Goal: Task Accomplishment & Management: Use online tool/utility

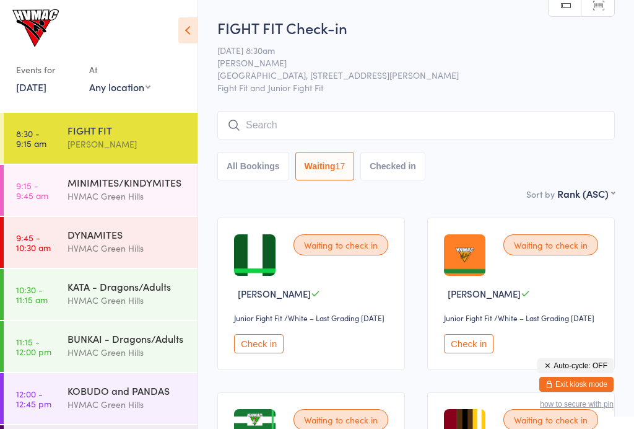
select select "4"
click at [422, 134] on input "search" at bounding box center [416, 125] width 398 height 28
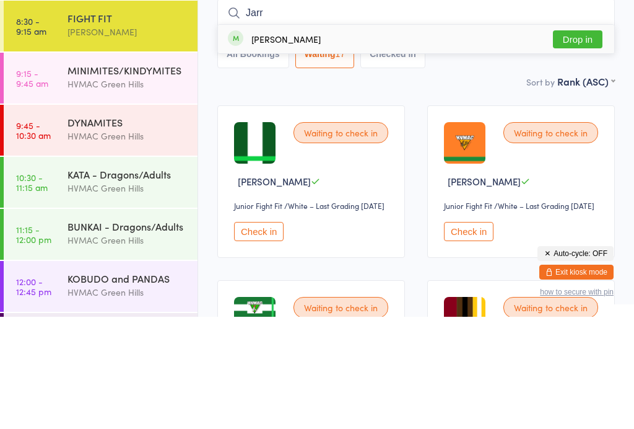
type input "Jarr"
click at [584, 142] on button "Drop in" at bounding box center [578, 151] width 50 height 18
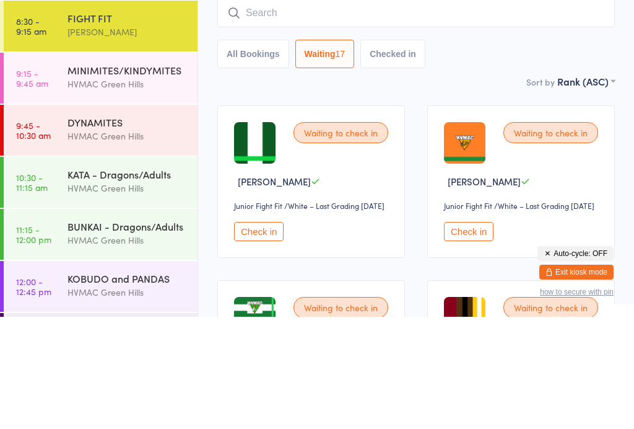
scroll to position [112, 0]
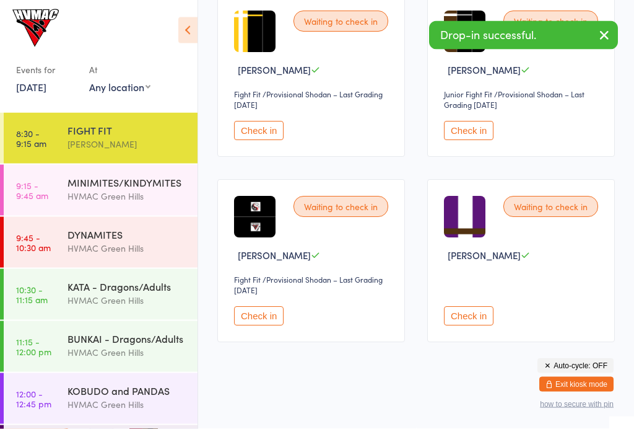
click at [466, 141] on button "Check in" at bounding box center [469, 130] width 50 height 19
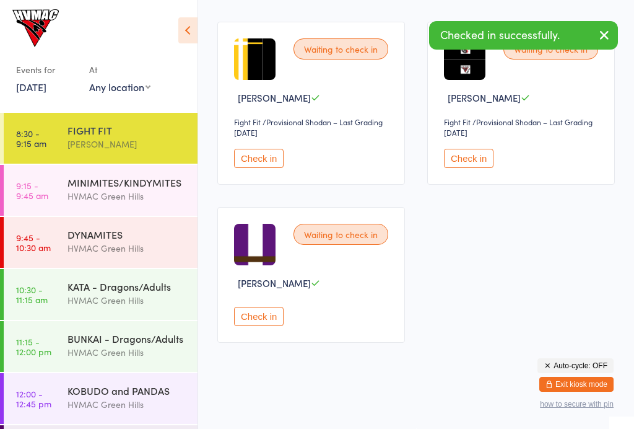
scroll to position [2379, 0]
click at [262, 168] on button "Check in" at bounding box center [259, 158] width 50 height 19
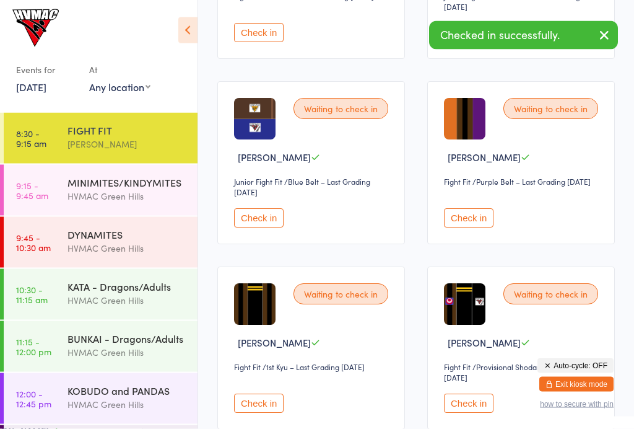
scroll to position [1937, 0]
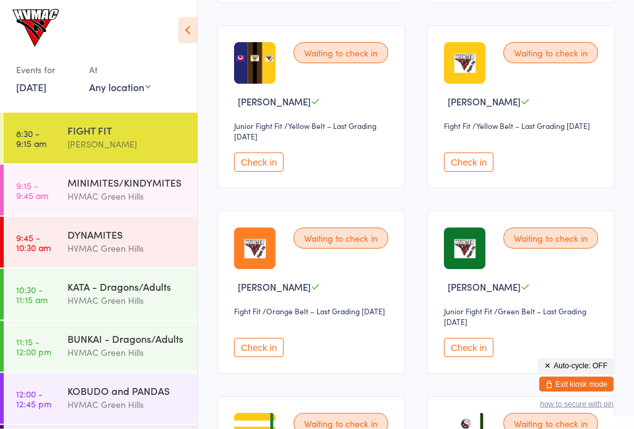
click at [486, 172] on button "Check in" at bounding box center [469, 162] width 50 height 19
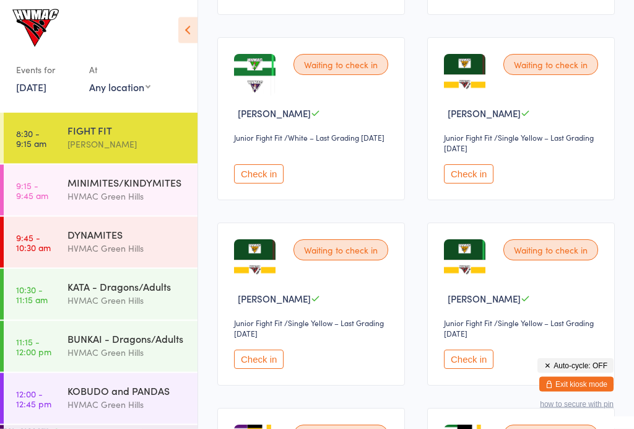
scroll to position [0, 0]
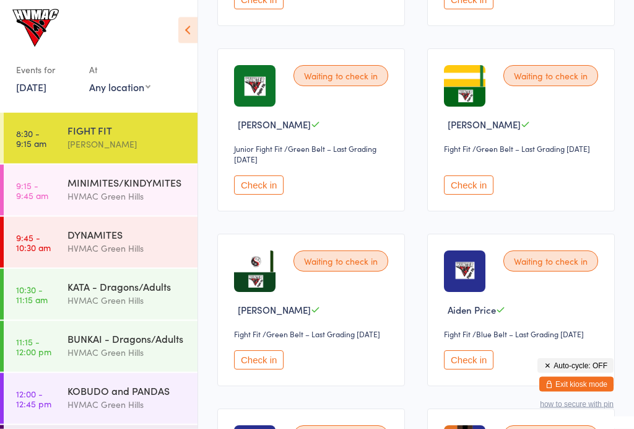
click at [460, 195] on button "Check in" at bounding box center [469, 185] width 50 height 19
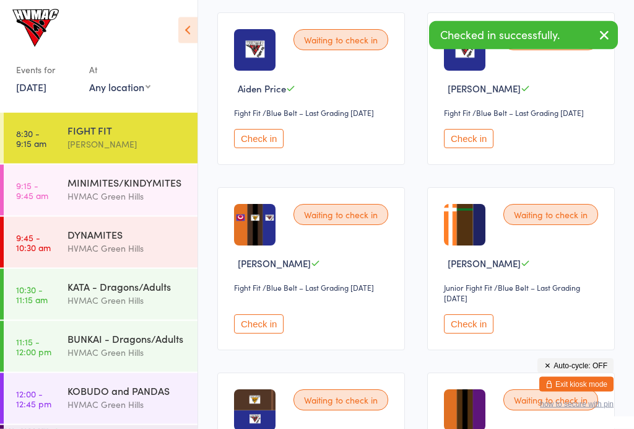
click at [466, 334] on button "Check in" at bounding box center [469, 324] width 50 height 19
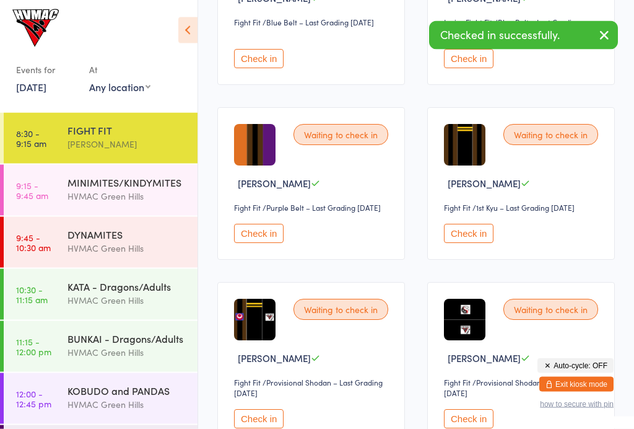
scroll to position [1753, 0]
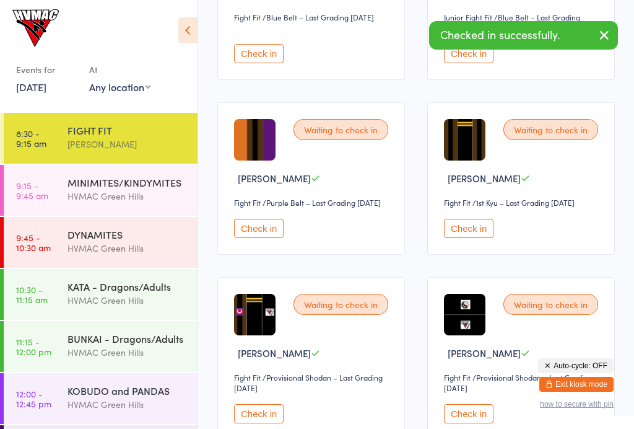
click at [255, 238] on button "Check in" at bounding box center [259, 228] width 50 height 19
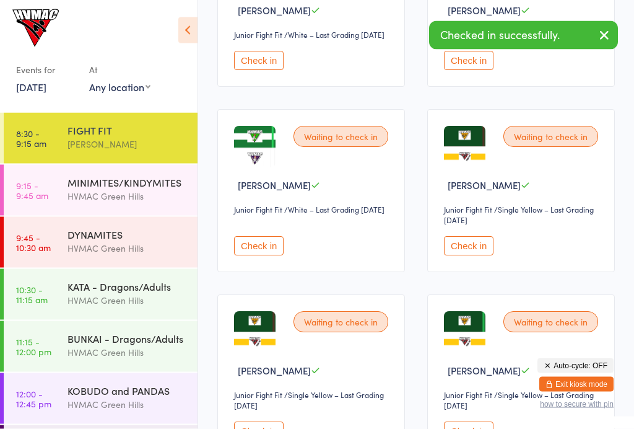
scroll to position [310, 0]
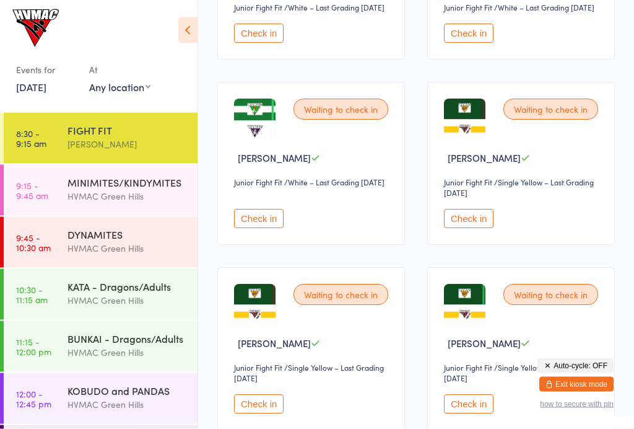
click at [249, 229] on button "Check in" at bounding box center [259, 218] width 50 height 19
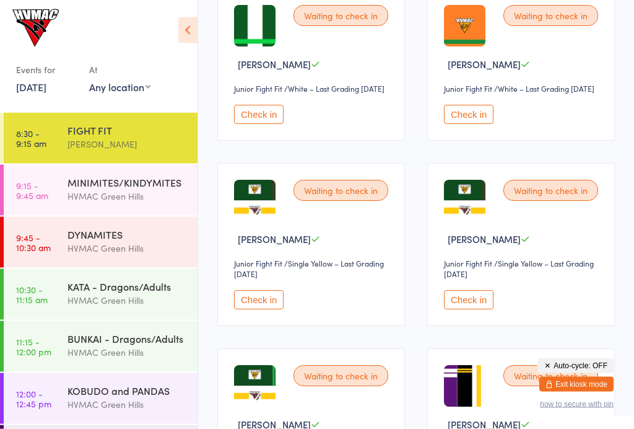
scroll to position [230, 0]
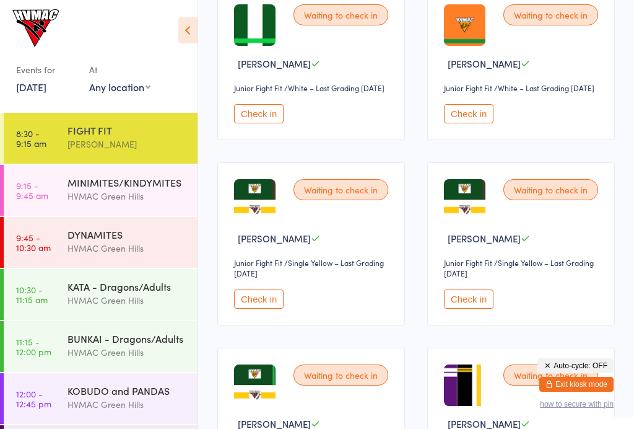
click at [121, 250] on div "HVMAC Green Hills" at bounding box center [128, 248] width 120 height 14
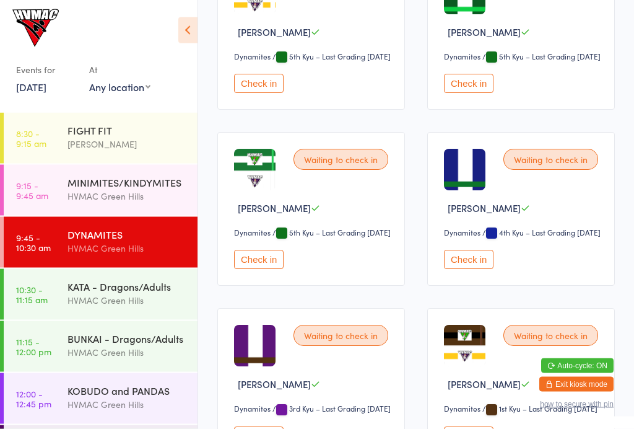
scroll to position [1163, 0]
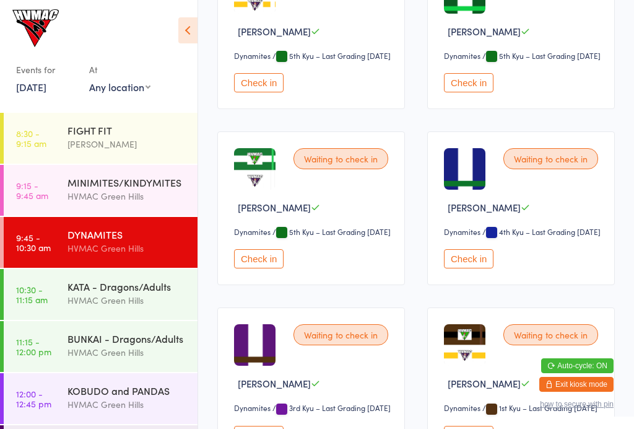
click at [269, 268] on button "Check in" at bounding box center [259, 258] width 50 height 19
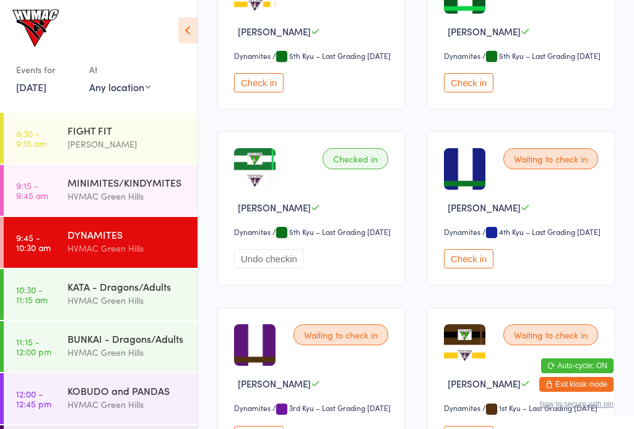
click at [152, 403] on div "HVMAC Green Hills" at bounding box center [128, 404] width 120 height 14
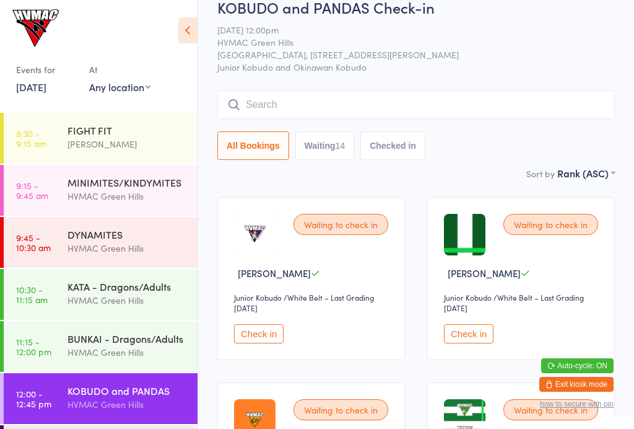
scroll to position [20, 0]
click at [250, 101] on input "search" at bounding box center [416, 105] width 398 height 28
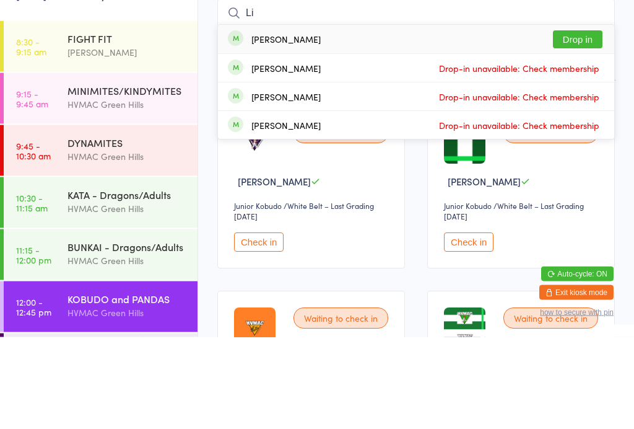
type input "L"
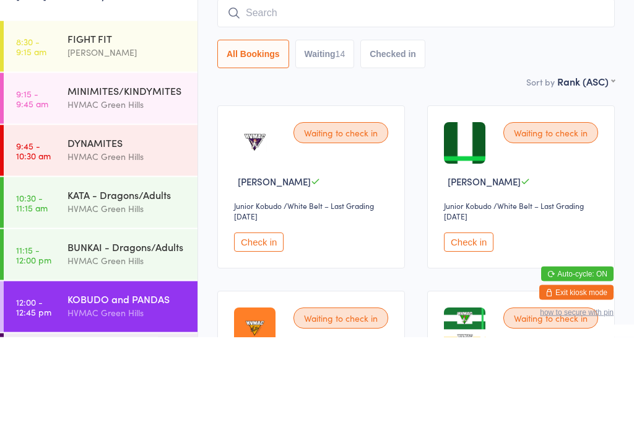
click at [243, 167] on div "Sort by Rank (ASC) First name (ASC) First name (DESC) Last name (ASC) Last name…" at bounding box center [416, 174] width 398 height 14
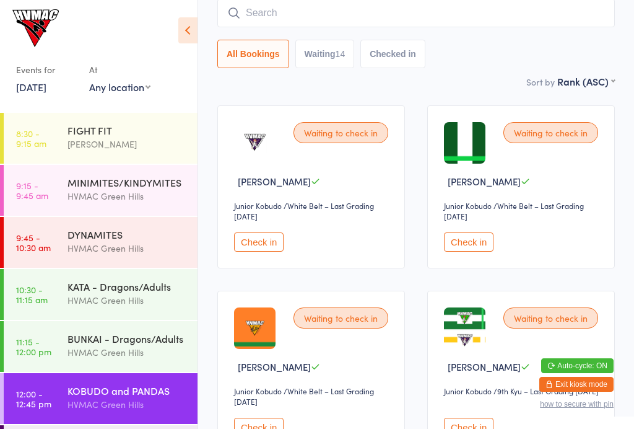
click at [68, 300] on div "HVMAC Green Hills" at bounding box center [128, 300] width 120 height 14
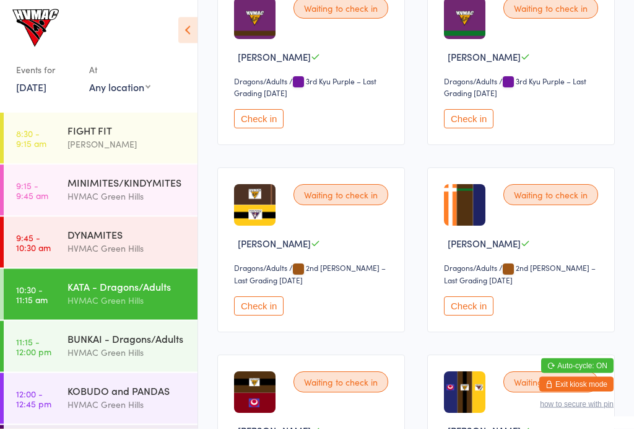
scroll to position [2299, 0]
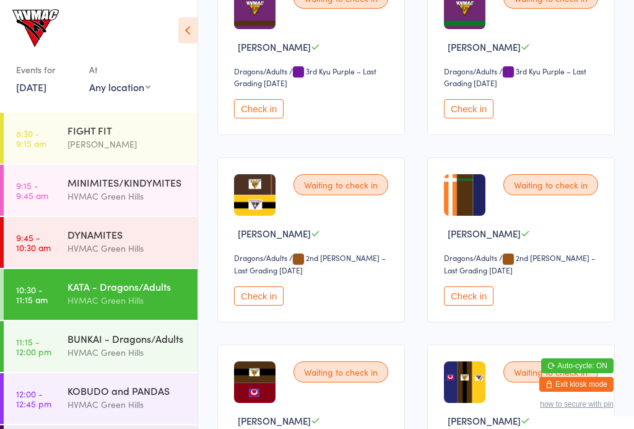
click at [462, 305] on button "Check in" at bounding box center [469, 295] width 50 height 19
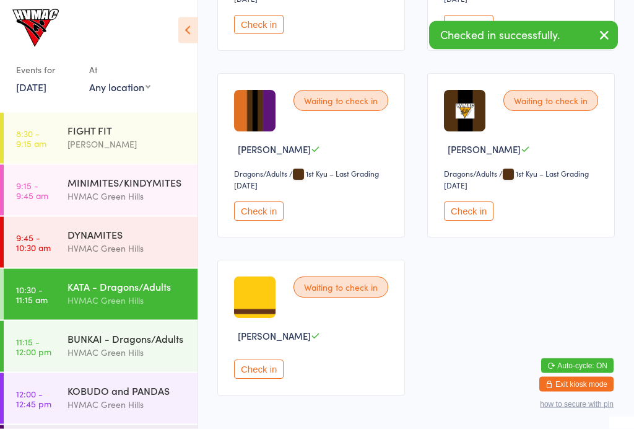
scroll to position [2943, 0]
click at [253, 221] on button "Check in" at bounding box center [259, 210] width 50 height 19
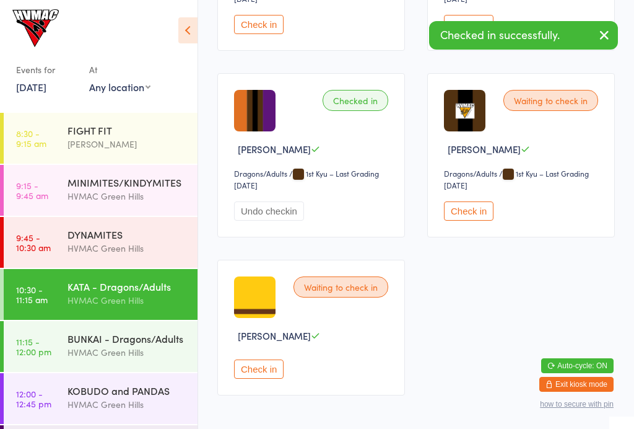
click at [114, 347] on div "HVMAC Green Hills" at bounding box center [128, 352] width 120 height 14
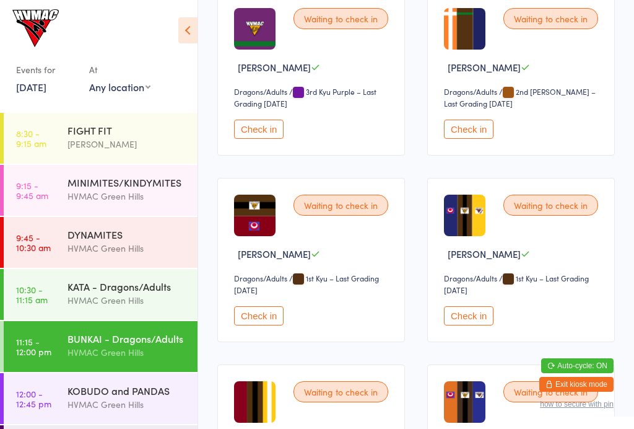
scroll to position [2094, 0]
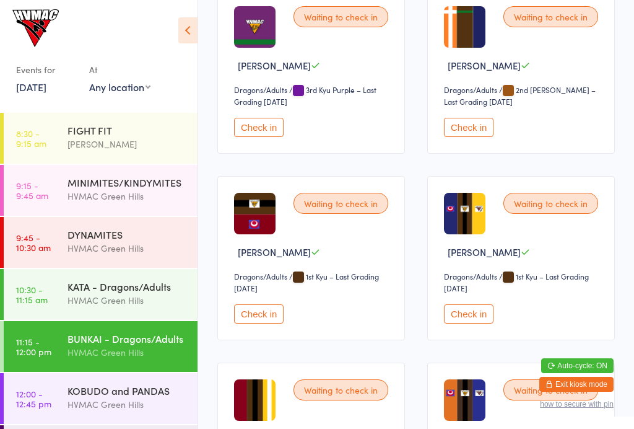
click at [459, 137] on button "Check in" at bounding box center [469, 127] width 50 height 19
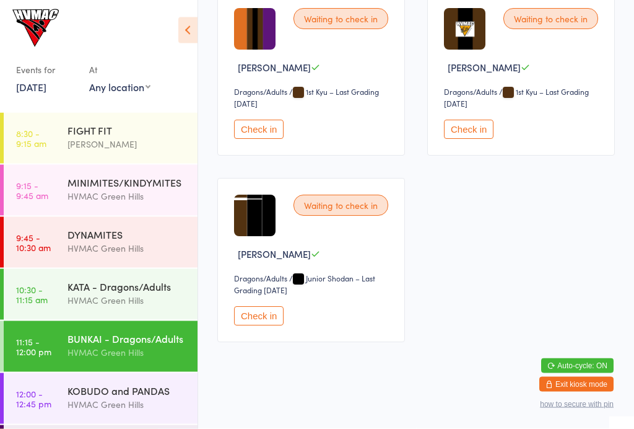
scroll to position [2685, 0]
click at [255, 139] on button "Check in" at bounding box center [259, 129] width 50 height 19
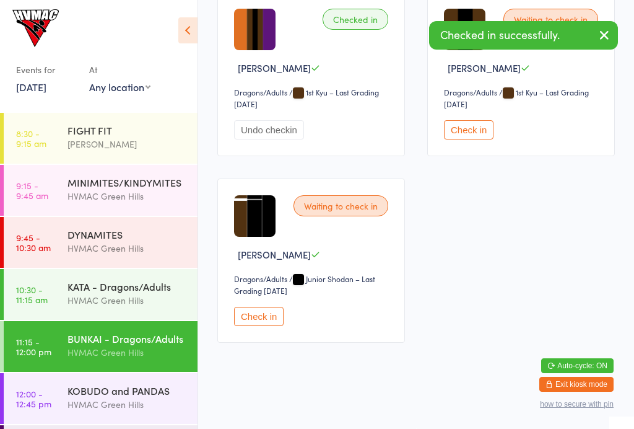
click at [72, 141] on div "[PERSON_NAME]" at bounding box center [128, 144] width 120 height 14
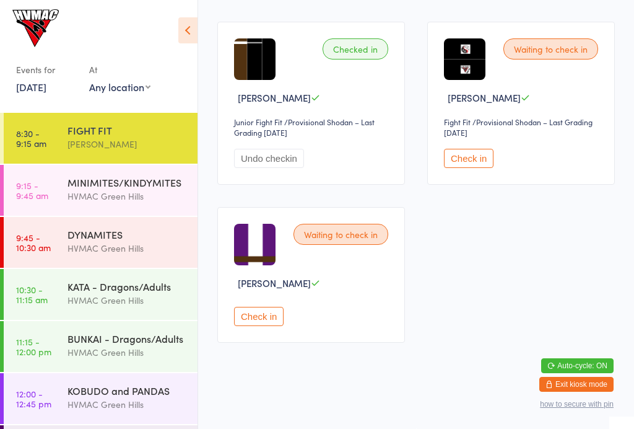
scroll to position [2637, 0]
click at [266, 326] on button "Check in" at bounding box center [259, 316] width 50 height 19
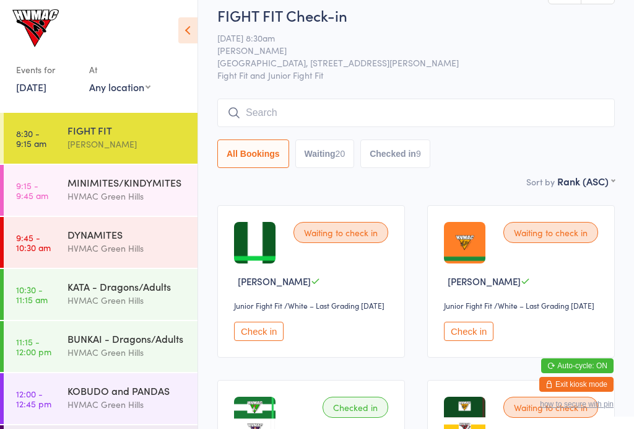
scroll to position [12, 0]
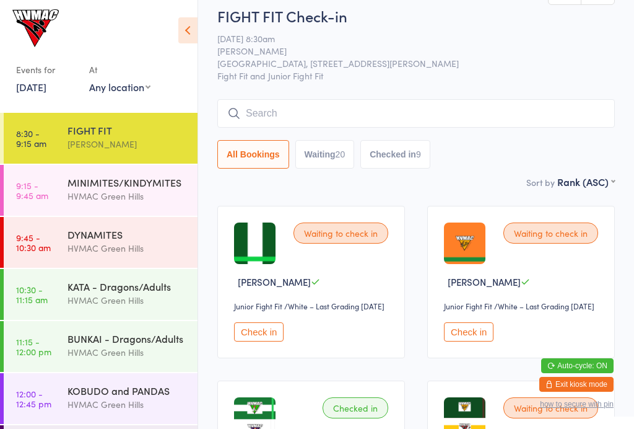
click at [336, 168] on button "Waiting 20" at bounding box center [324, 154] width 59 height 28
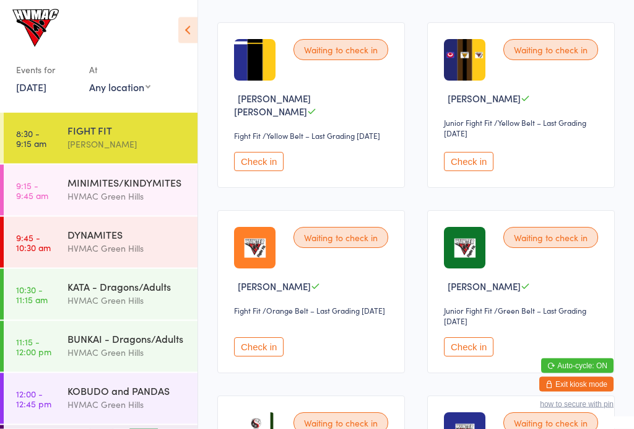
scroll to position [927, 0]
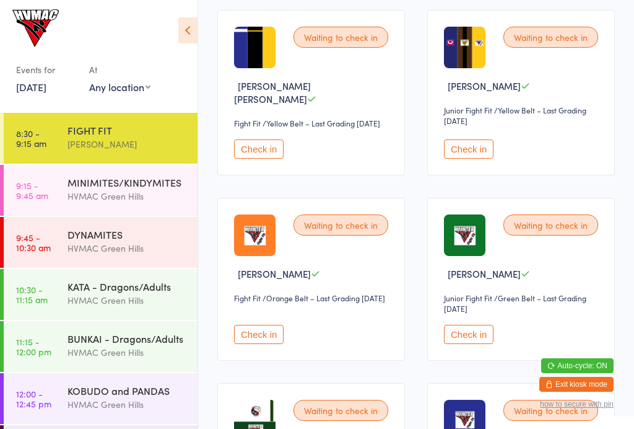
click at [273, 344] on button "Check in" at bounding box center [259, 334] width 50 height 19
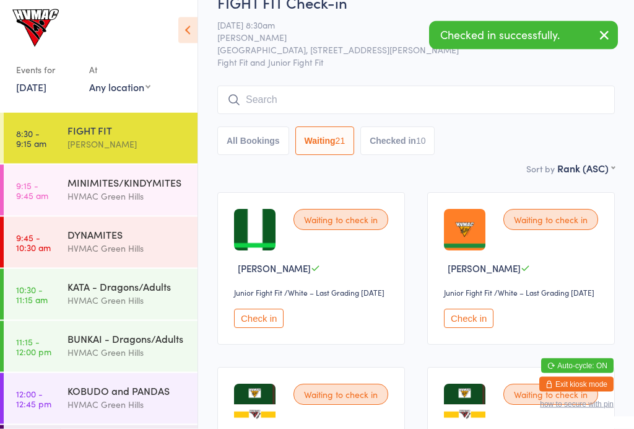
scroll to position [0, 0]
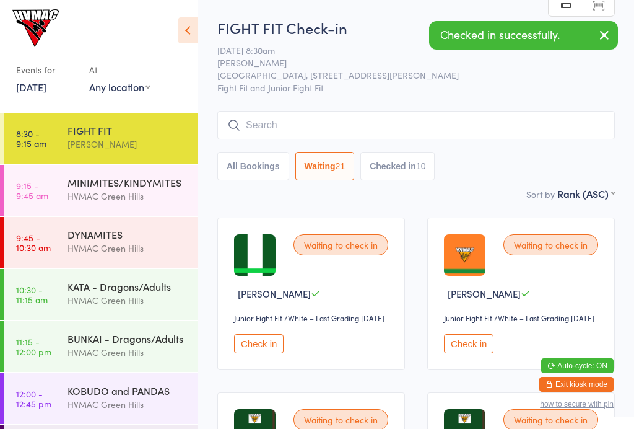
click at [272, 174] on button "All Bookings" at bounding box center [253, 166] width 72 height 28
select select "6"
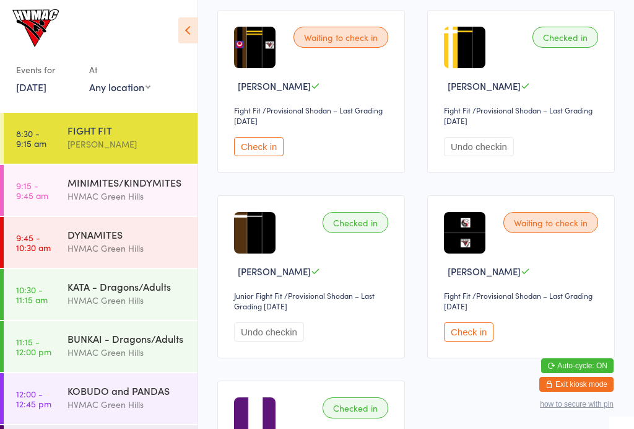
click at [260, 156] on button "Check in" at bounding box center [259, 146] width 50 height 19
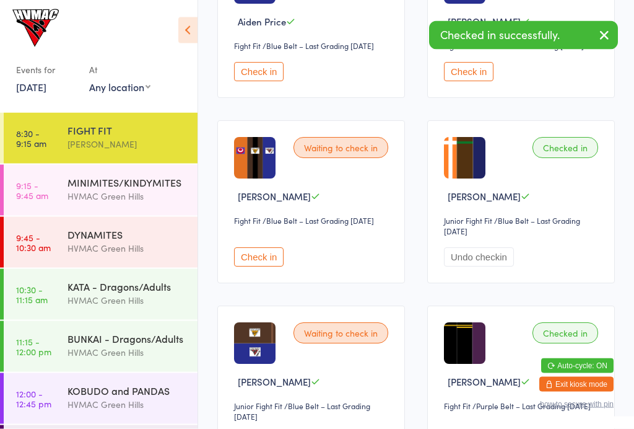
scroll to position [1723, 0]
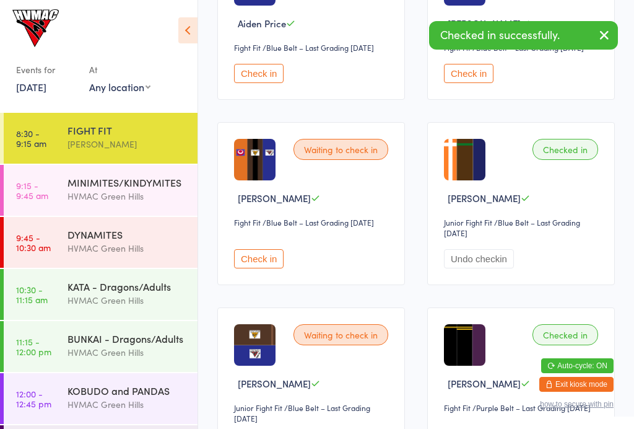
click at [274, 268] on button "Check in" at bounding box center [259, 258] width 50 height 19
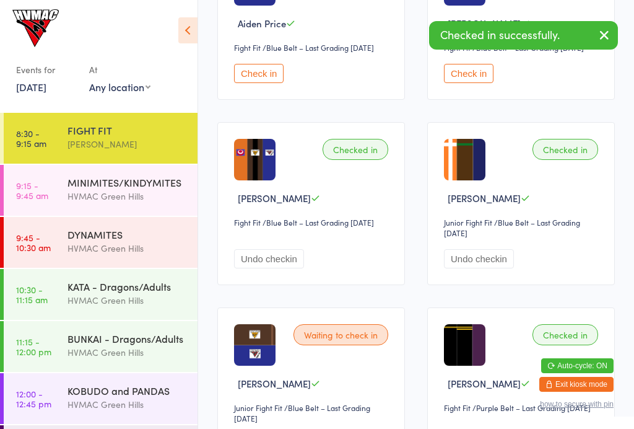
click at [453, 83] on button "Check in" at bounding box center [469, 73] width 50 height 19
click at [269, 83] on button "Check in" at bounding box center [259, 73] width 50 height 19
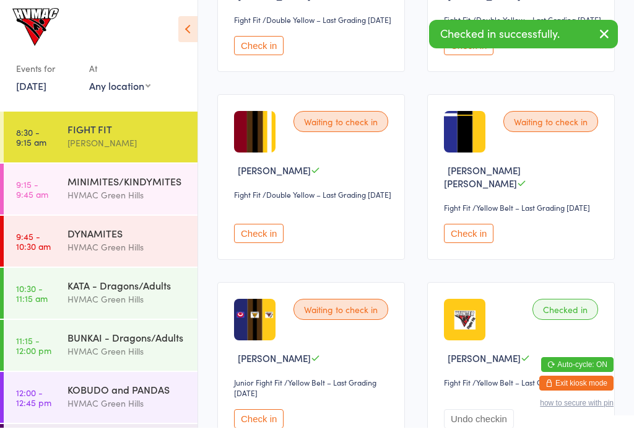
scroll to position [844, 0]
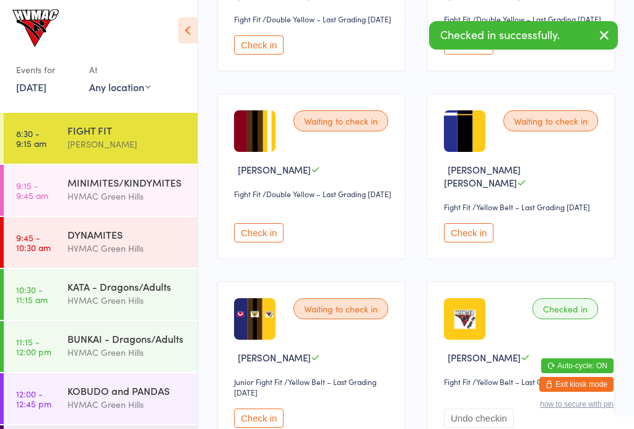
click at [266, 242] on button "Check in" at bounding box center [259, 232] width 50 height 19
click at [155, 241] on div "DYNAMITES" at bounding box center [128, 234] width 120 height 14
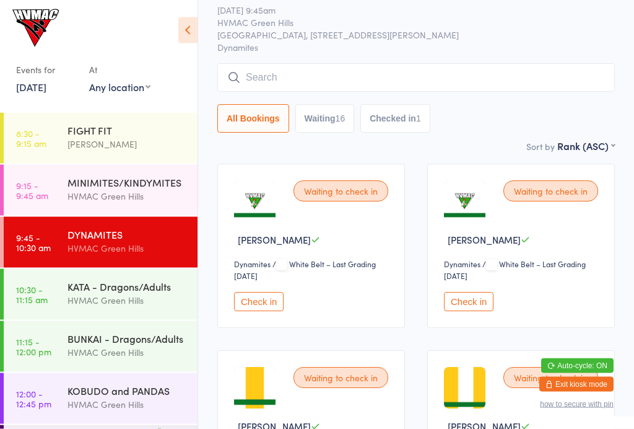
scroll to position [53, 0]
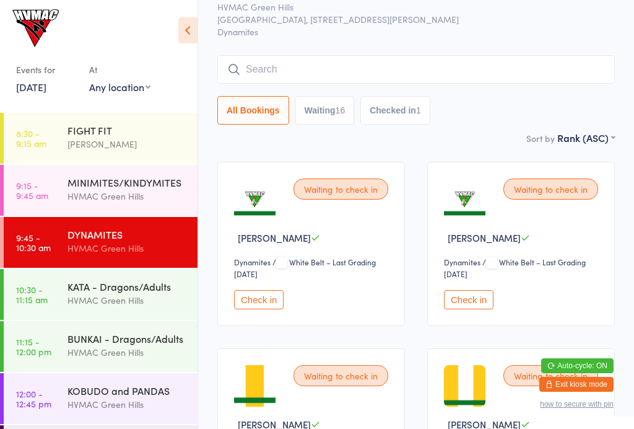
click at [421, 125] on button "Checked in 1" at bounding box center [395, 110] width 70 height 28
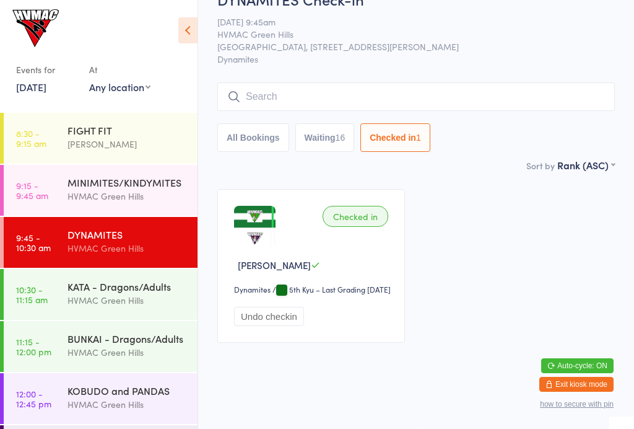
scroll to position [33, 0]
click at [336, 149] on button "Waiting 16" at bounding box center [324, 137] width 59 height 28
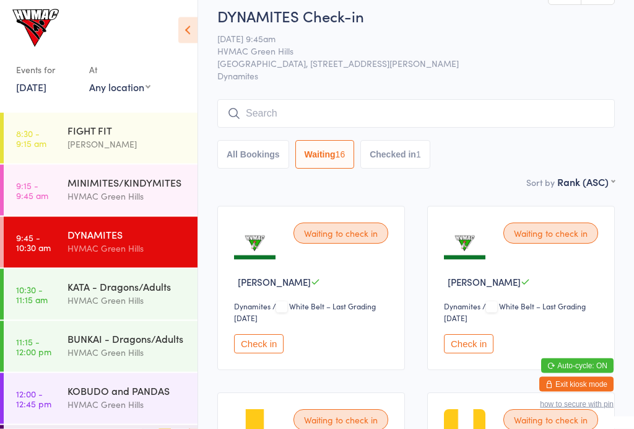
scroll to position [0, 0]
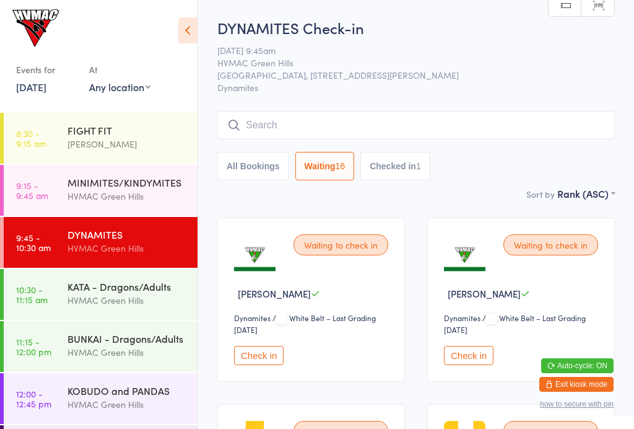
click at [266, 180] on button "All Bookings" at bounding box center [253, 166] width 72 height 28
select select "6"
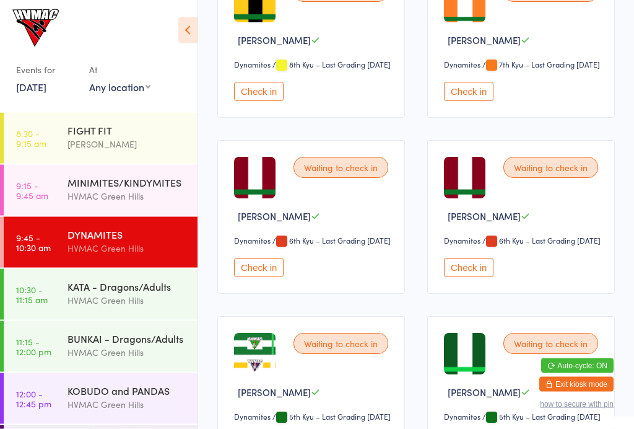
scroll to position [739, 0]
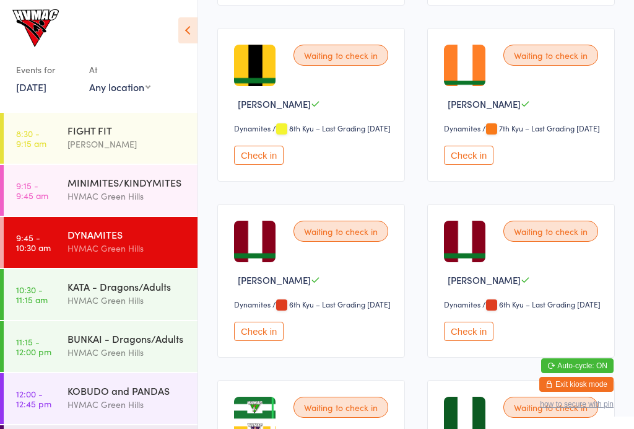
click at [480, 165] on button "Check in" at bounding box center [469, 155] width 50 height 19
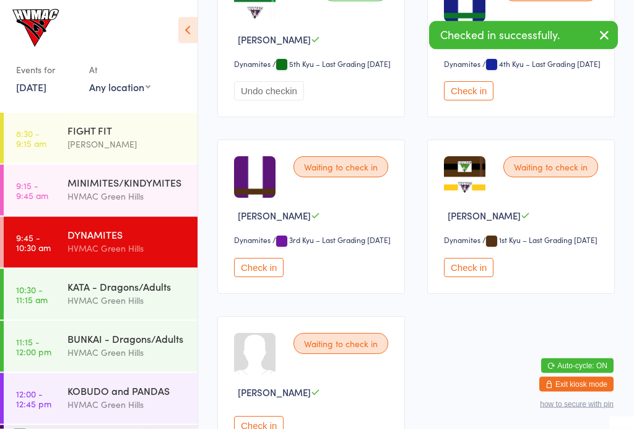
click at [279, 277] on button "Check in" at bounding box center [259, 267] width 50 height 19
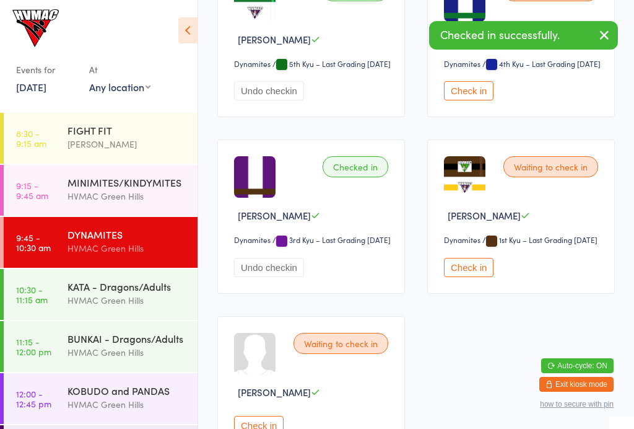
click at [126, 154] on div "FIGHT FIT Taj Hassan" at bounding box center [133, 137] width 130 height 49
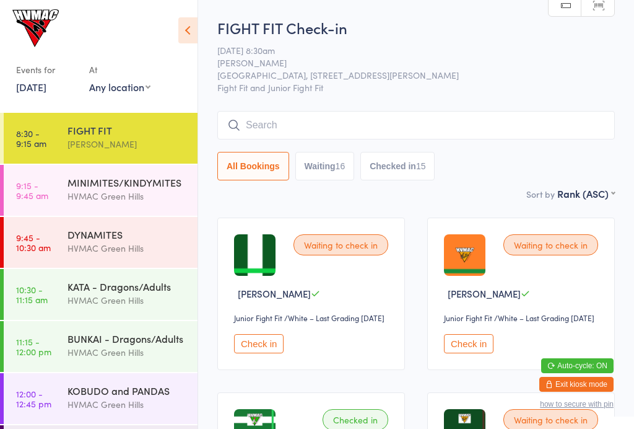
click at [325, 167] on button "Waiting 16" at bounding box center [324, 166] width 59 height 28
select select "4"
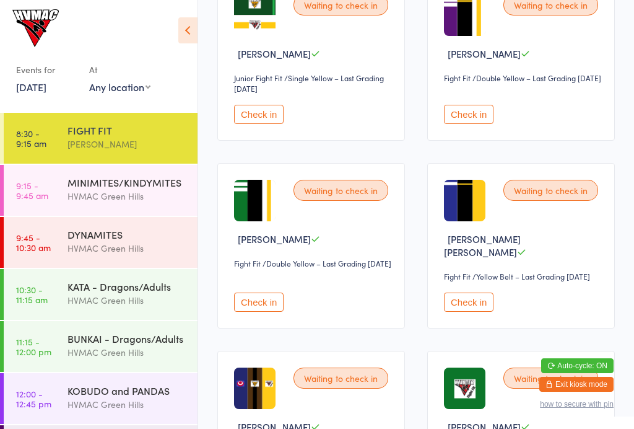
scroll to position [598, 0]
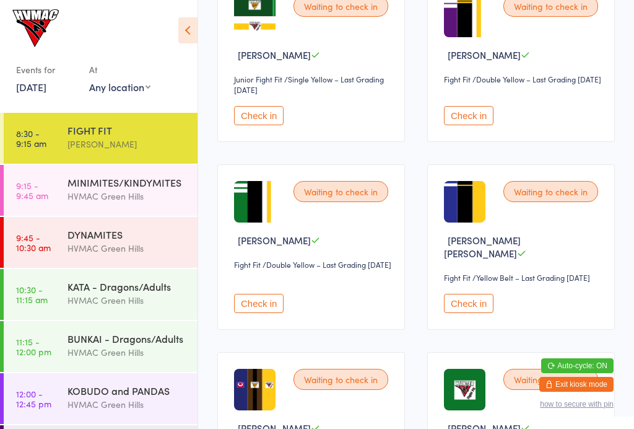
click at [473, 125] on button "Check in" at bounding box center [469, 115] width 50 height 19
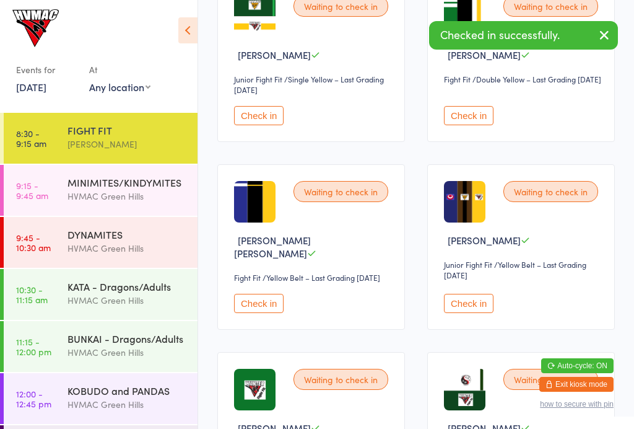
click at [478, 125] on button "Check in" at bounding box center [469, 115] width 50 height 19
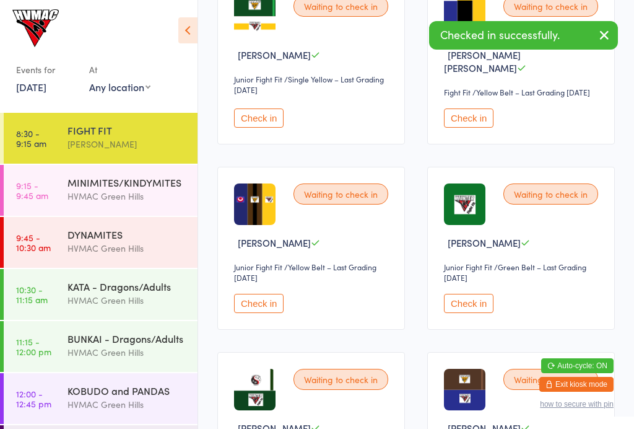
click at [484, 128] on button "Check in" at bounding box center [469, 117] width 50 height 19
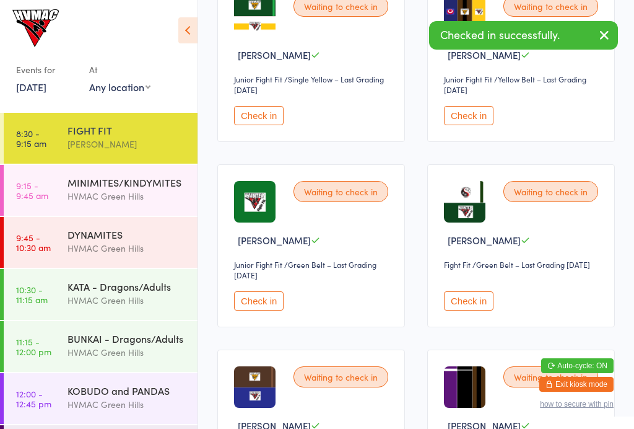
click at [476, 125] on button "Check in" at bounding box center [469, 115] width 50 height 19
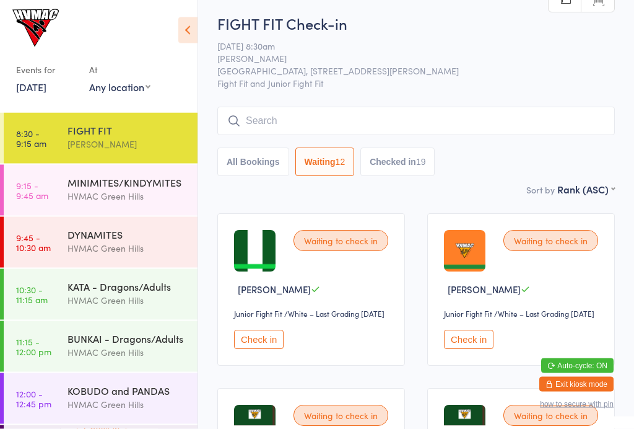
scroll to position [0, 0]
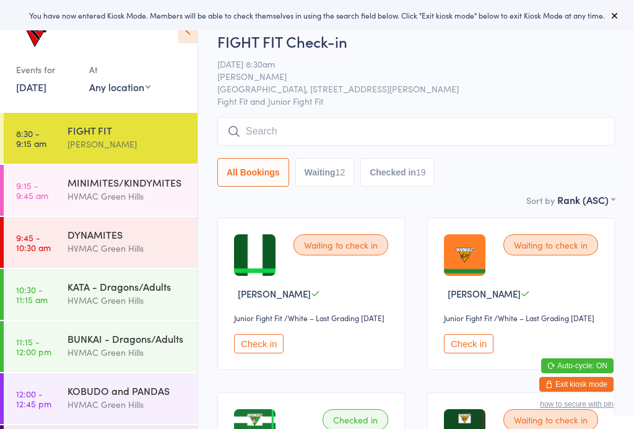
click at [411, 170] on button "Checked in 19" at bounding box center [397, 172] width 74 height 28
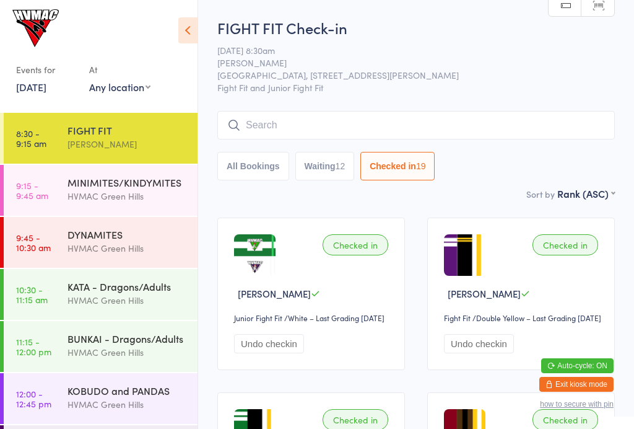
click at [347, 154] on button "Waiting 12" at bounding box center [324, 166] width 59 height 28
select select "4"
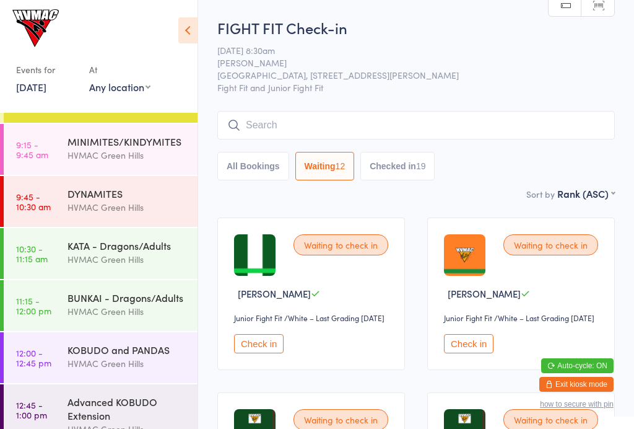
scroll to position [52, 0]
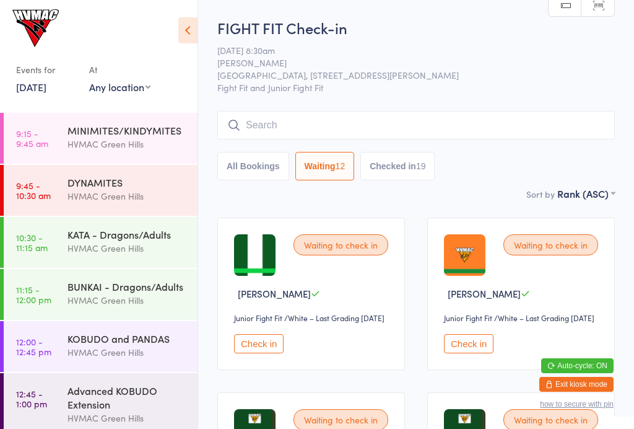
click at [55, 334] on link "12:00 - 12:45 pm KOBUDO and PANDAS [GEOGRAPHIC_DATA]" at bounding box center [101, 346] width 194 height 51
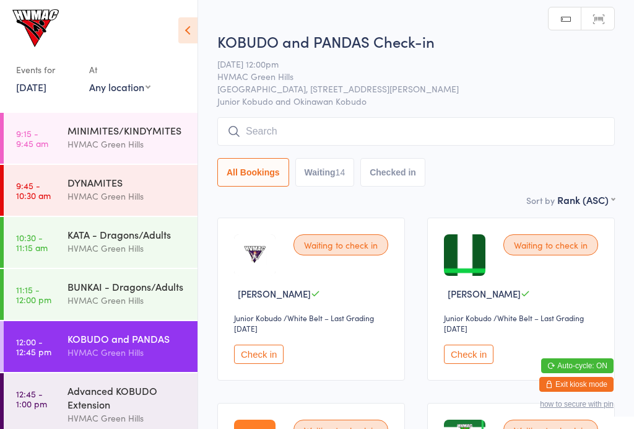
click at [205, 25] on html "You have now entered Kiosk Mode. Members will be able to check themselves in us…" at bounding box center [317, 214] width 634 height 429
click at [197, 16] on div "Events for [DATE] [DATE] [DATE] Sun Mon Tue Wed Thu Fri Sat 36 31 01 02 03 04 0…" at bounding box center [99, 54] width 198 height 108
click at [190, 20] on icon at bounding box center [187, 30] width 19 height 26
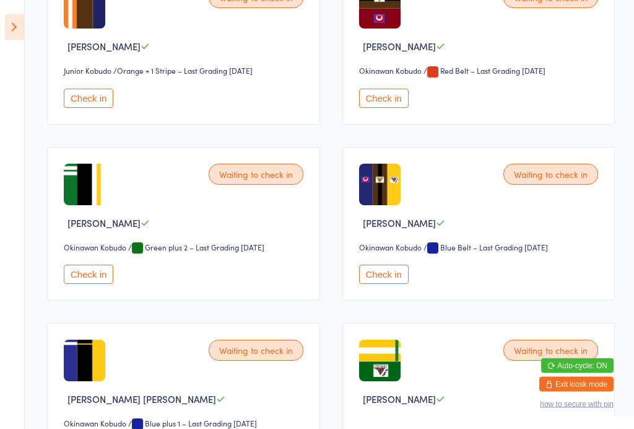
click at [96, 284] on button "Check in" at bounding box center [89, 274] width 50 height 19
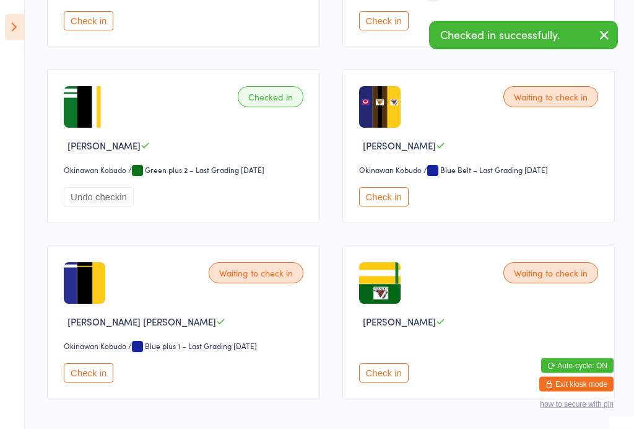
scroll to position [1031, 0]
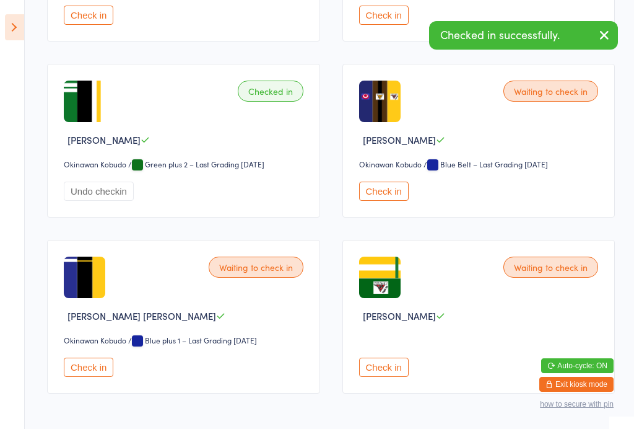
click at [87, 374] on div "Waiting to check in Connor Coulton Okinawan Kobudo Okinawan Kobudo / Blue plus …" at bounding box center [183, 317] width 273 height 154
click at [87, 377] on button "Check in" at bounding box center [89, 366] width 50 height 19
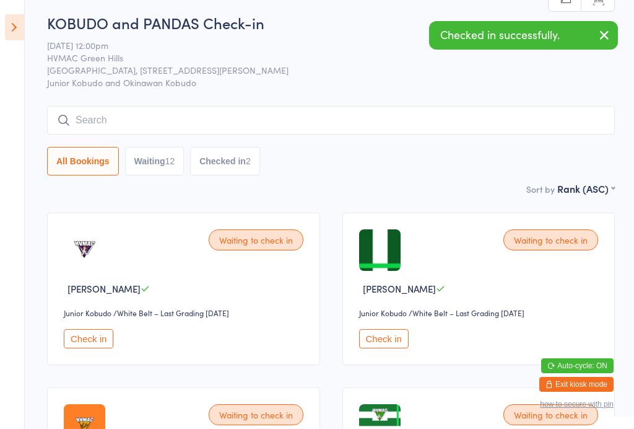
scroll to position [0, 0]
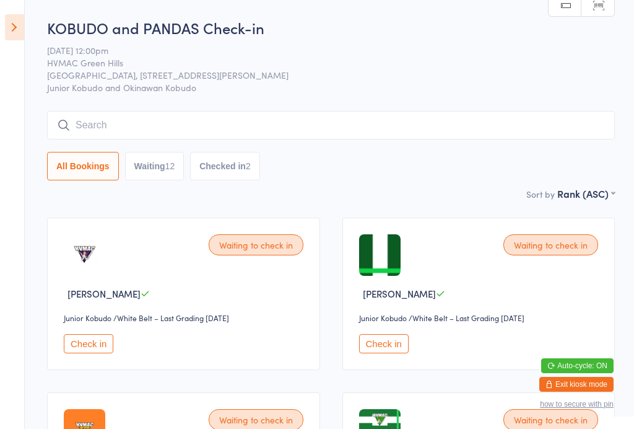
click at [19, 32] on icon at bounding box center [14, 27] width 19 height 26
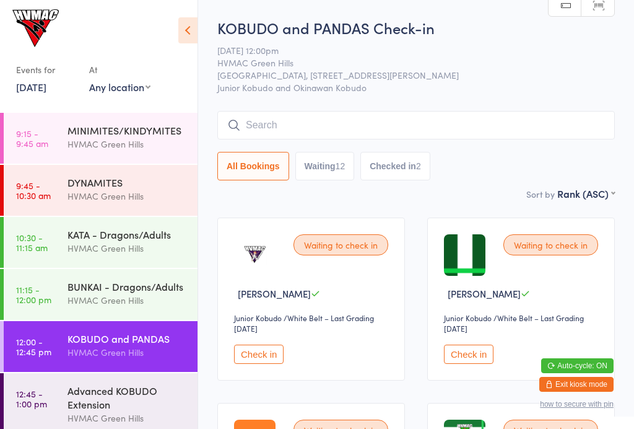
click at [102, 390] on div "Advanced KOBUDO Extension" at bounding box center [128, 396] width 120 height 27
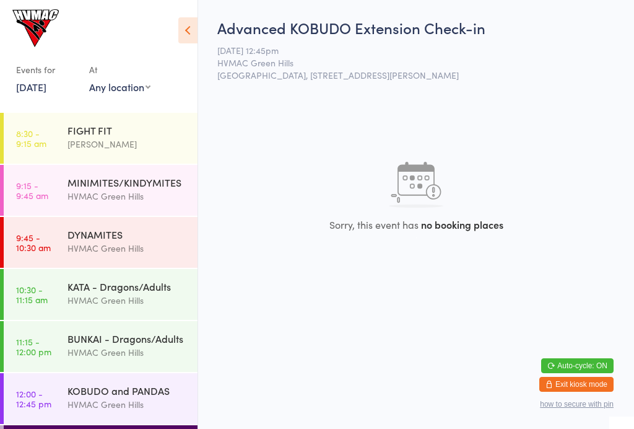
click at [67, 141] on link "8:30 - 9:15 am FIGHT FIT [PERSON_NAME]" at bounding box center [101, 138] width 194 height 51
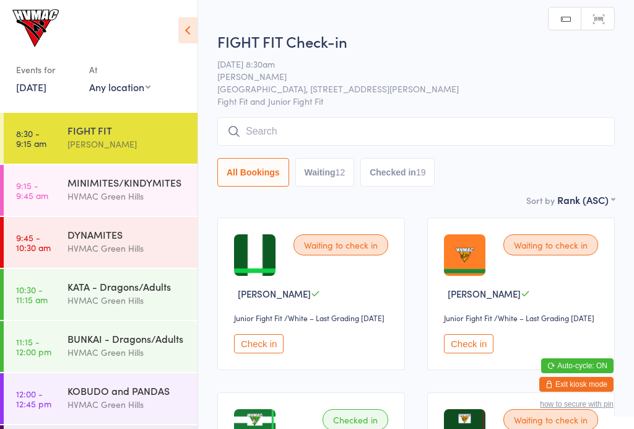
click at [193, 33] on icon at bounding box center [187, 30] width 19 height 26
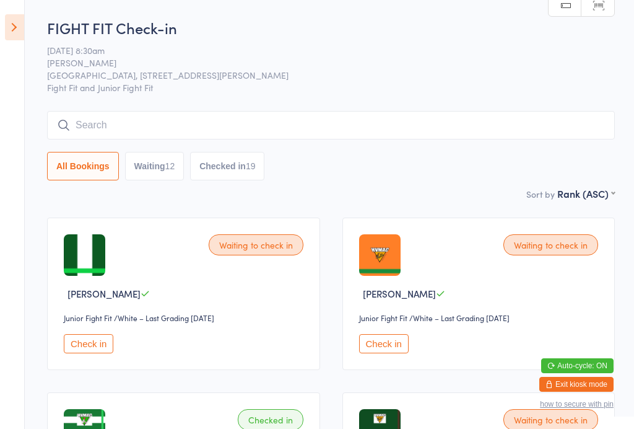
click at [14, 28] on icon at bounding box center [14, 27] width 19 height 26
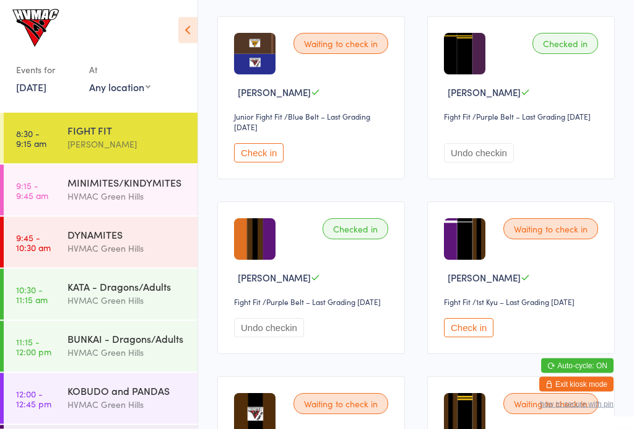
scroll to position [2014, 0]
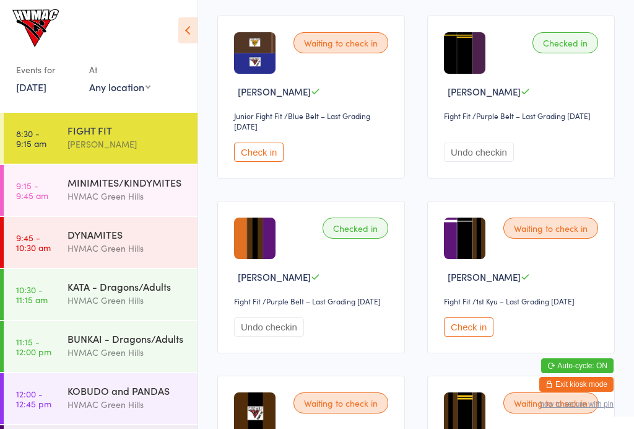
click at [131, 178] on div "MINIMITES/KINDYMITES" at bounding box center [128, 182] width 120 height 14
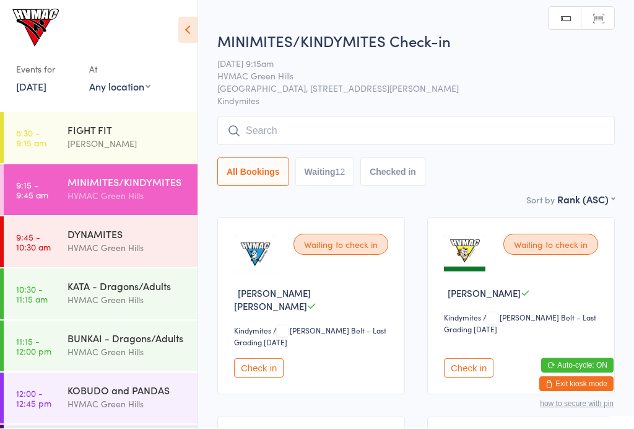
scroll to position [1, 0]
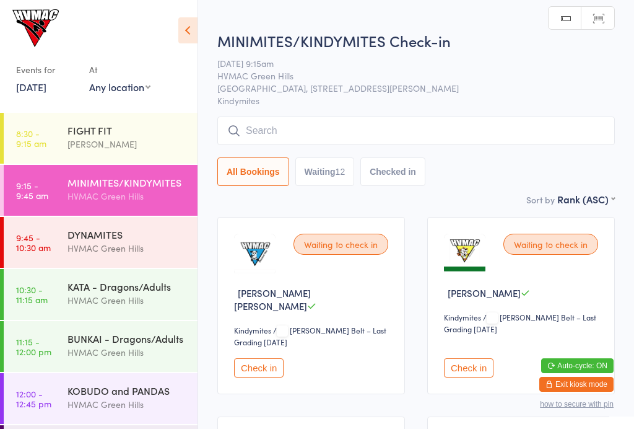
click at [119, 237] on div "DYNAMITES" at bounding box center [128, 234] width 120 height 14
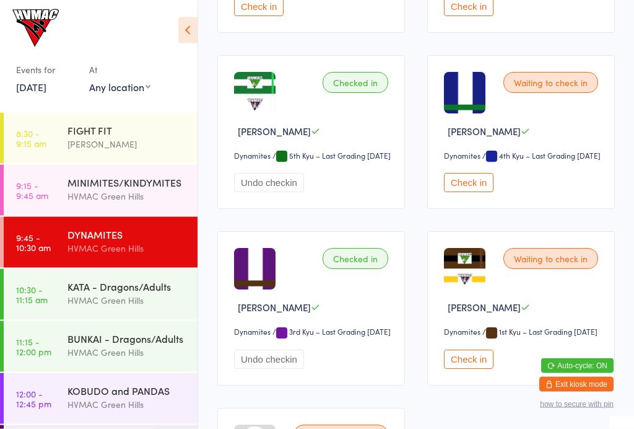
scroll to position [1235, 0]
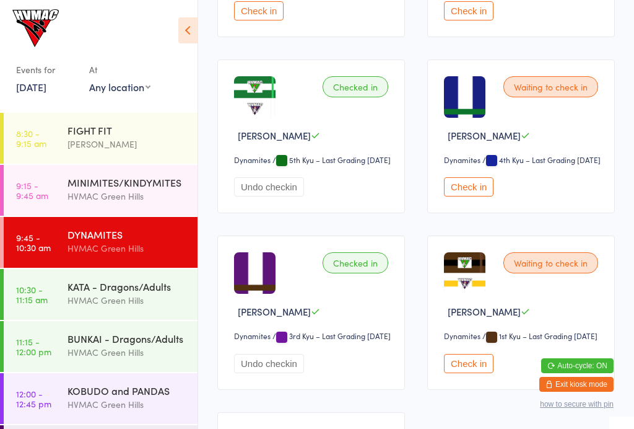
click at [279, 196] on button "Undo checkin" at bounding box center [269, 186] width 70 height 19
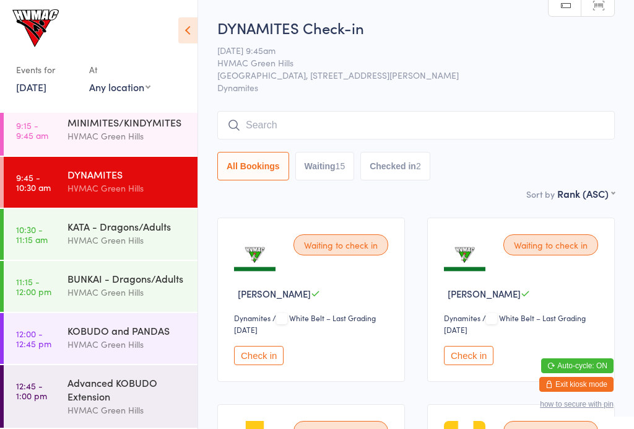
scroll to position [63, 0]
click at [116, 230] on div "KATA - Dragons/Adults" at bounding box center [128, 226] width 120 height 14
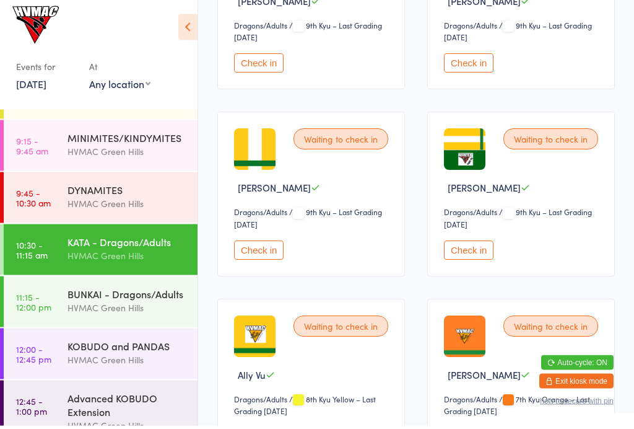
scroll to position [479, 0]
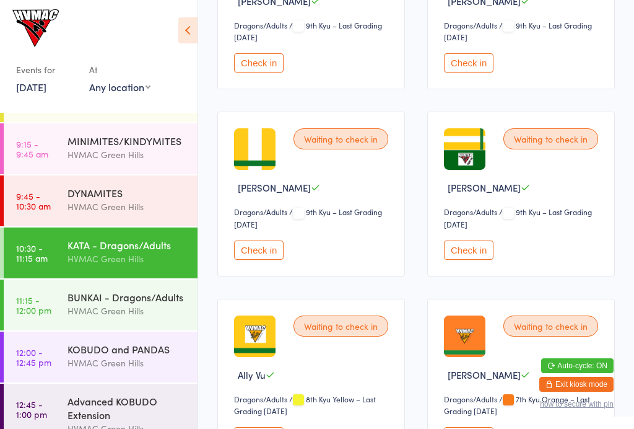
click at [475, 260] on button "Check in" at bounding box center [469, 249] width 50 height 19
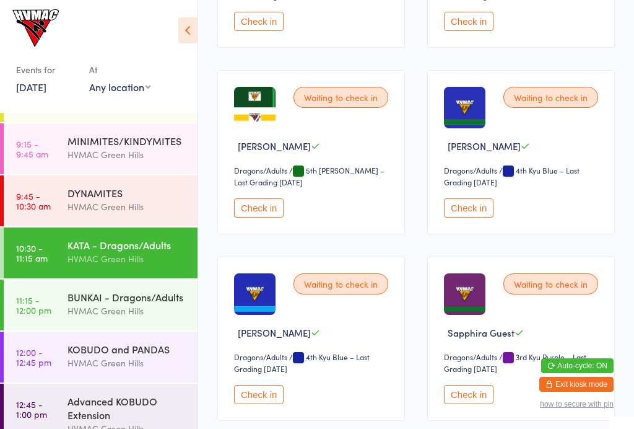
scroll to position [1804, 0]
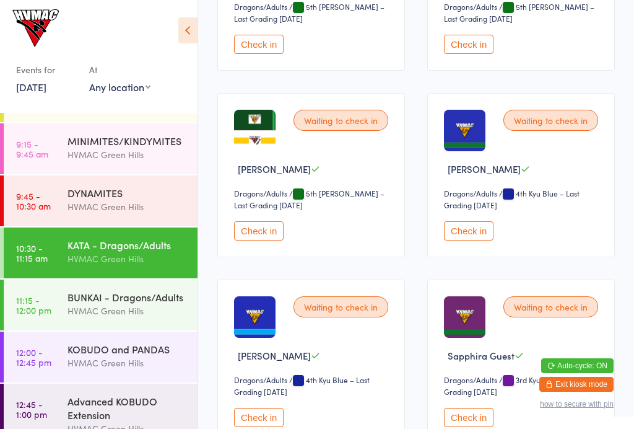
click at [114, 309] on div "HVMAC Green Hills" at bounding box center [128, 311] width 120 height 14
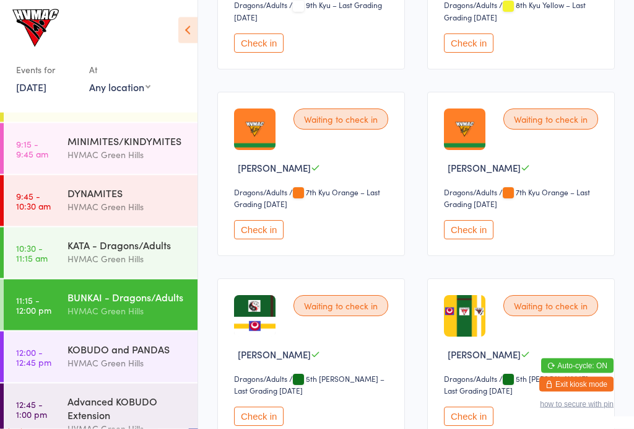
scroll to position [684, 0]
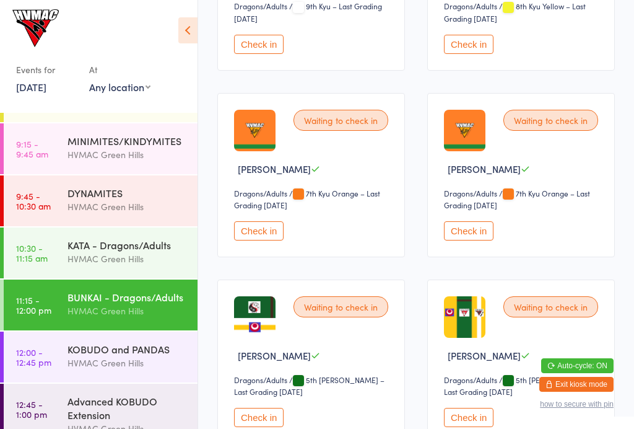
click at [266, 54] on button "Check in" at bounding box center [259, 44] width 50 height 19
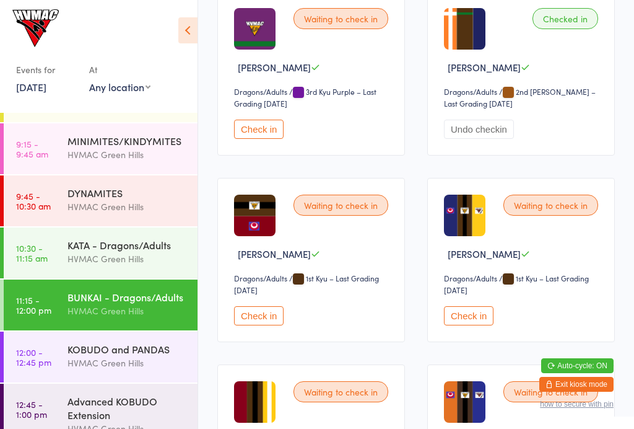
scroll to position [2089, 0]
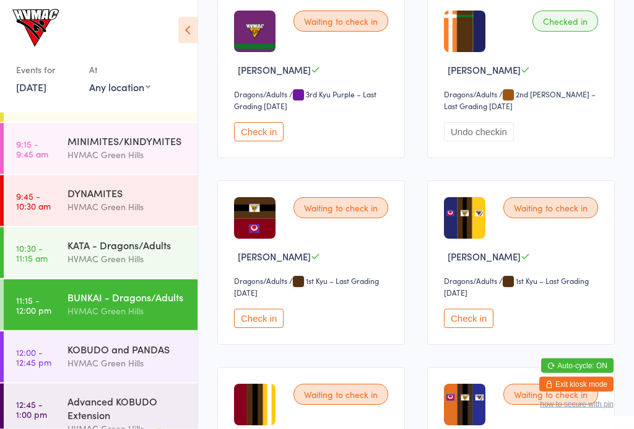
click at [128, 350] on div "KOBUDO and PANDAS" at bounding box center [128, 349] width 120 height 14
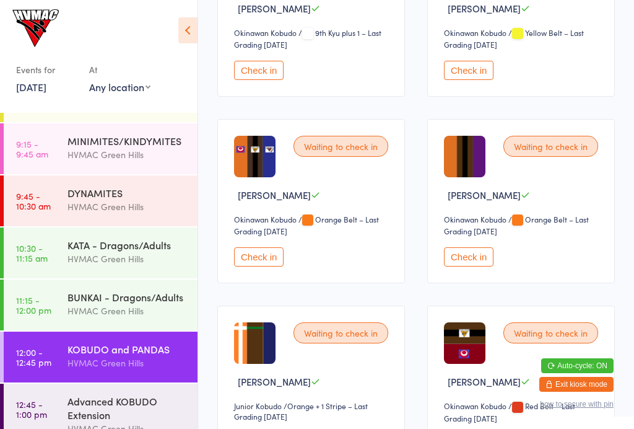
scroll to position [658, 0]
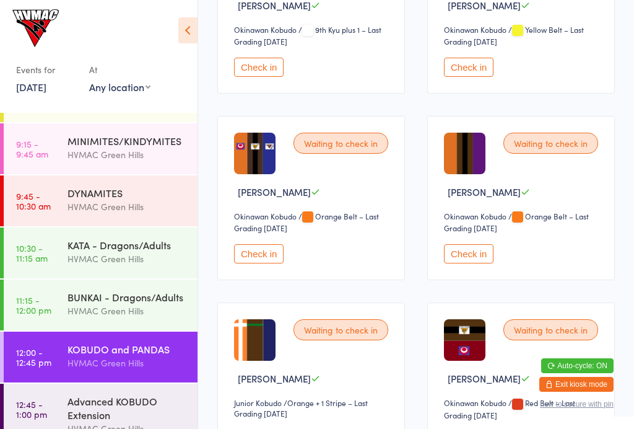
click at [486, 263] on button "Check in" at bounding box center [469, 253] width 50 height 19
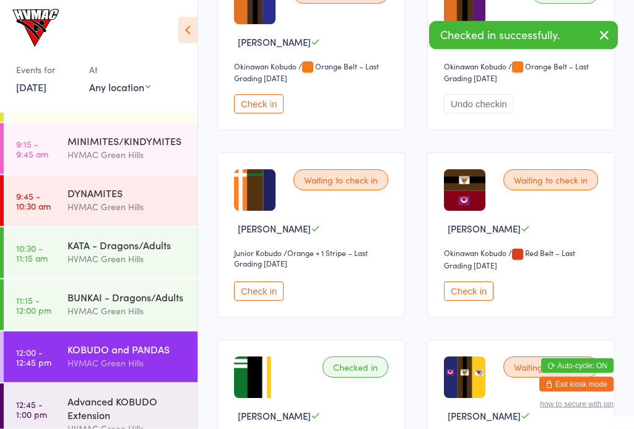
scroll to position [815, 0]
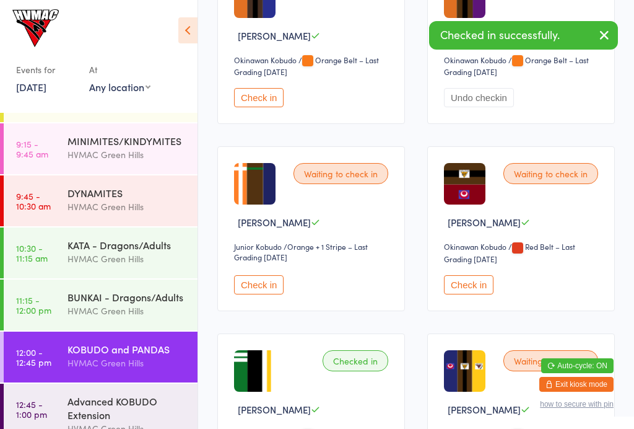
click at [255, 294] on button "Check in" at bounding box center [259, 284] width 50 height 19
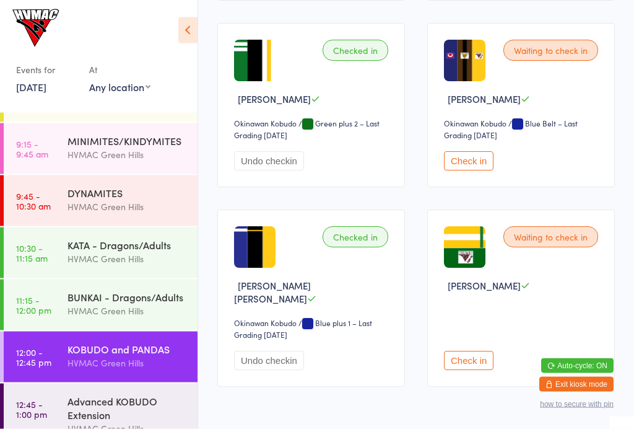
scroll to position [1125, 0]
click at [69, 201] on div "HVMAC Green Hills" at bounding box center [128, 206] width 120 height 14
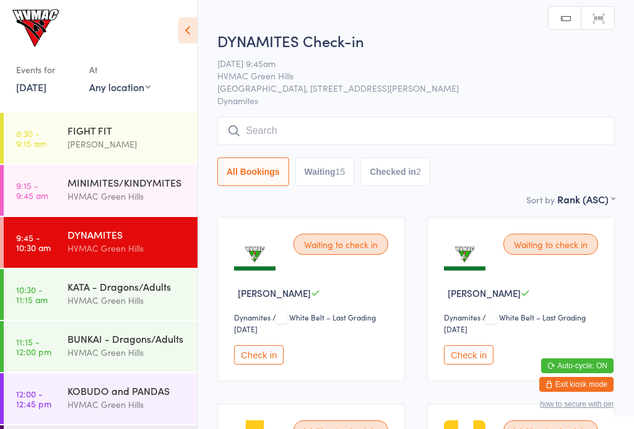
click at [56, 147] on link "8:30 - 9:15 am FIGHT FIT [PERSON_NAME]" at bounding box center [101, 138] width 194 height 51
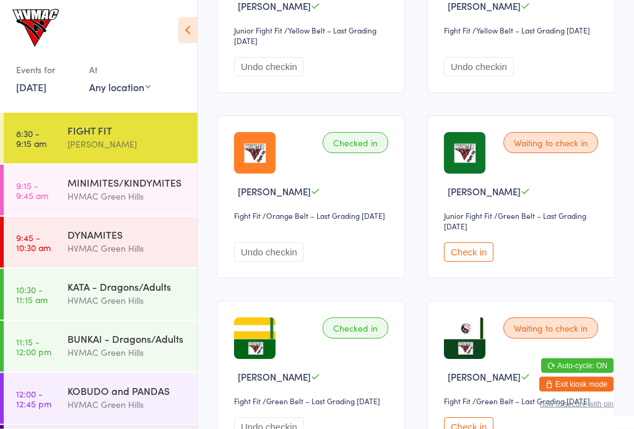
click at [460, 262] on button "Check in" at bounding box center [469, 252] width 50 height 19
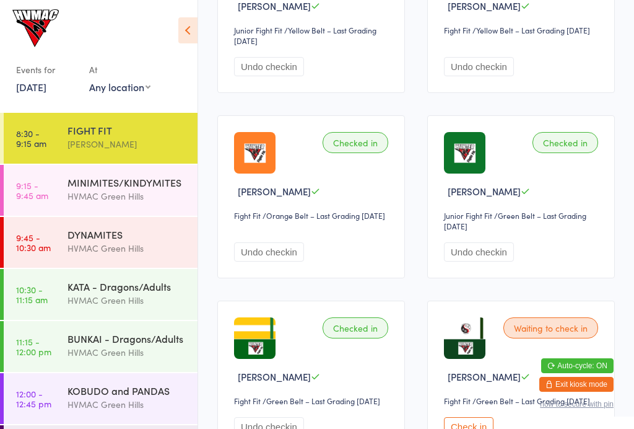
click at [134, 400] on div "HVMAC Green Hills" at bounding box center [128, 404] width 120 height 14
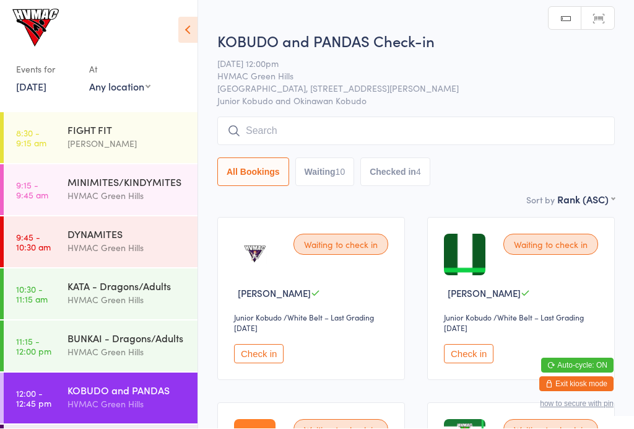
scroll to position [1, 0]
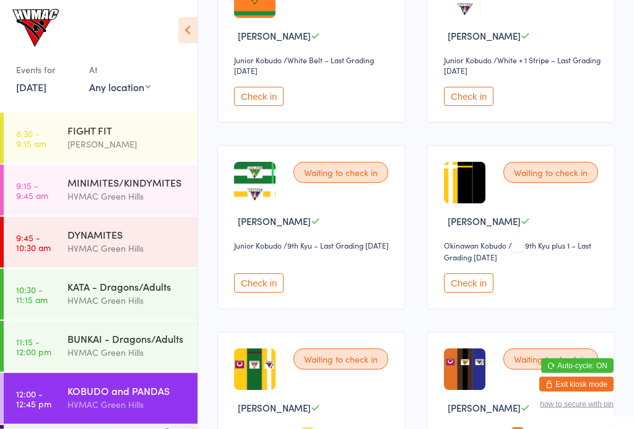
click at [472, 107] on button "Check in" at bounding box center [469, 96] width 50 height 19
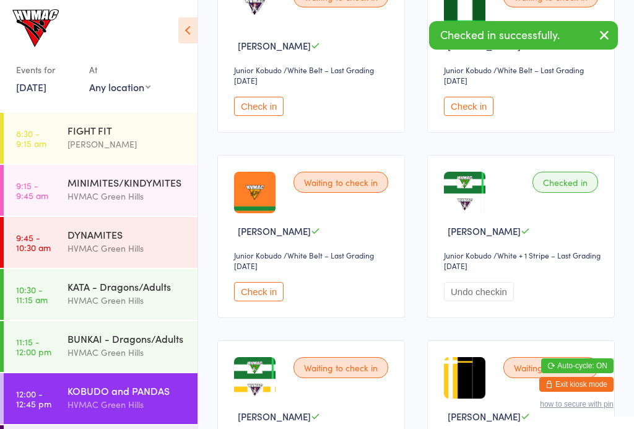
scroll to position [154, 0]
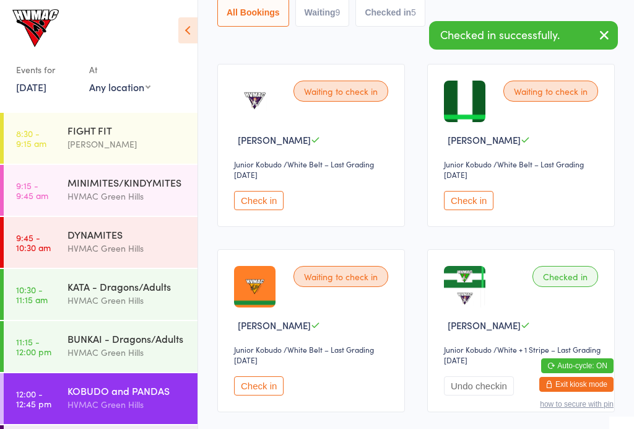
click at [118, 131] on div "FIGHT FIT" at bounding box center [128, 130] width 120 height 14
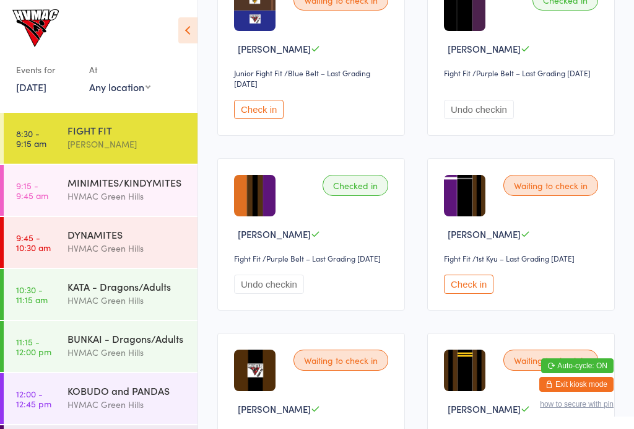
scroll to position [2071, 0]
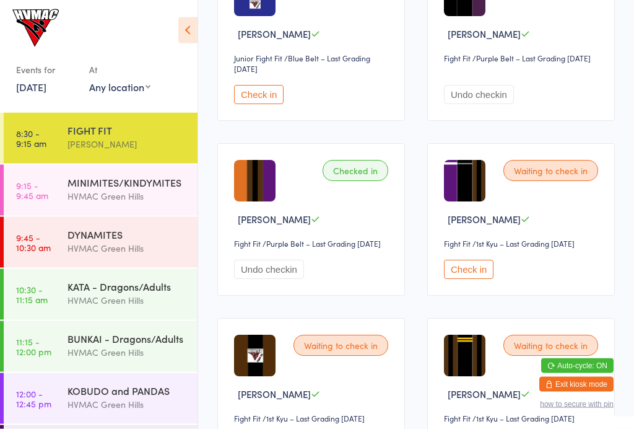
click at [276, 105] on button "Check in" at bounding box center [259, 94] width 50 height 19
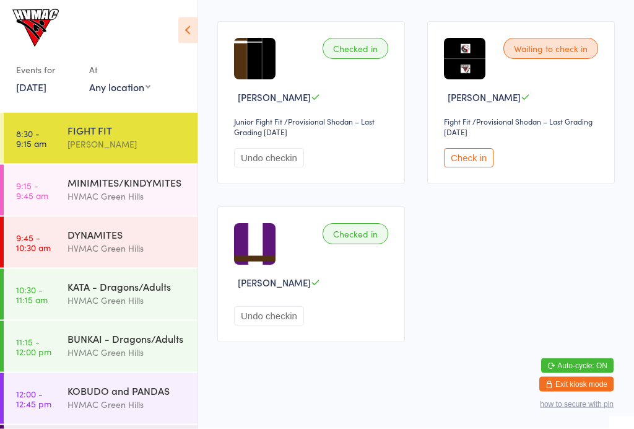
scroll to position [2773, 0]
click at [481, 168] on button "Check in" at bounding box center [469, 158] width 50 height 19
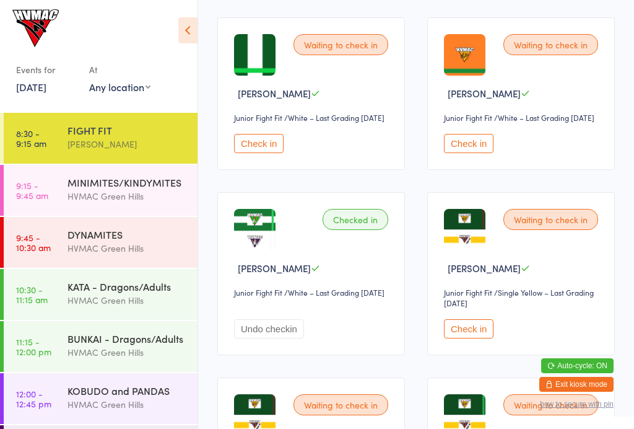
scroll to position [0, 0]
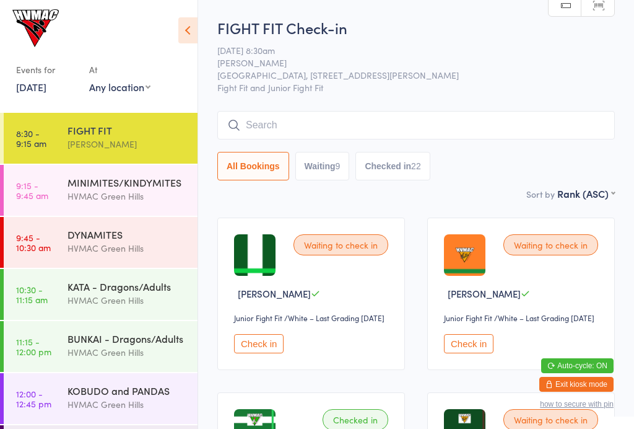
click at [337, 157] on button "Waiting 9" at bounding box center [322, 166] width 55 height 28
select select "4"
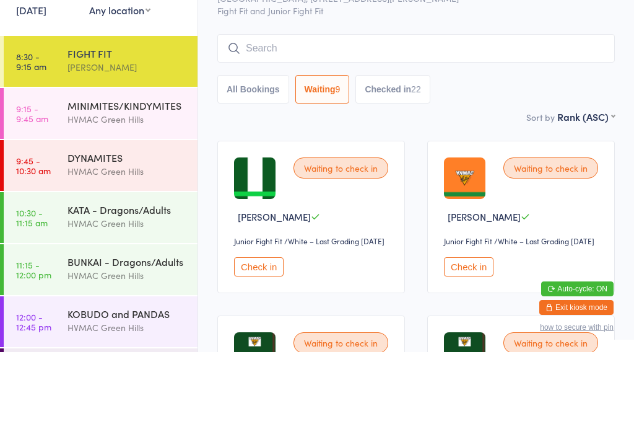
scroll to position [123, 0]
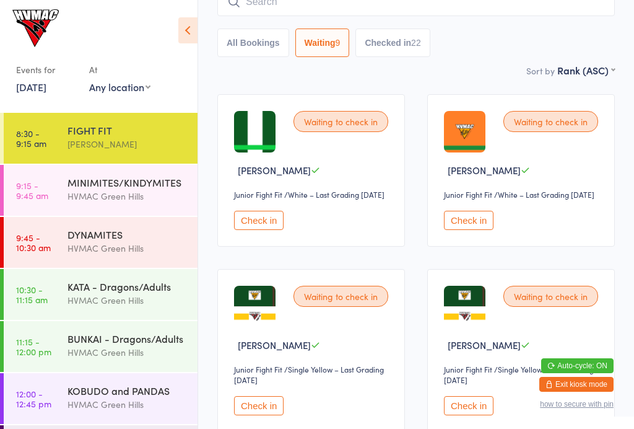
click at [255, 230] on button "Check in" at bounding box center [259, 220] width 50 height 19
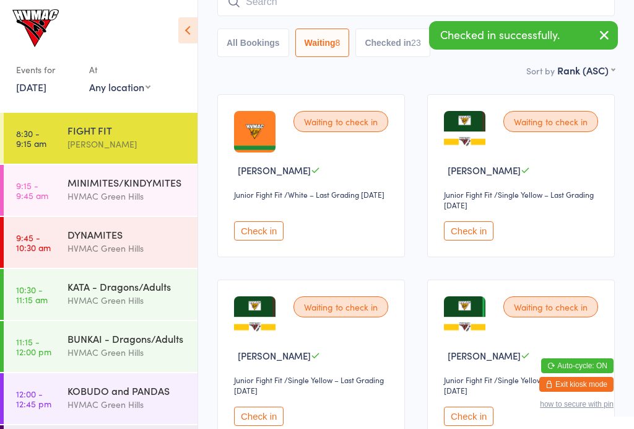
click at [264, 229] on button "Check in" at bounding box center [259, 230] width 50 height 19
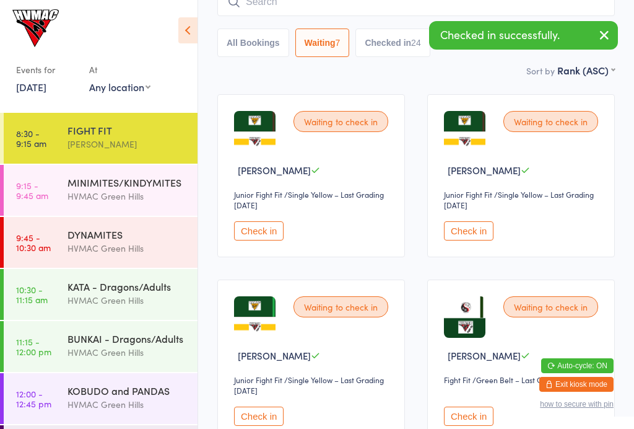
click at [268, 237] on button "Check in" at bounding box center [259, 230] width 50 height 19
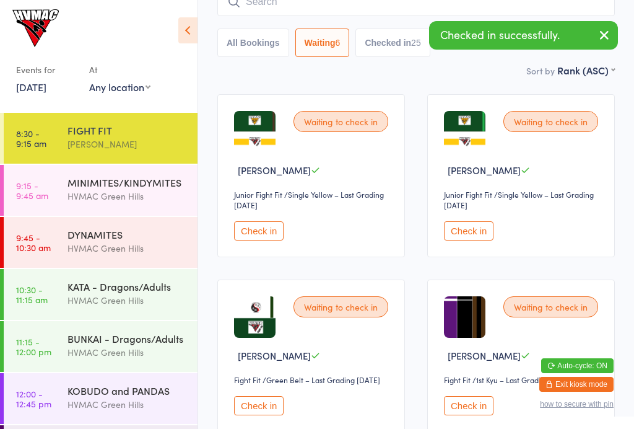
click at [257, 240] on button "Check in" at bounding box center [259, 230] width 50 height 19
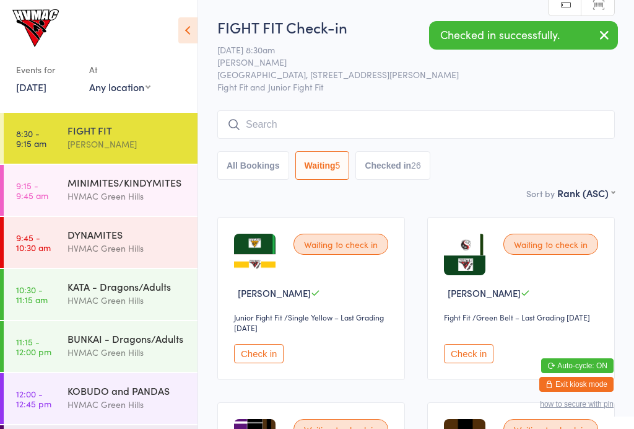
scroll to position [0, 0]
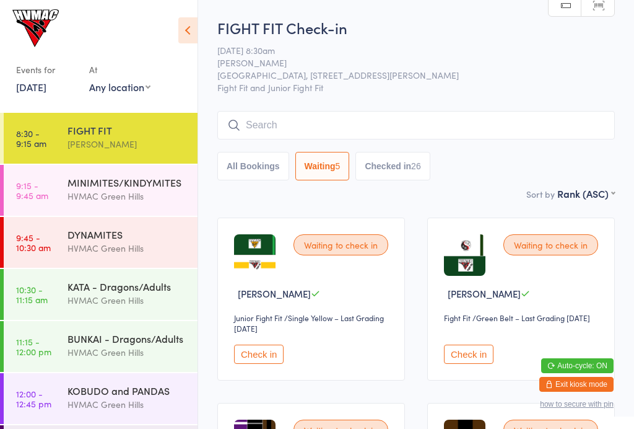
click at [266, 357] on button "Check in" at bounding box center [259, 353] width 50 height 19
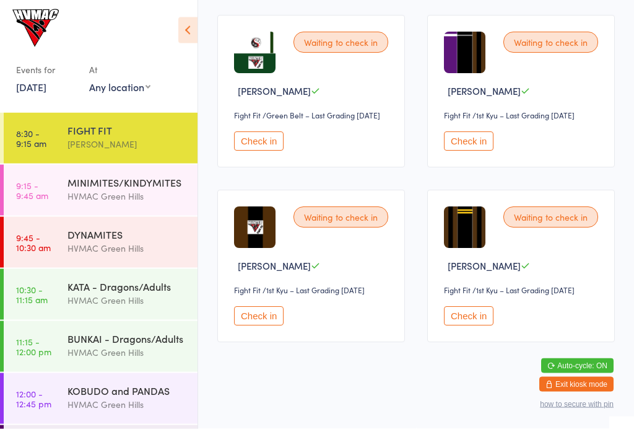
click at [473, 151] on button "Check in" at bounding box center [469, 141] width 50 height 19
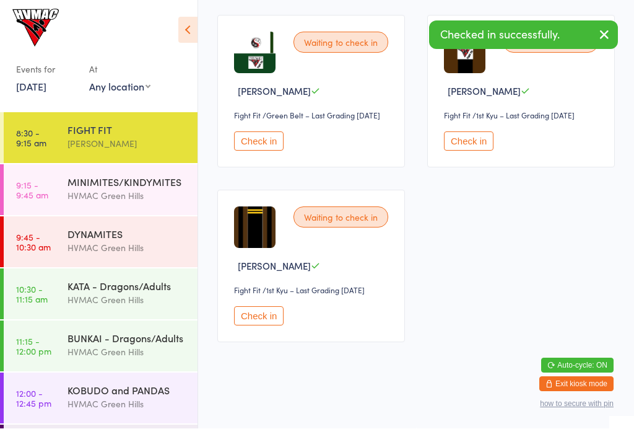
click at [476, 149] on button "Check in" at bounding box center [469, 141] width 50 height 19
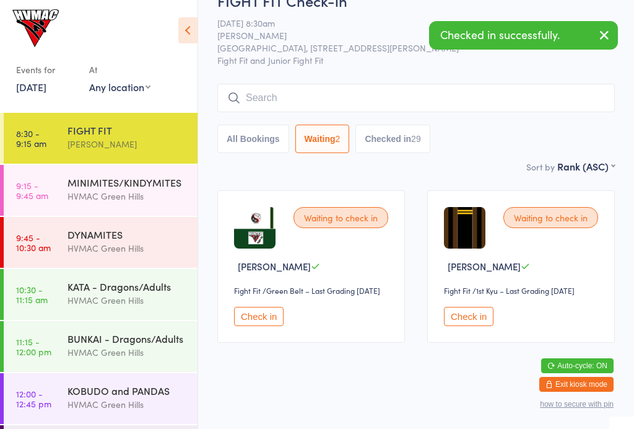
click at [476, 326] on button "Check in" at bounding box center [469, 316] width 50 height 19
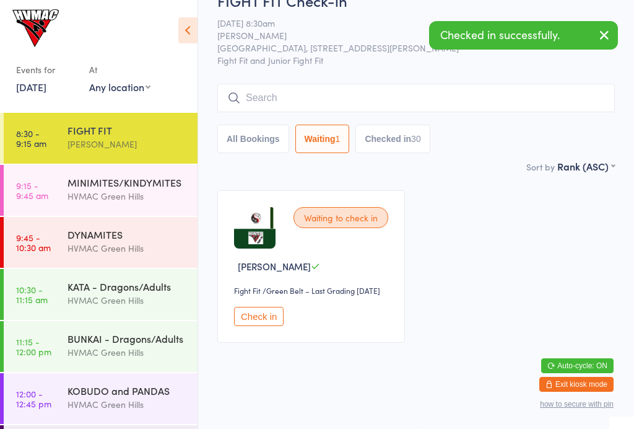
click at [271, 326] on button "Check in" at bounding box center [259, 316] width 50 height 19
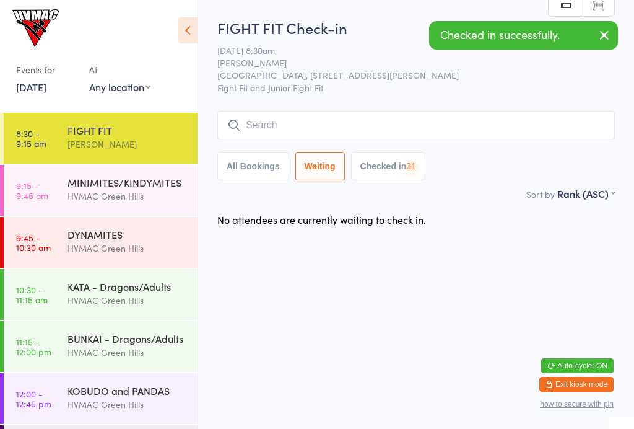
scroll to position [0, 0]
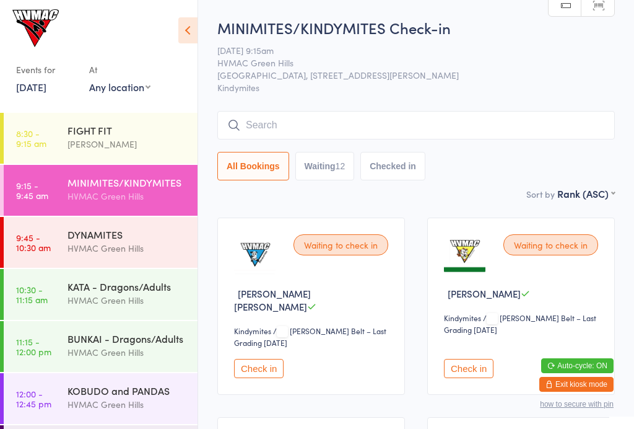
click at [260, 359] on button "Check in" at bounding box center [259, 368] width 50 height 19
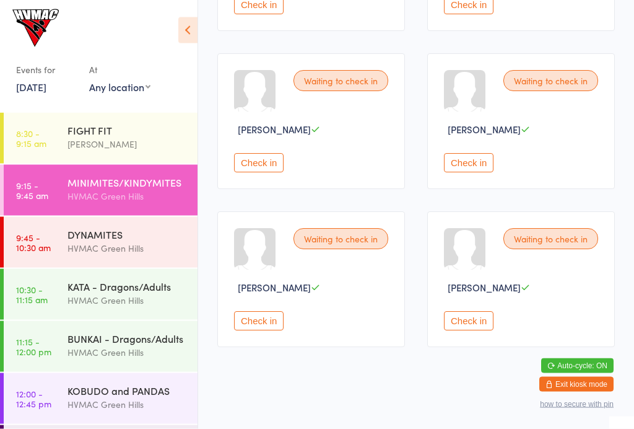
click at [274, 173] on button "Check in" at bounding box center [259, 163] width 50 height 19
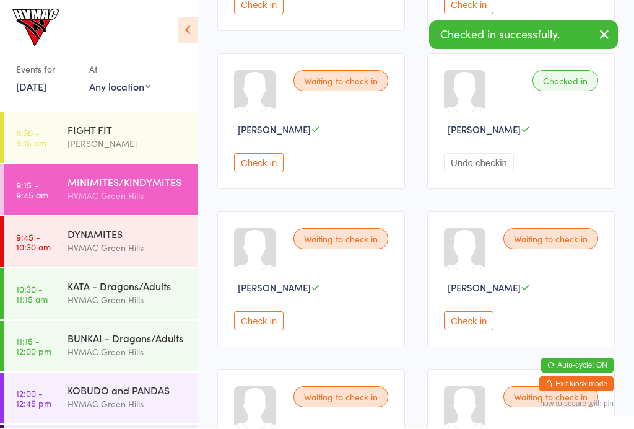
scroll to position [924, 0]
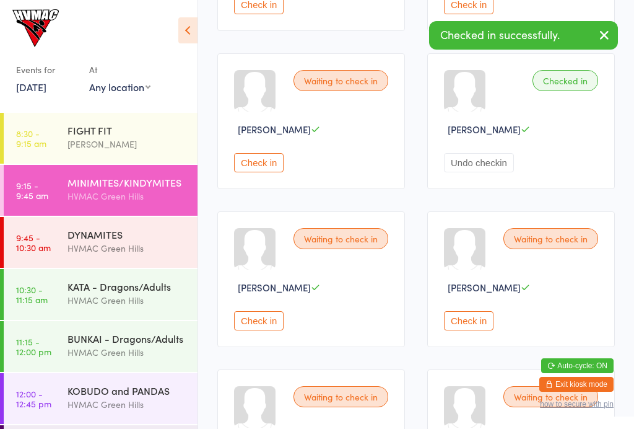
click at [269, 172] on button "Check in" at bounding box center [259, 162] width 50 height 19
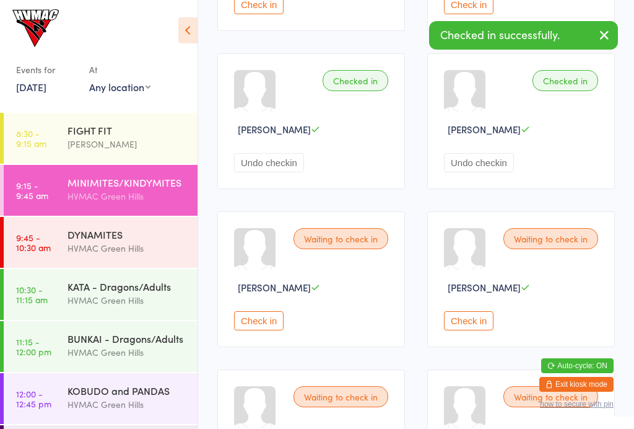
click at [288, 170] on button "Undo checkin" at bounding box center [269, 162] width 70 height 19
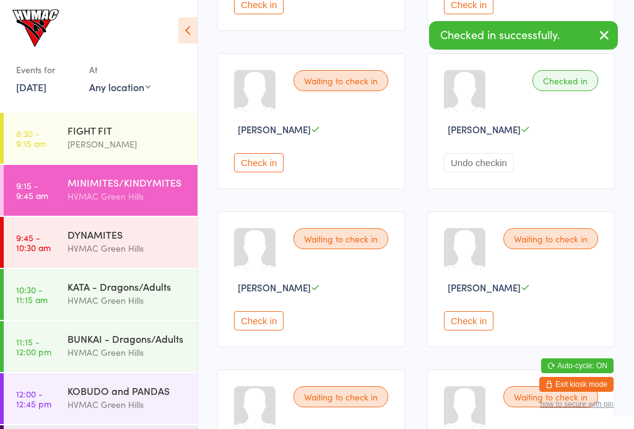
click at [264, 329] on button "Check in" at bounding box center [259, 320] width 50 height 19
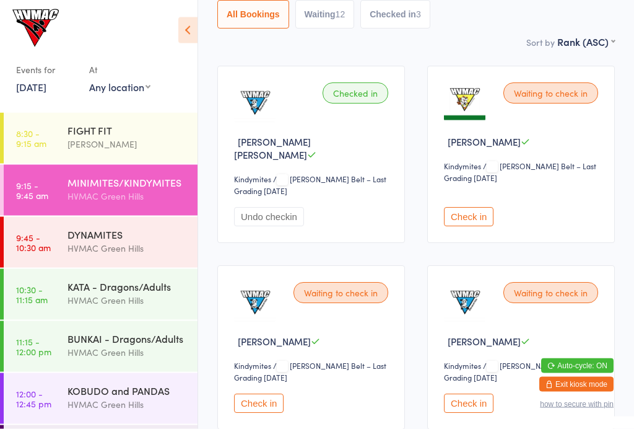
scroll to position [0, 0]
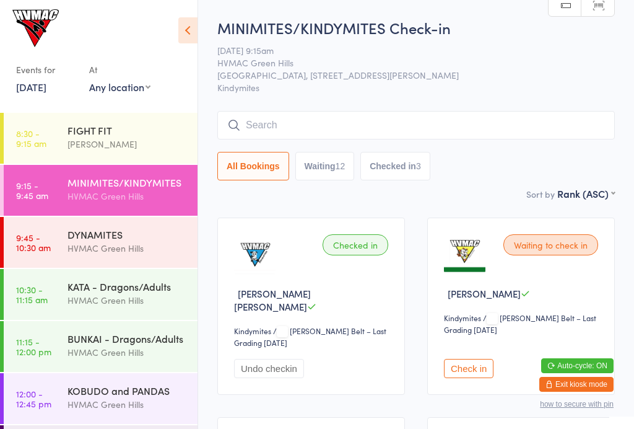
click at [341, 166] on button "Waiting 12" at bounding box center [324, 166] width 59 height 28
select select "4"
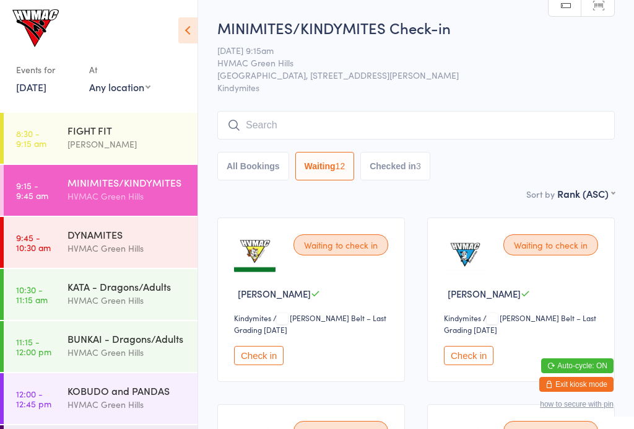
click at [260, 356] on button "Check in" at bounding box center [259, 355] width 50 height 19
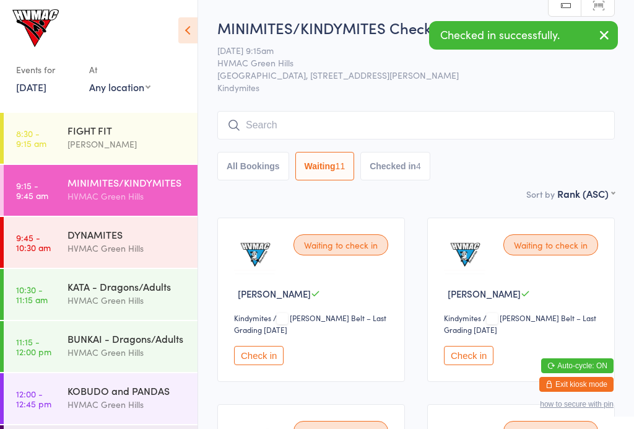
click at [470, 106] on div "MINIMITES/KINDYMITES Check-in [DATE] 9:15am HVMAC Green Hills Hunter Valley Mar…" at bounding box center [416, 101] width 398 height 169
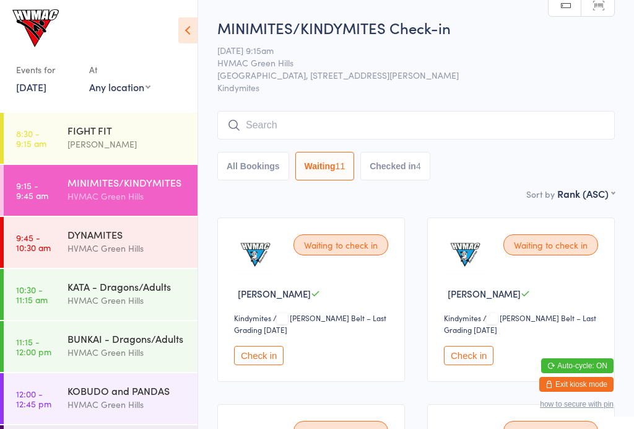
click at [456, 114] on input "search" at bounding box center [416, 125] width 398 height 28
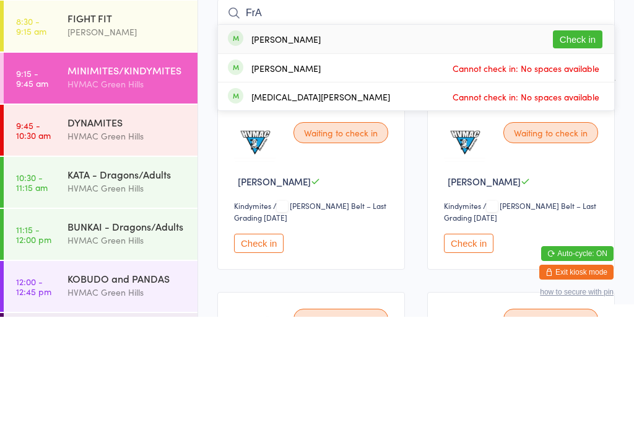
type input "FrA"
click at [569, 142] on button "Check in" at bounding box center [578, 151] width 50 height 18
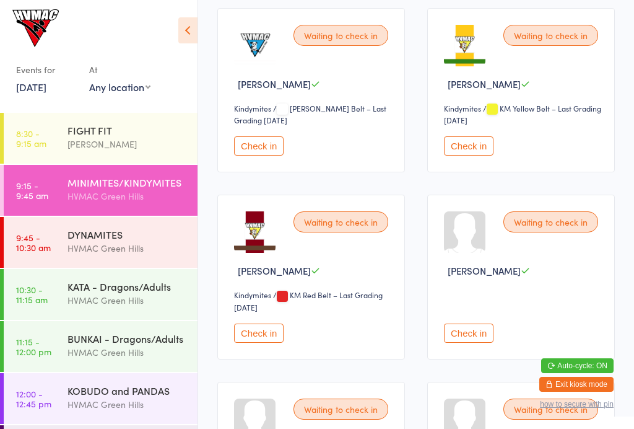
scroll to position [395, 0]
click at [261, 340] on button "Check in" at bounding box center [259, 333] width 50 height 19
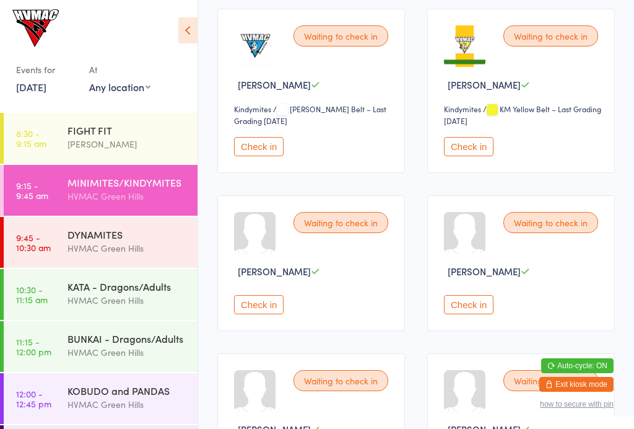
click at [271, 314] on button "Check in" at bounding box center [259, 304] width 50 height 19
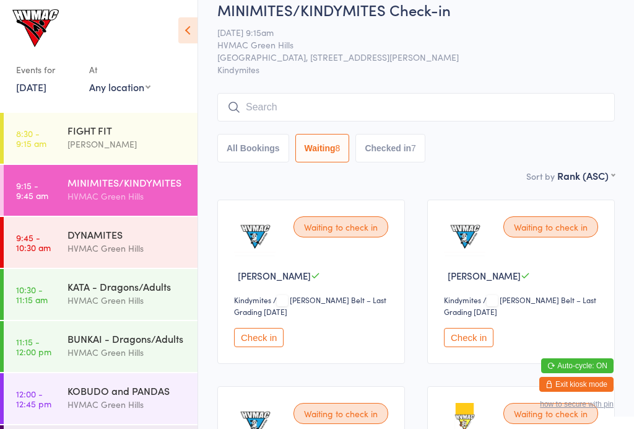
scroll to position [16, 0]
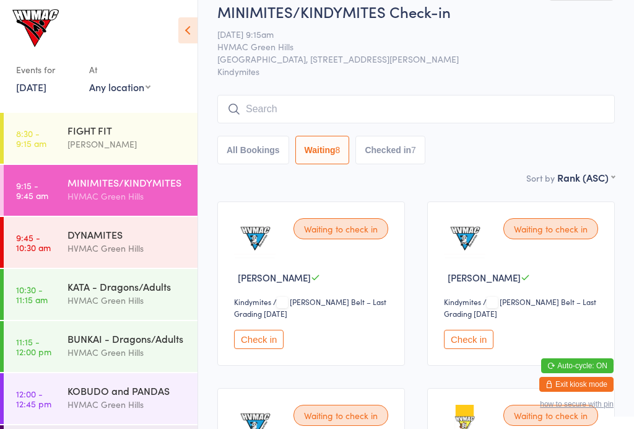
click at [477, 347] on button "Check in" at bounding box center [469, 339] width 50 height 19
click at [253, 337] on button "Check in" at bounding box center [259, 339] width 50 height 19
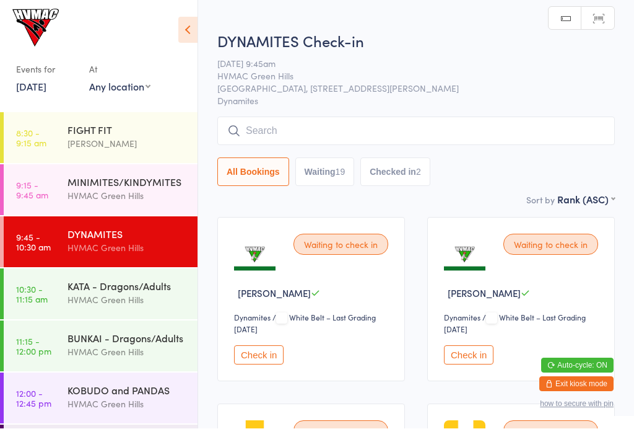
scroll to position [1, 0]
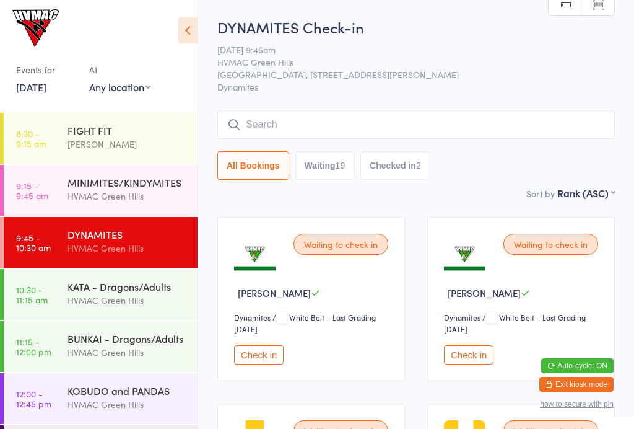
click at [336, 180] on button "Waiting 19" at bounding box center [324, 165] width 59 height 28
select select "4"
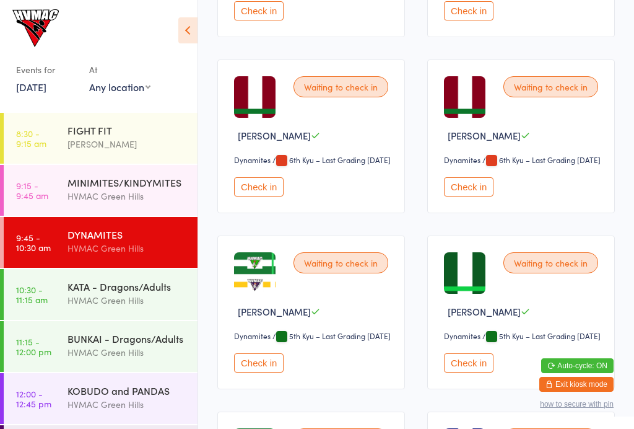
scroll to position [882, 0]
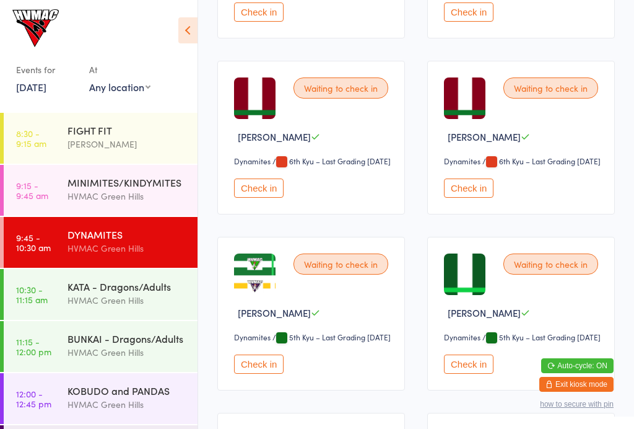
click at [269, 198] on button "Check in" at bounding box center [259, 187] width 50 height 19
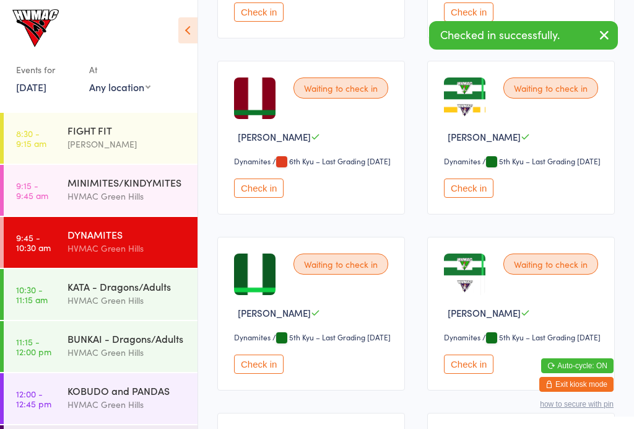
click at [146, 291] on div "KATA - Dragons/Adults" at bounding box center [128, 286] width 120 height 14
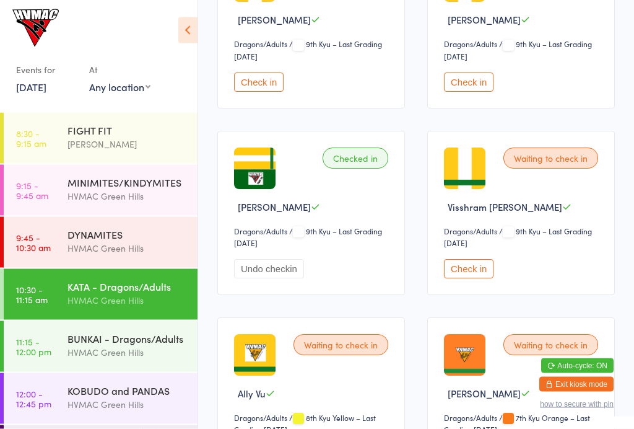
scroll to position [647, 0]
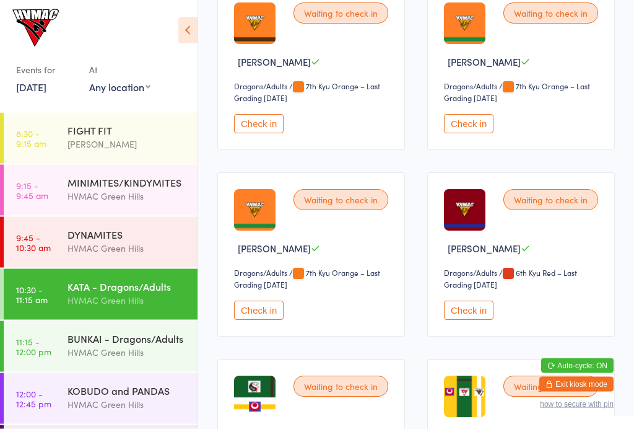
click at [481, 320] on button "Check in" at bounding box center [469, 310] width 50 height 19
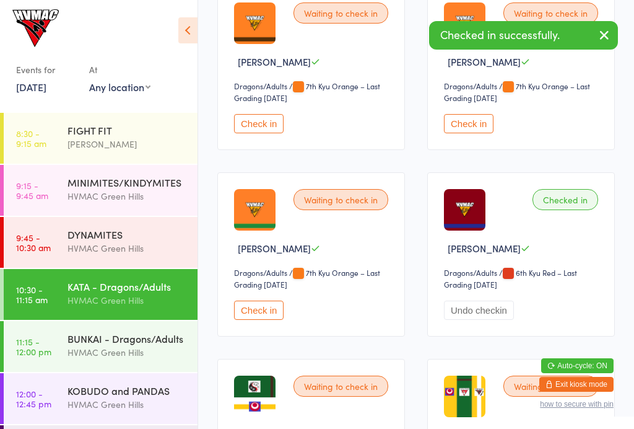
click at [154, 369] on div "BUNKAI - Dragons/Adults HVMAC [GEOGRAPHIC_DATA]" at bounding box center [133, 345] width 130 height 49
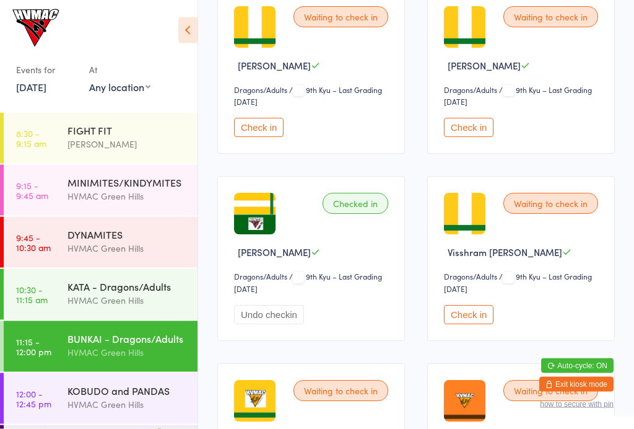
scroll to position [368, 0]
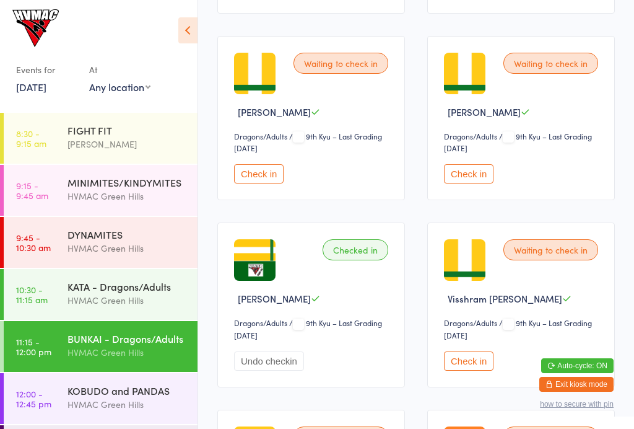
click at [142, 243] on div "HVMAC Green Hills" at bounding box center [128, 248] width 120 height 14
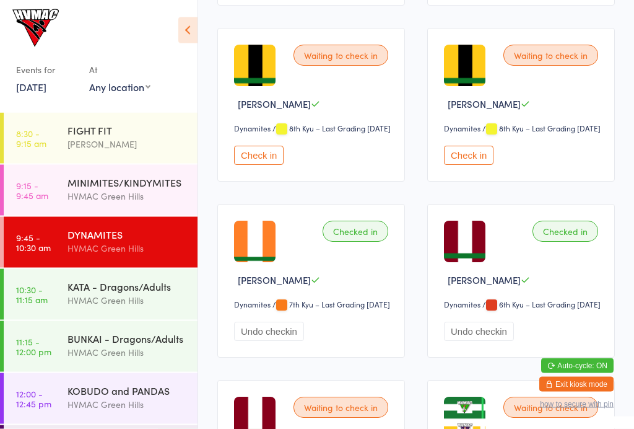
scroll to position [743, 0]
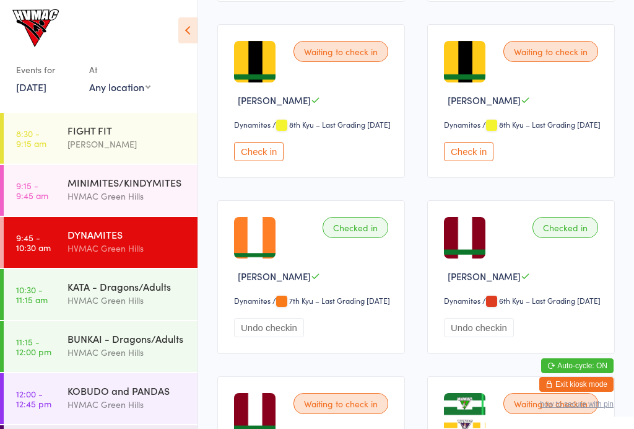
click at [559, 238] on div "Checked in" at bounding box center [566, 227] width 66 height 21
click at [556, 238] on div "Checked in" at bounding box center [566, 227] width 66 height 21
click at [75, 291] on div "KATA - Dragons/Adults" at bounding box center [128, 286] width 120 height 14
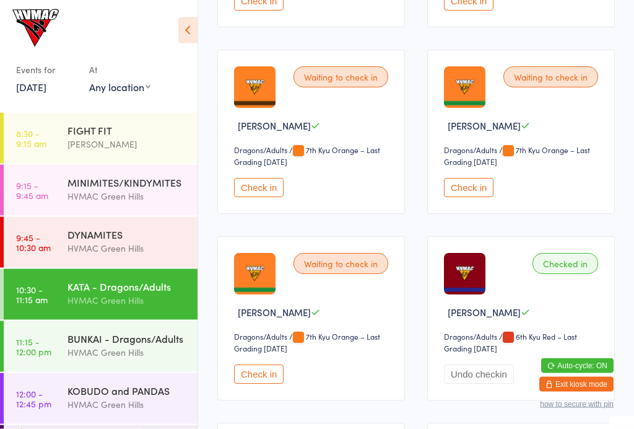
scroll to position [1104, 0]
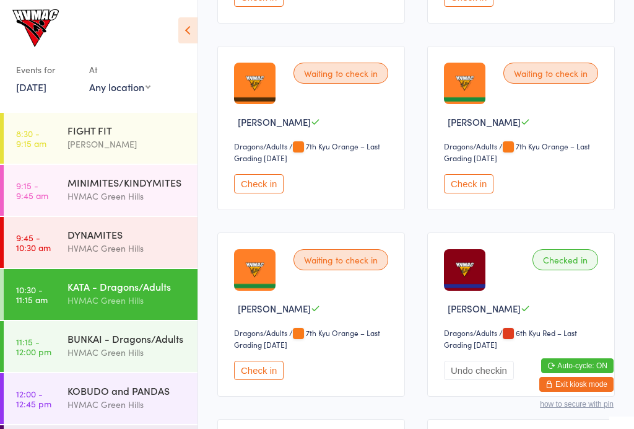
click at [551, 270] on div "Checked in" at bounding box center [566, 259] width 66 height 21
click at [476, 380] on button "Undo checkin" at bounding box center [479, 369] width 70 height 19
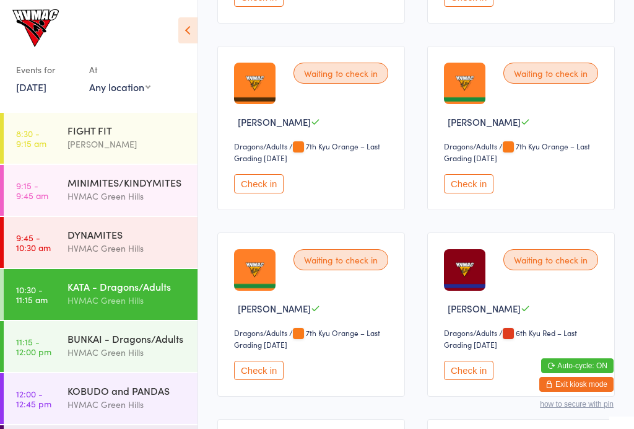
click at [463, 380] on button "Check in" at bounding box center [469, 369] width 50 height 19
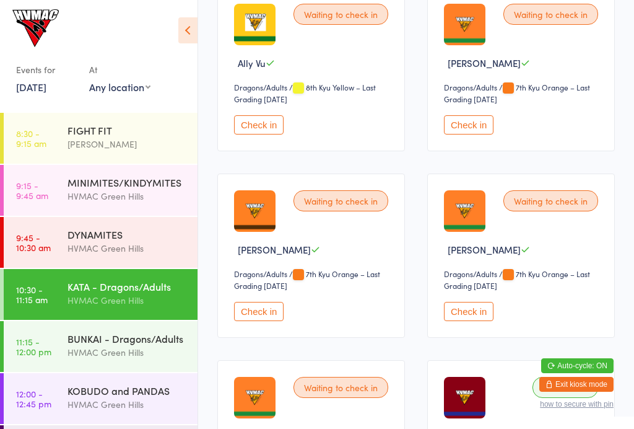
scroll to position [979, 0]
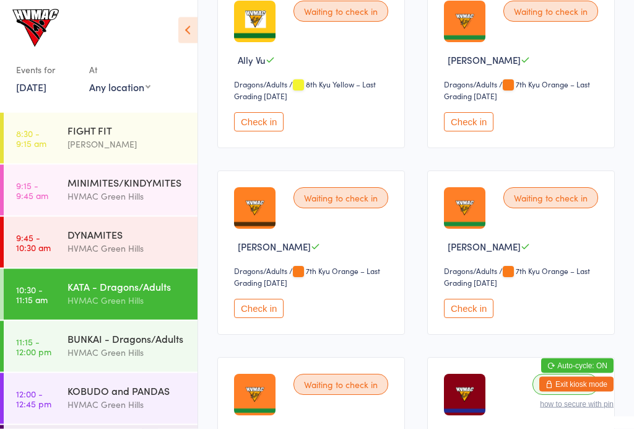
click at [146, 240] on div "DYNAMITES" at bounding box center [128, 234] width 120 height 14
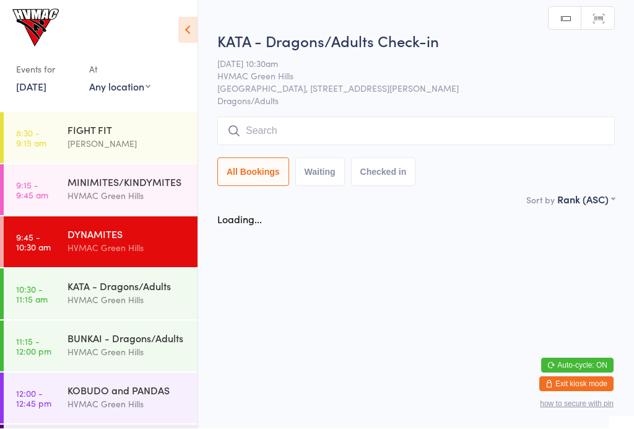
click at [149, 277] on div "KATA - Dragons/Adults HVMAC [GEOGRAPHIC_DATA]" at bounding box center [133, 293] width 130 height 49
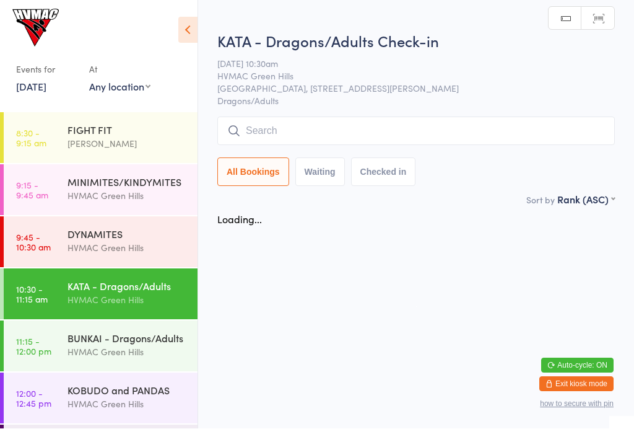
scroll to position [1, 0]
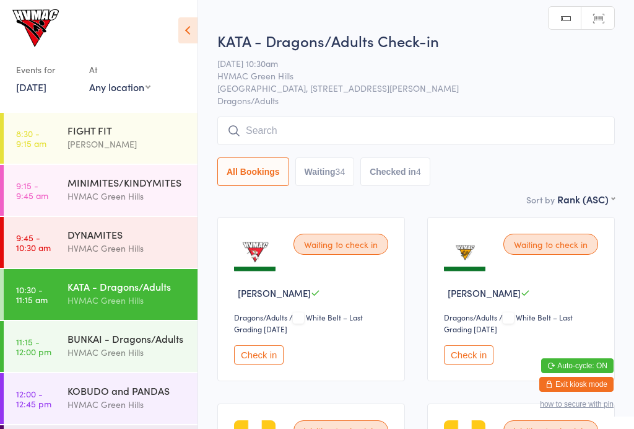
click at [162, 241] on div "DYNAMITES" at bounding box center [128, 234] width 120 height 14
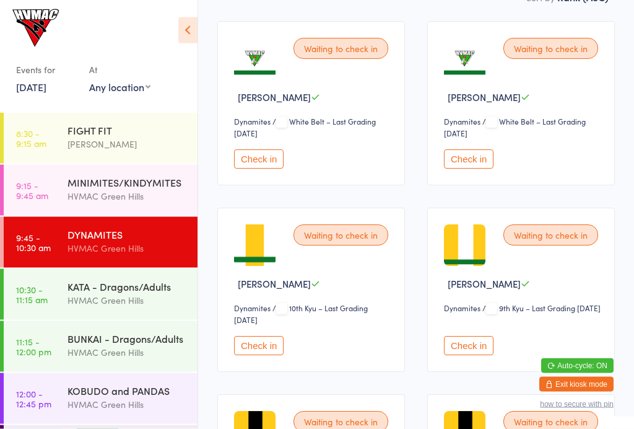
scroll to position [196, 0]
click at [253, 347] on button "Check in" at bounding box center [259, 345] width 50 height 19
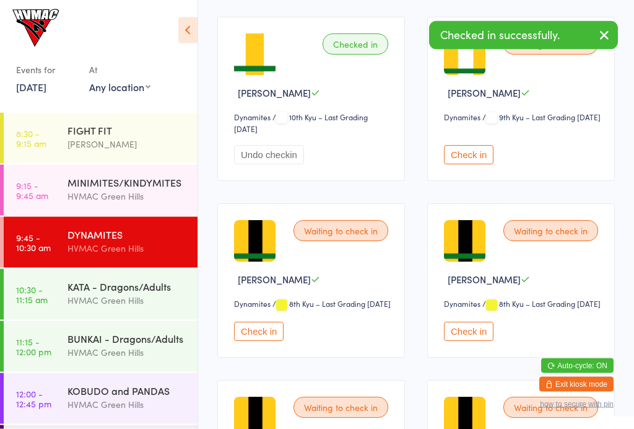
scroll to position [387, 0]
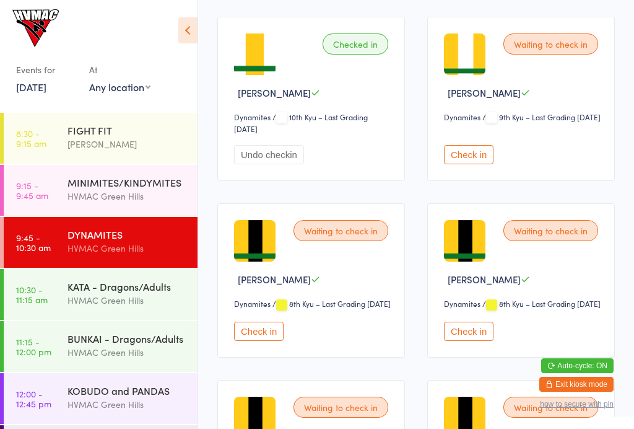
click at [269, 341] on button "Check in" at bounding box center [259, 330] width 50 height 19
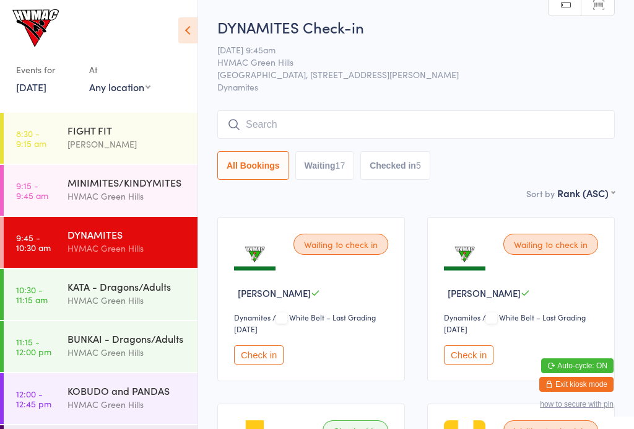
scroll to position [0, 0]
click at [261, 354] on button "Check in" at bounding box center [259, 355] width 50 height 19
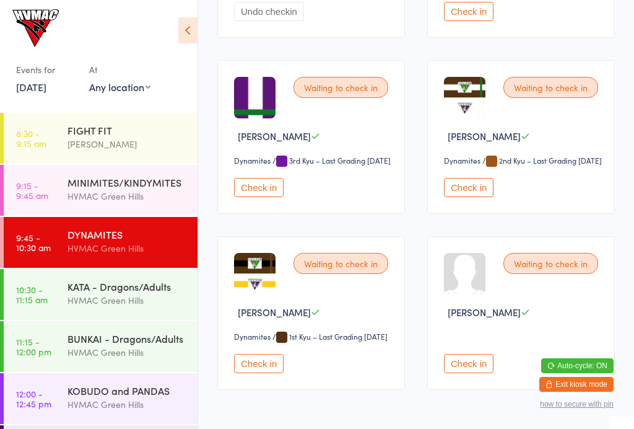
scroll to position [1929, 0]
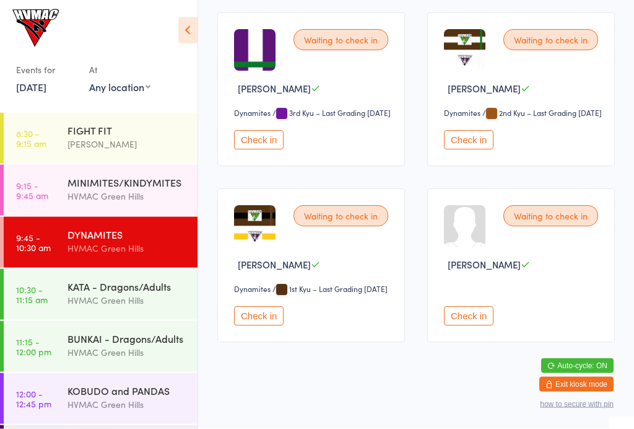
click at [77, 292] on div "KATA - Dragons/Adults" at bounding box center [128, 286] width 120 height 14
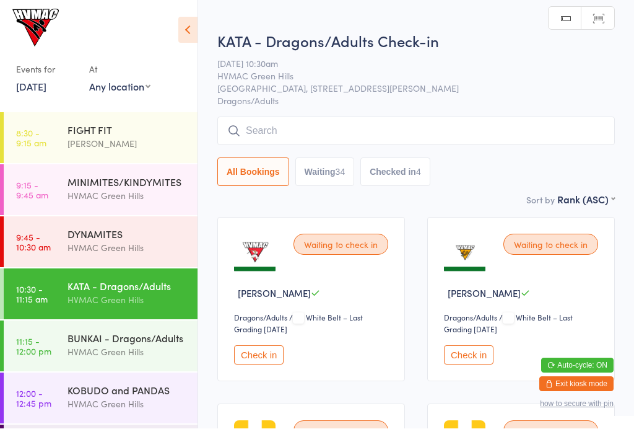
click at [329, 171] on button "Waiting 34" at bounding box center [324, 172] width 59 height 28
select select "4"
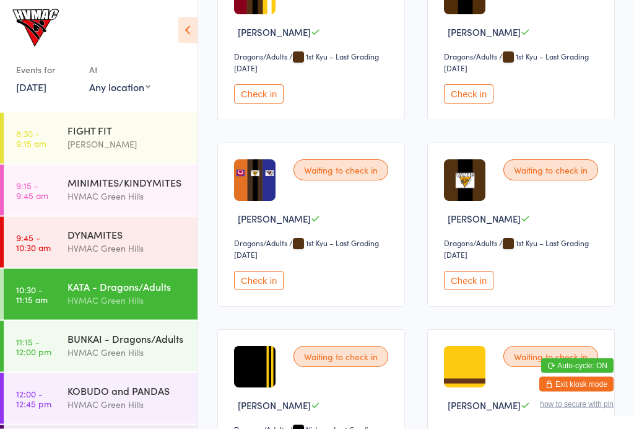
scroll to position [3067, 0]
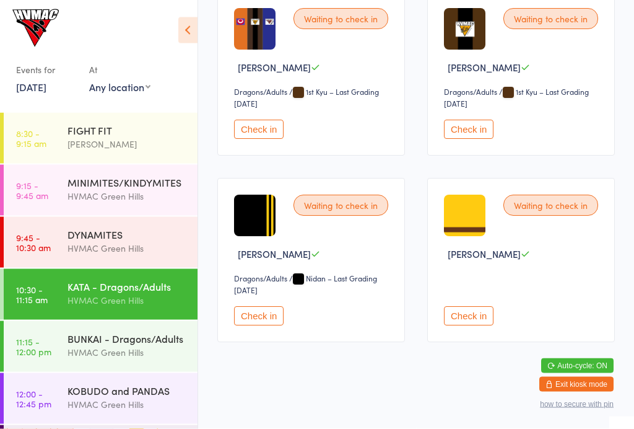
click at [82, 344] on div "BUNKAI - Dragons/Adults" at bounding box center [128, 338] width 120 height 14
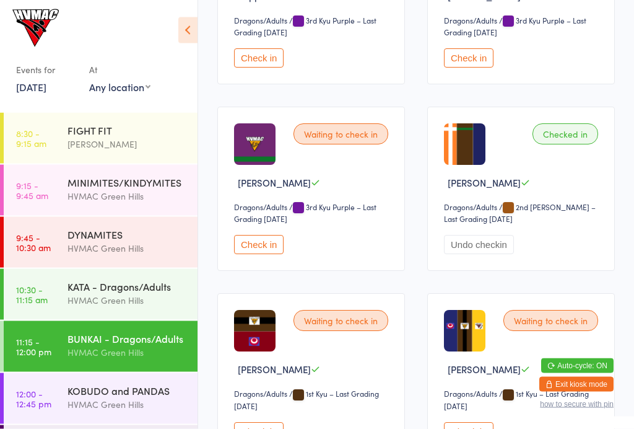
scroll to position [2128, 0]
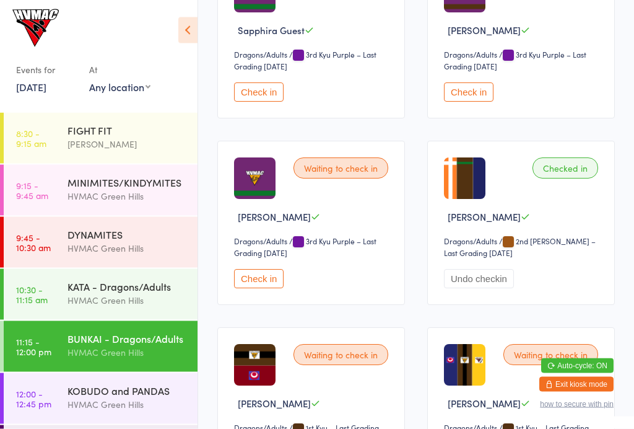
click at [140, 395] on div "KOBUDO and PANDAS" at bounding box center [128, 390] width 120 height 14
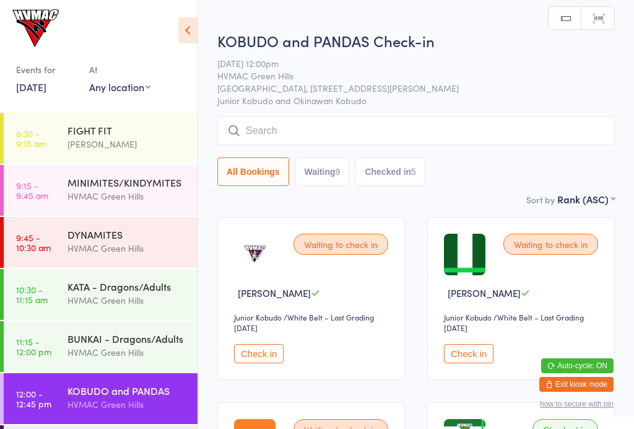
click at [315, 162] on button "Waiting 9" at bounding box center [322, 171] width 55 height 28
select select "4"
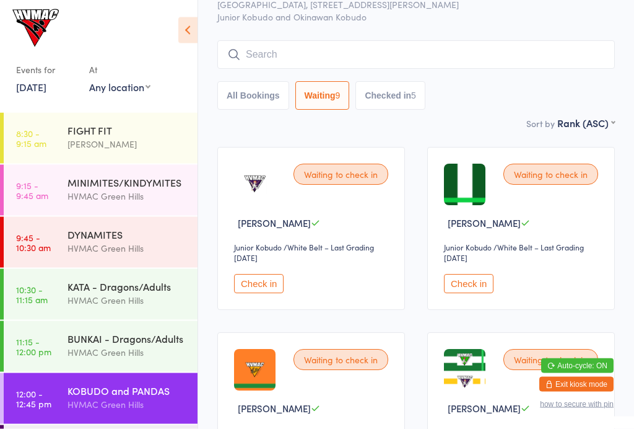
scroll to position [68, 0]
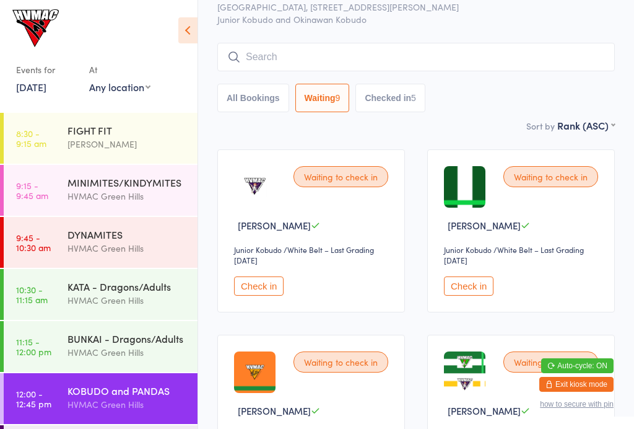
click at [68, 187] on div "MINIMITES/KINDYMITES" at bounding box center [128, 182] width 120 height 14
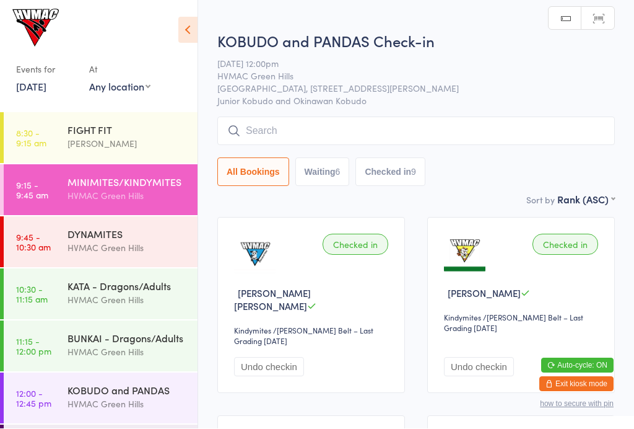
scroll to position [1, 0]
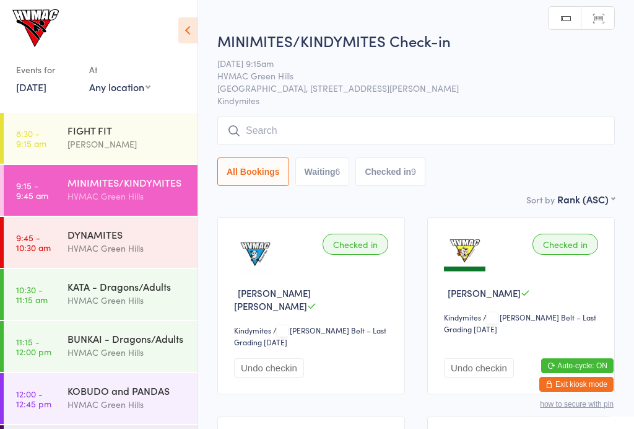
click at [111, 242] on div "HVMAC Green Hills" at bounding box center [128, 248] width 120 height 14
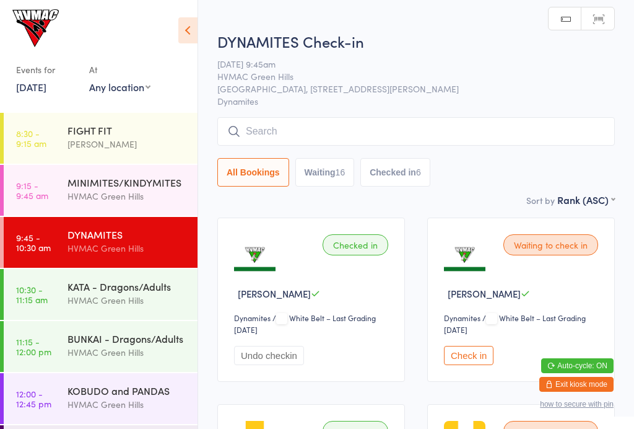
click at [344, 185] on button "Waiting 16" at bounding box center [324, 172] width 59 height 28
select select "4"
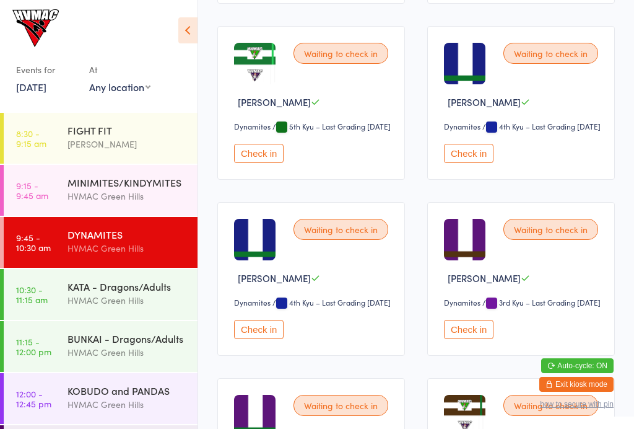
scroll to position [904, 0]
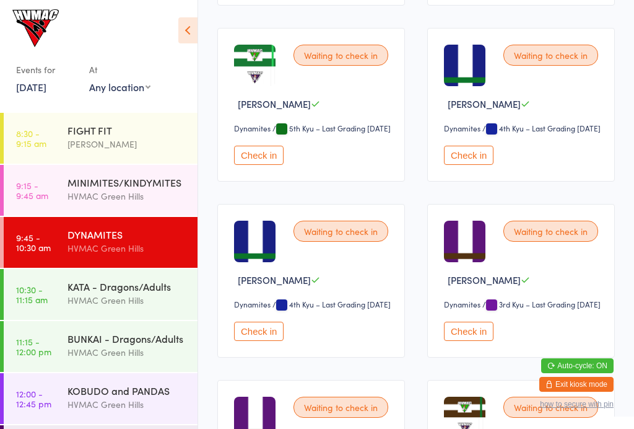
click at [465, 165] on button "Check in" at bounding box center [469, 155] width 50 height 19
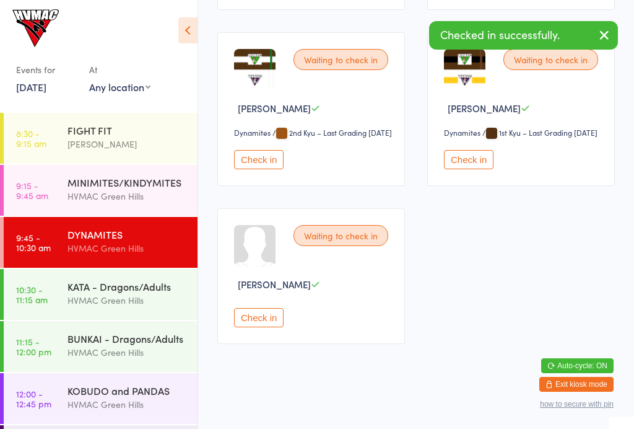
click at [468, 169] on button "Check in" at bounding box center [469, 159] width 50 height 19
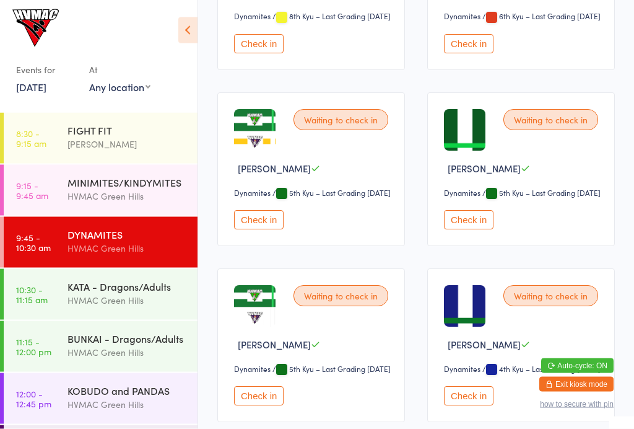
scroll to position [666, 0]
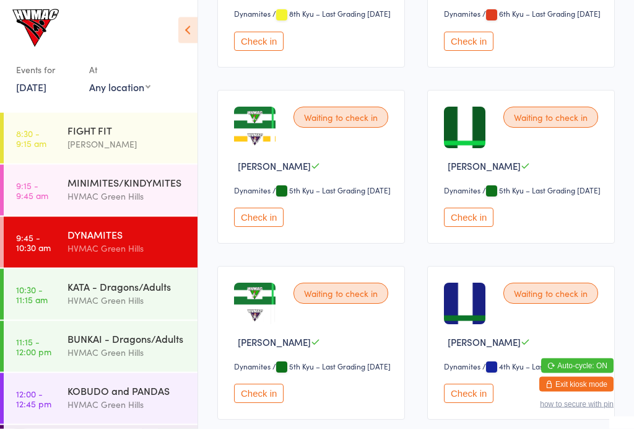
click at [59, 292] on link "10:30 - 11:15 am KATA - Dragons/Adults [GEOGRAPHIC_DATA]" at bounding box center [101, 294] width 194 height 51
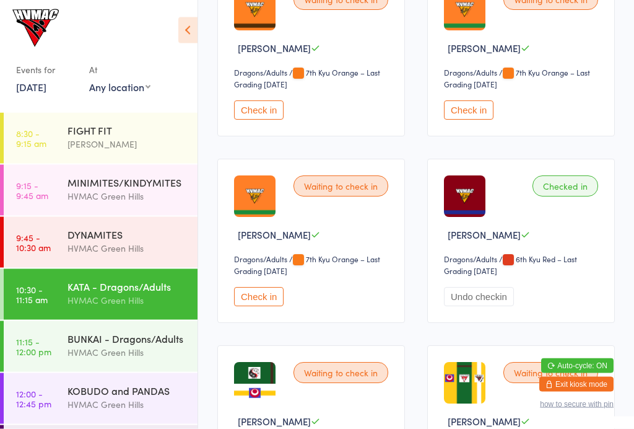
click at [473, 307] on button "Undo checkin" at bounding box center [479, 296] width 70 height 19
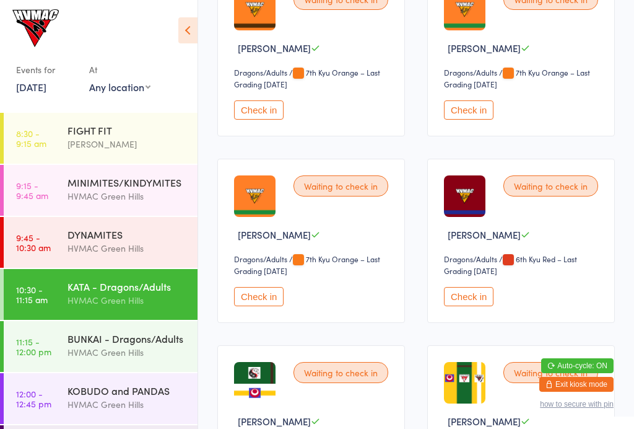
click at [61, 176] on link "9:15 - 9:45 am MINIMITES/KINDYMITES HVMAC Green Hills" at bounding box center [101, 190] width 194 height 51
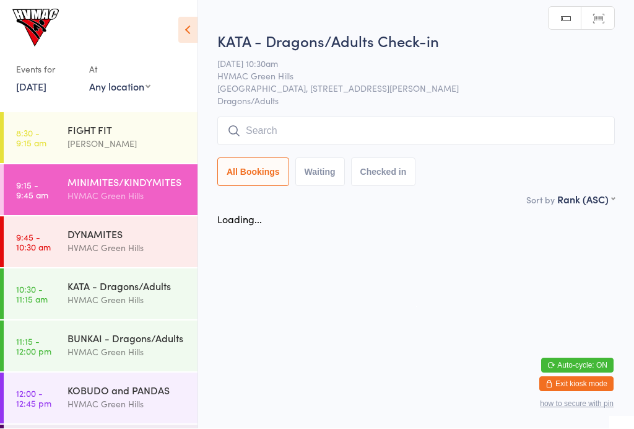
scroll to position [1, 0]
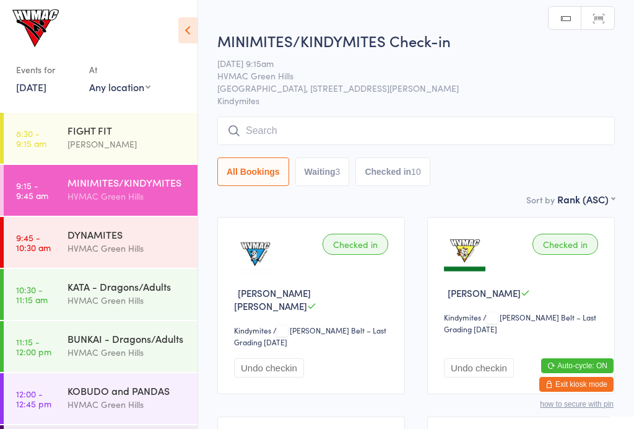
click at [48, 242] on time "9:45 - 10:30 am" at bounding box center [33, 242] width 35 height 20
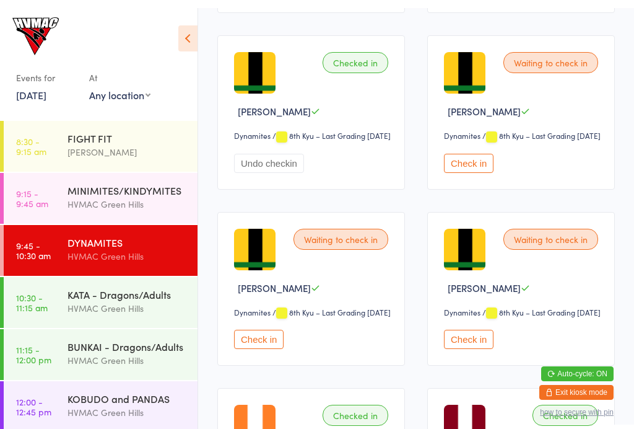
scroll to position [554, 0]
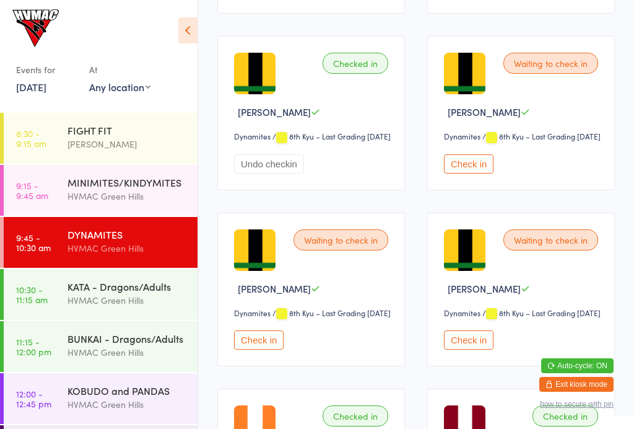
click at [461, 349] on button "Check in" at bounding box center [469, 339] width 50 height 19
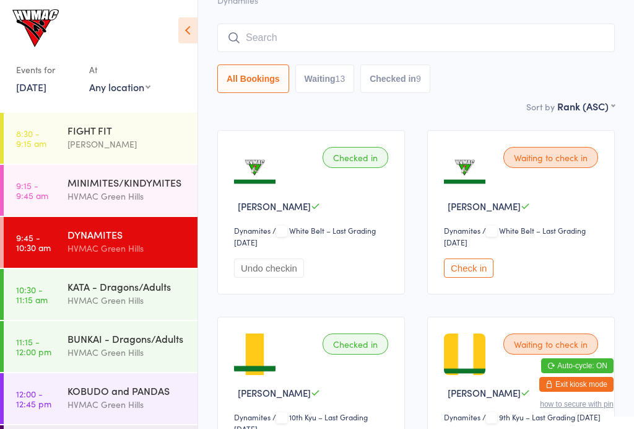
scroll to position [0, 0]
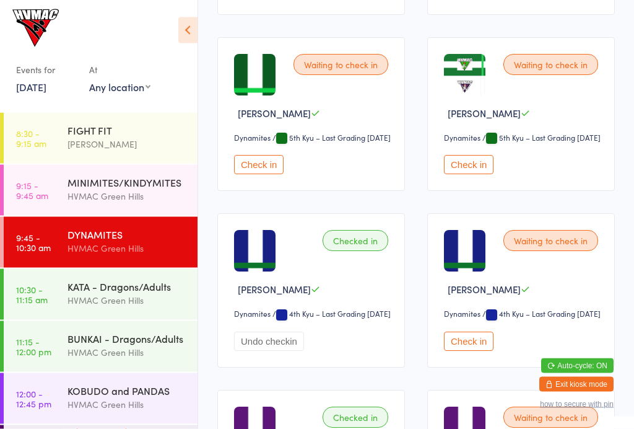
click at [471, 175] on button "Check in" at bounding box center [469, 164] width 50 height 19
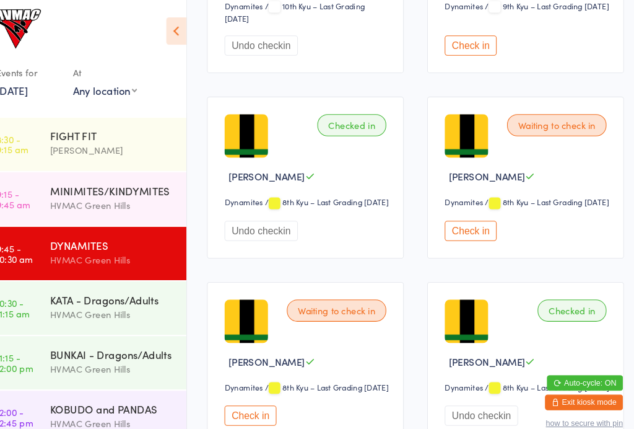
scroll to position [498, 0]
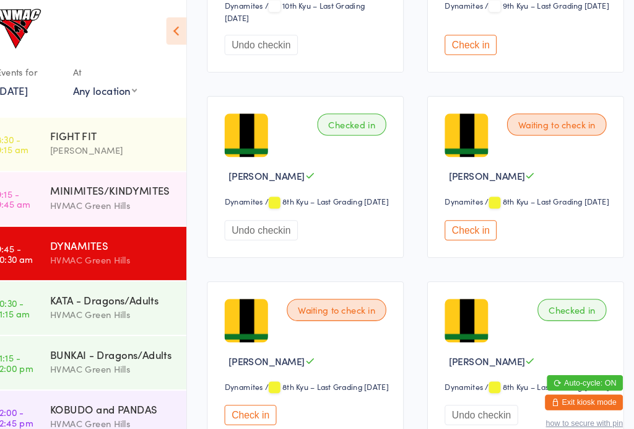
click at [452, 230] on button "Check in" at bounding box center [469, 220] width 50 height 19
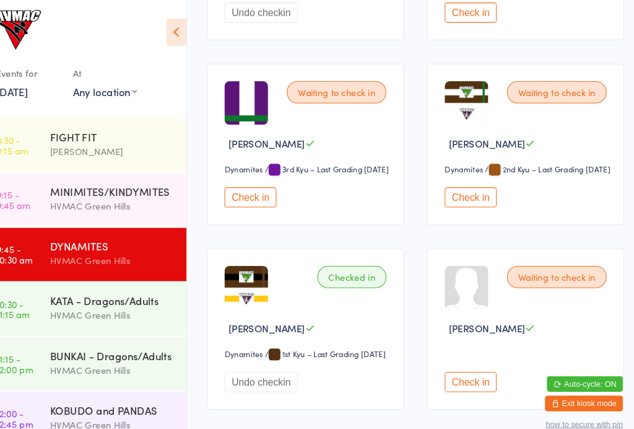
scroll to position [1762, 0]
click at [235, 198] on button "Check in" at bounding box center [259, 188] width 50 height 19
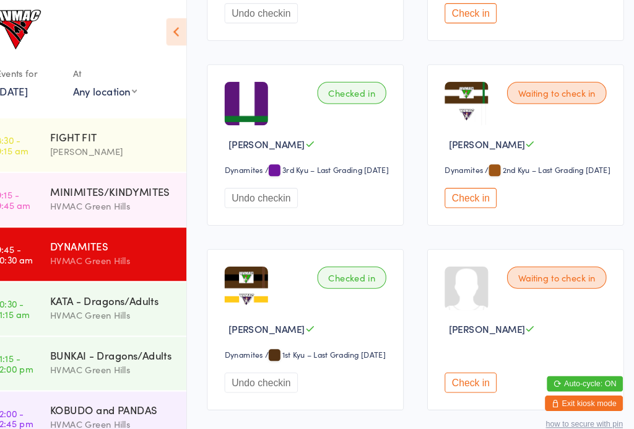
click at [92, 317] on div "KATA - Dragons/Adults HVMAC [GEOGRAPHIC_DATA]" at bounding box center [133, 293] width 130 height 49
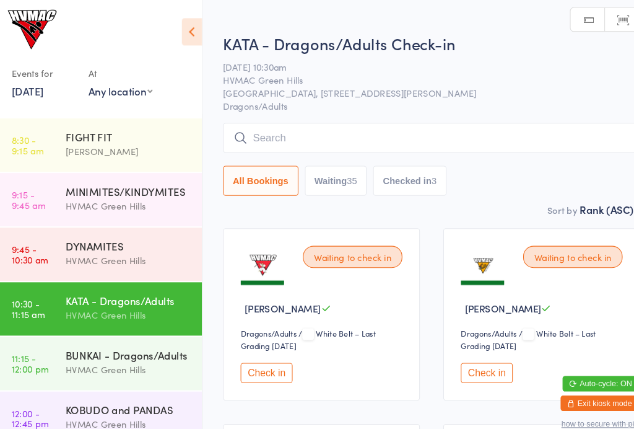
click at [334, 173] on button "Waiting 35" at bounding box center [324, 172] width 59 height 28
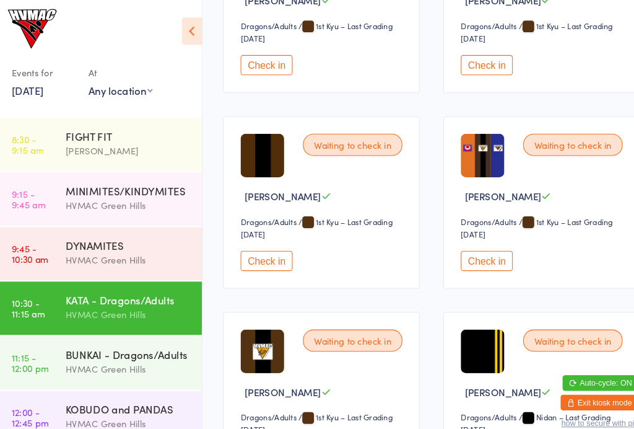
click at [467, 72] on button "Check in" at bounding box center [469, 62] width 50 height 19
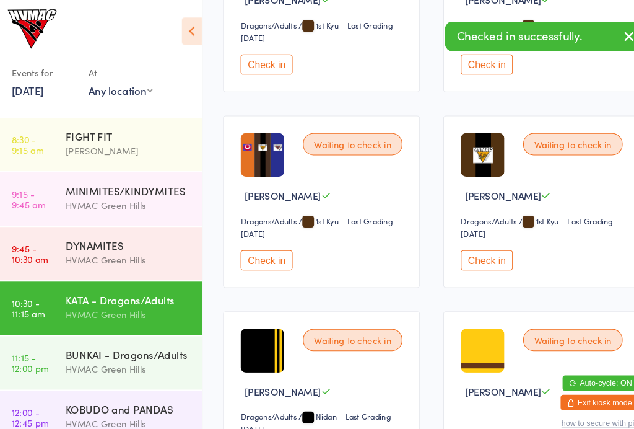
click at [465, 258] on button "Check in" at bounding box center [469, 248] width 50 height 19
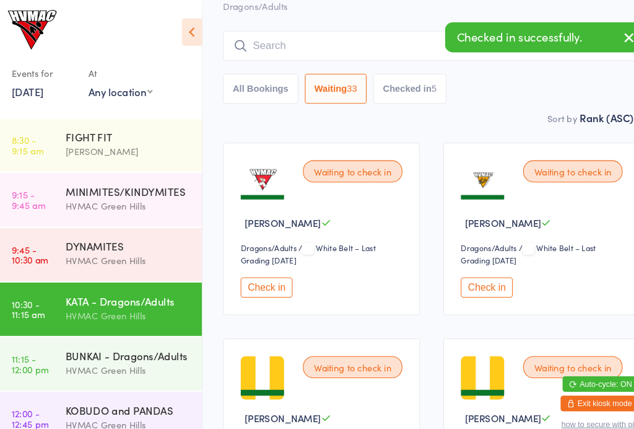
scroll to position [0, 0]
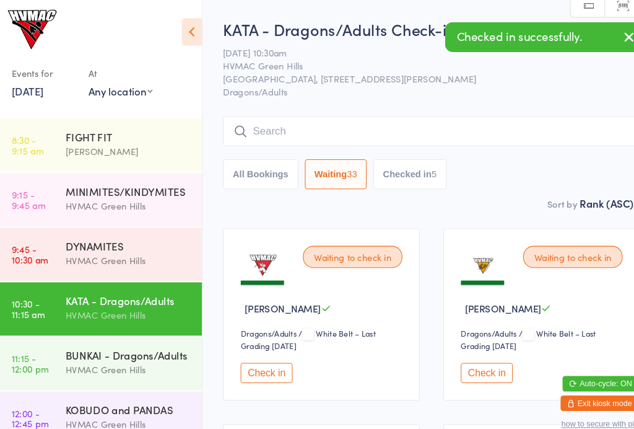
click at [416, 169] on button "Checked in 5" at bounding box center [395, 166] width 70 height 28
select select "6"
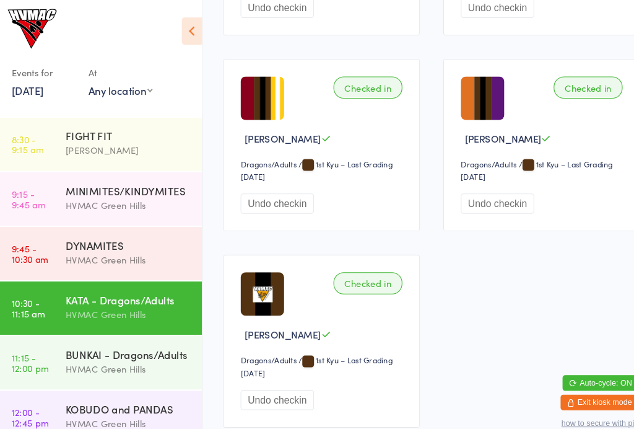
click at [287, 391] on button "Undo checkin" at bounding box center [269, 381] width 70 height 19
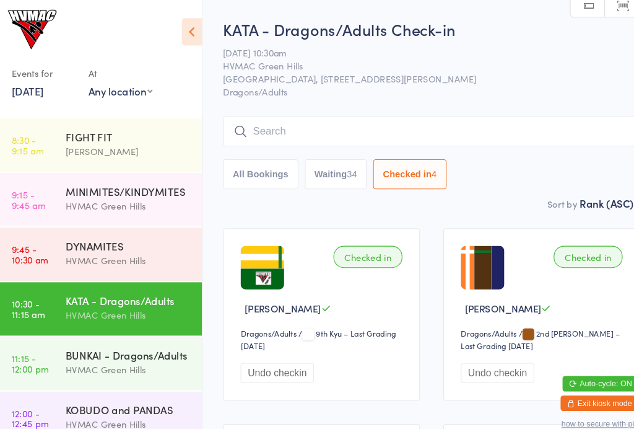
click at [262, 156] on button "All Bookings" at bounding box center [253, 166] width 72 height 28
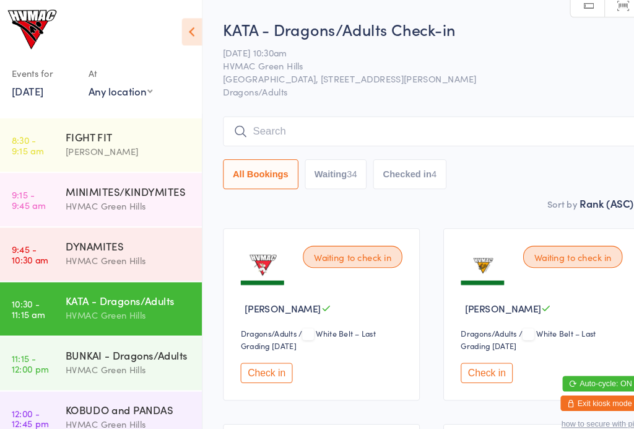
click at [144, 340] on div "BUNKAI - Dragons/Adults" at bounding box center [128, 338] width 120 height 14
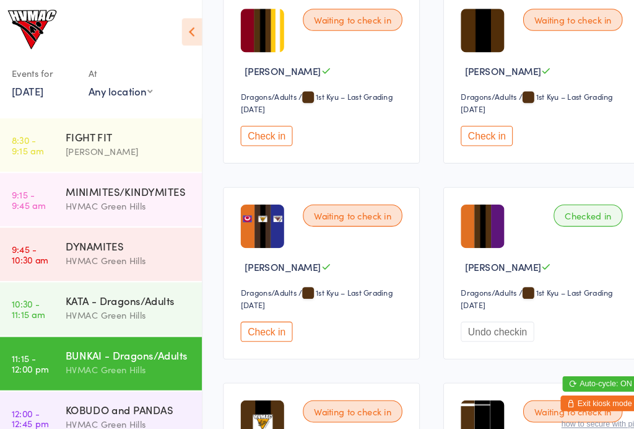
scroll to position [2654, 0]
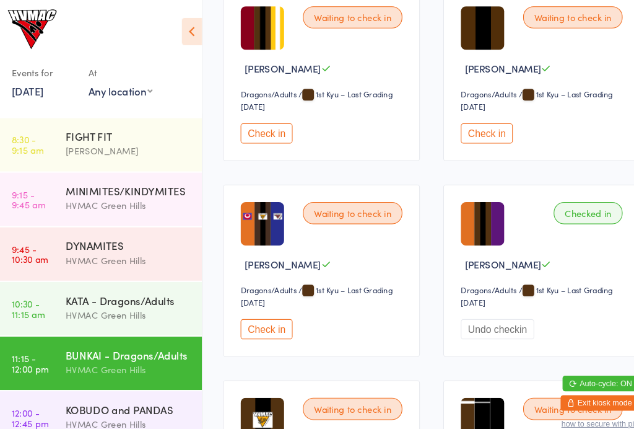
click at [265, 137] on button "Check in" at bounding box center [259, 127] width 50 height 19
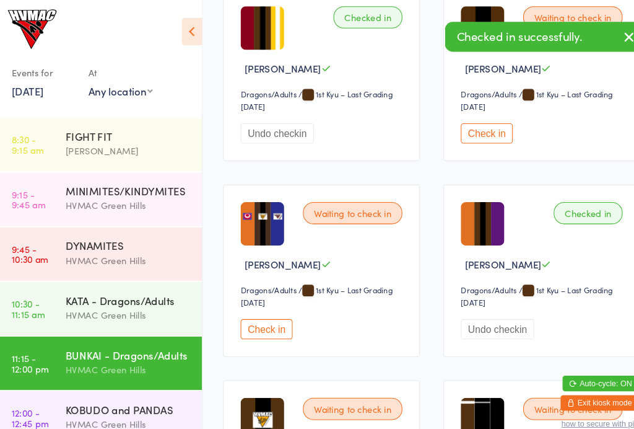
click at [53, 304] on link "10:30 - 11:15 am KATA - Dragons/Adults [GEOGRAPHIC_DATA]" at bounding box center [101, 294] width 194 height 51
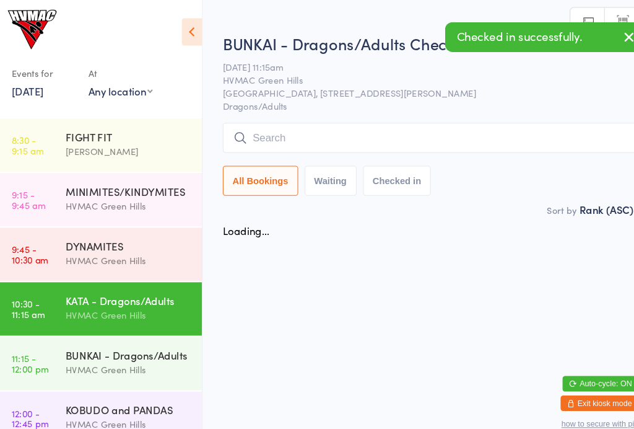
click at [68, 222] on div "DYNAMITES HVMAC [GEOGRAPHIC_DATA]" at bounding box center [133, 241] width 130 height 49
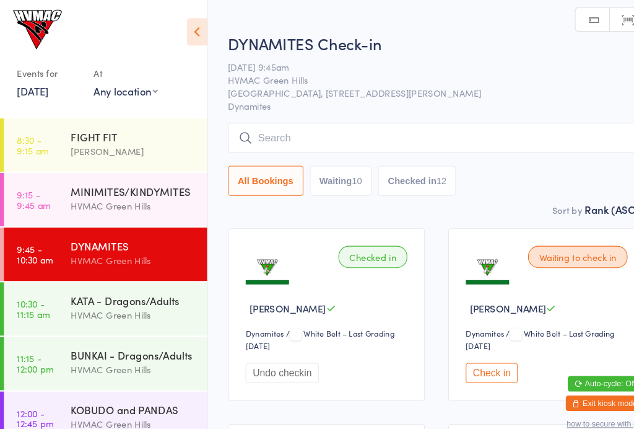
click at [274, 143] on input "search" at bounding box center [416, 131] width 398 height 28
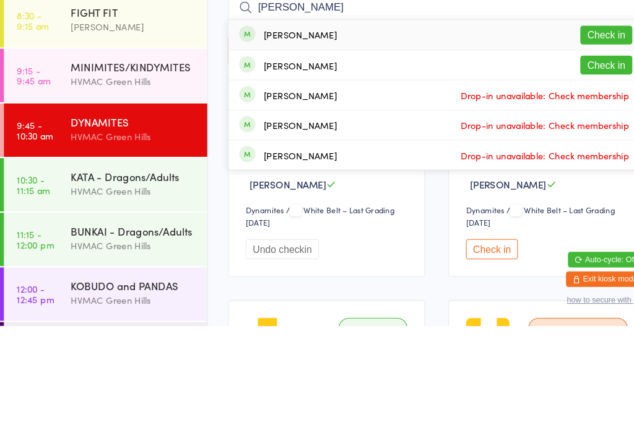
type input "[PERSON_NAME]"
click at [510, 137] on div "[PERSON_NAME] Check in" at bounding box center [416, 151] width 396 height 28
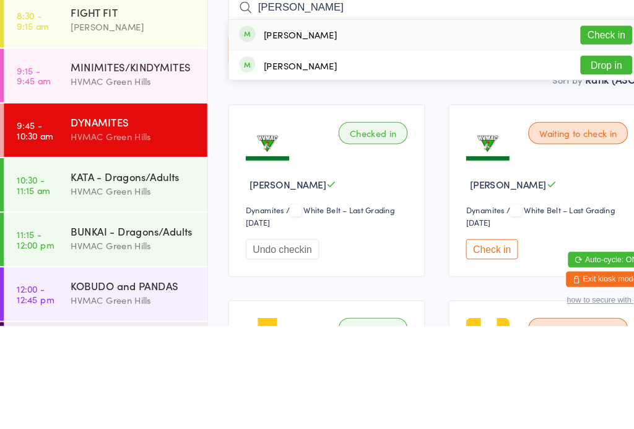
type input "[PERSON_NAME]"
click at [588, 142] on button "Check in" at bounding box center [578, 151] width 50 height 18
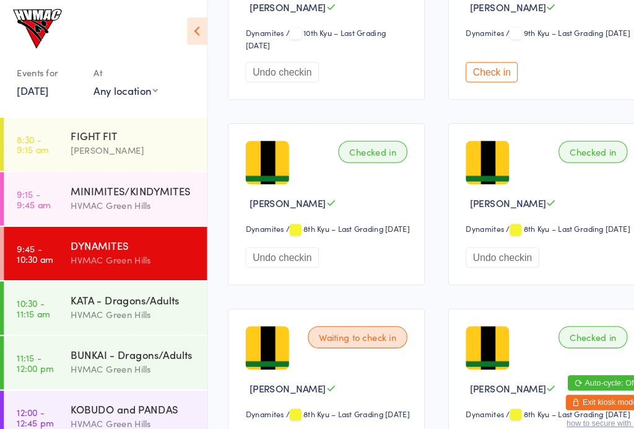
scroll to position [473, 0]
click at [457, 79] on button "Check in" at bounding box center [469, 68] width 50 height 19
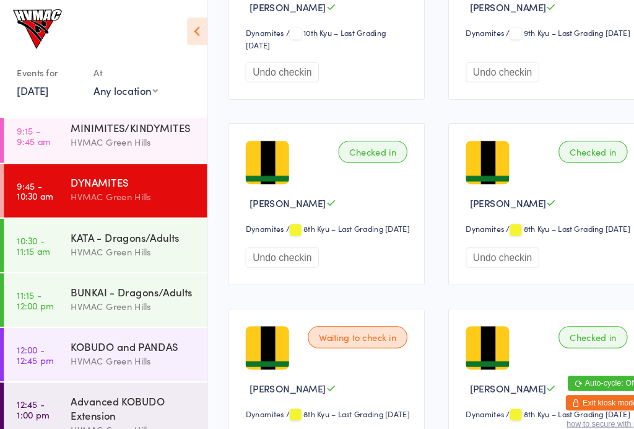
scroll to position [63, 0]
click at [95, 340] on div "HVMAC Green Hills" at bounding box center [128, 344] width 120 height 14
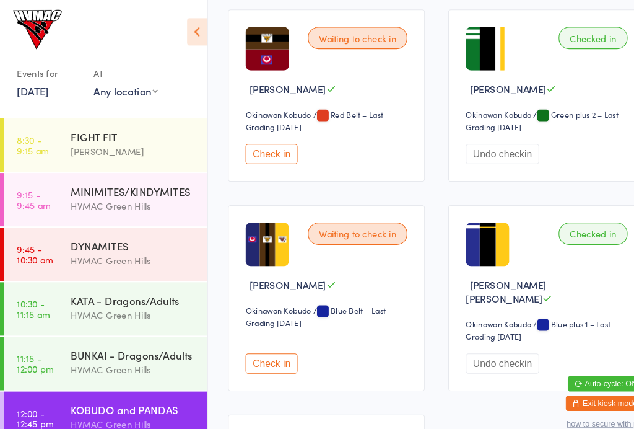
click at [79, 243] on div "HVMAC Green Hills" at bounding box center [128, 248] width 120 height 14
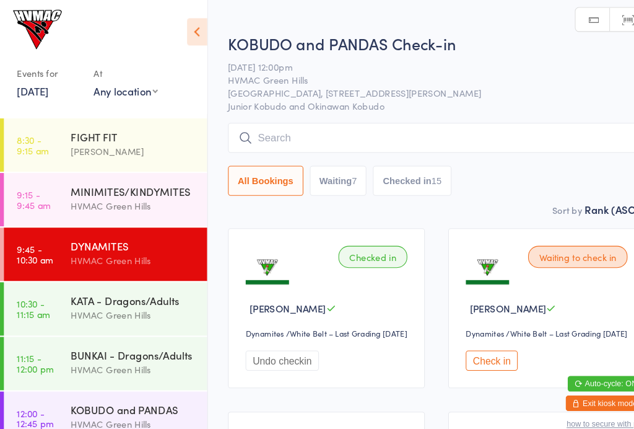
click at [185, 30] on icon at bounding box center [187, 30] width 19 height 26
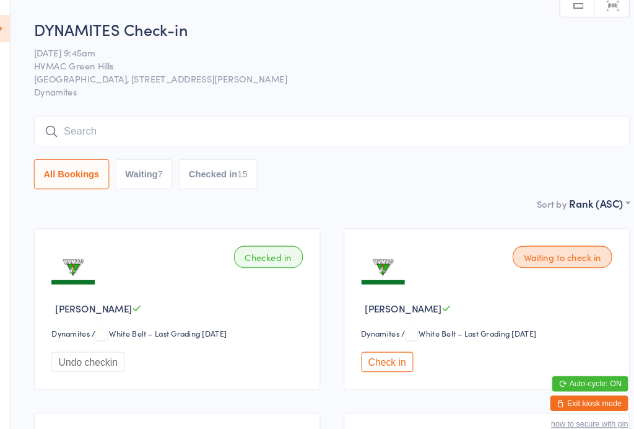
click at [181, 118] on input "search" at bounding box center [331, 125] width 568 height 28
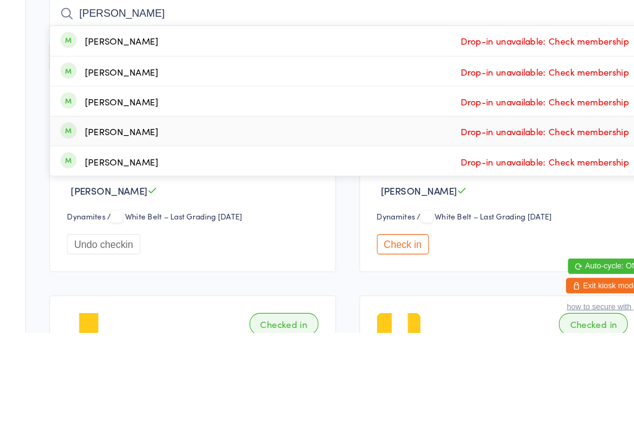
type input "[PERSON_NAME]"
click at [138, 223] on div "[PERSON_NAME] Drop-in unavailable: Check membership" at bounding box center [331, 237] width 567 height 28
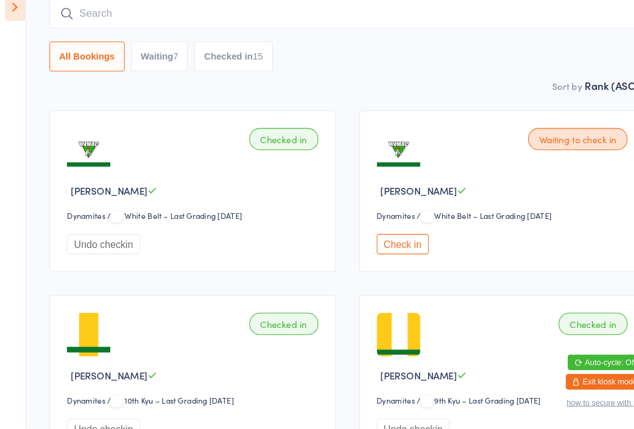
click at [19, 14] on icon at bounding box center [14, 27] width 19 height 26
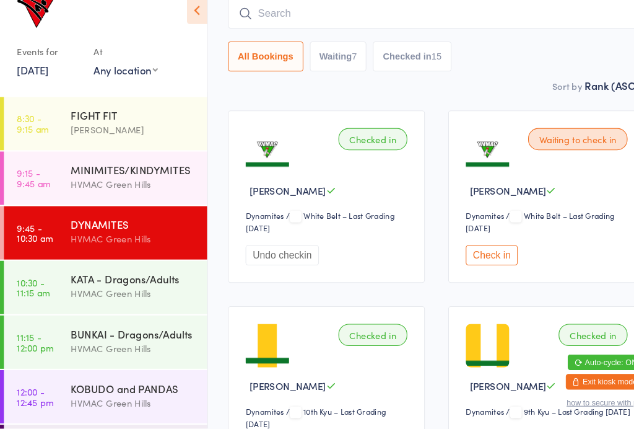
click at [48, 277] on link "10:30 - 11:15 am KATA - Dragons/Adults [GEOGRAPHIC_DATA]" at bounding box center [101, 294] width 194 height 51
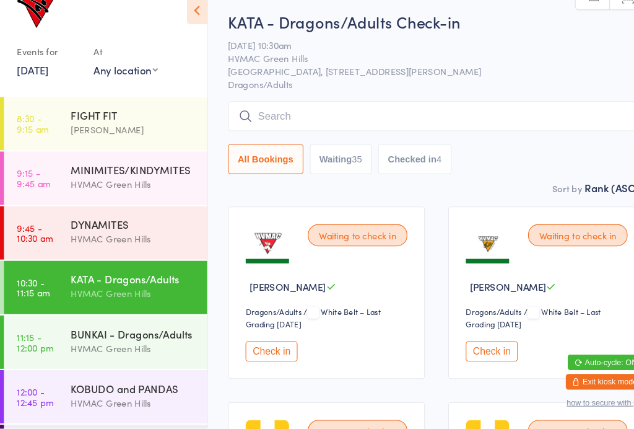
click at [332, 158] on button "Waiting 35" at bounding box center [324, 172] width 59 height 28
select select "4"
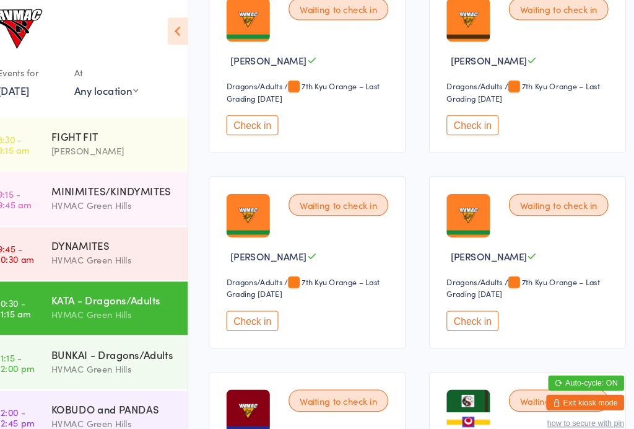
scroll to position [990, 0]
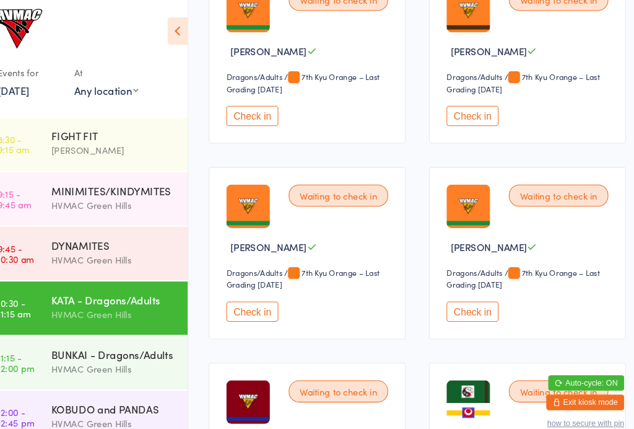
click at [235, 307] on button "Check in" at bounding box center [259, 297] width 50 height 19
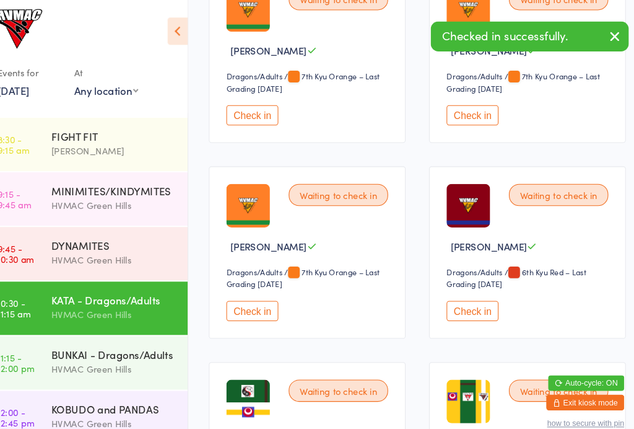
click at [68, 344] on div "BUNKAI - Dragons/Adults" at bounding box center [128, 338] width 120 height 14
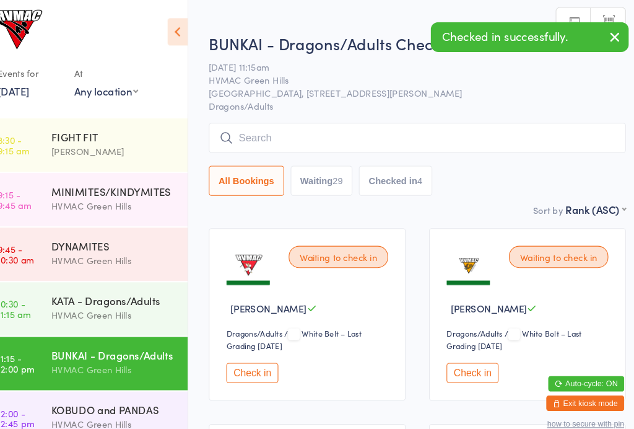
click at [308, 163] on button "Waiting 29" at bounding box center [324, 172] width 59 height 28
select select "4"
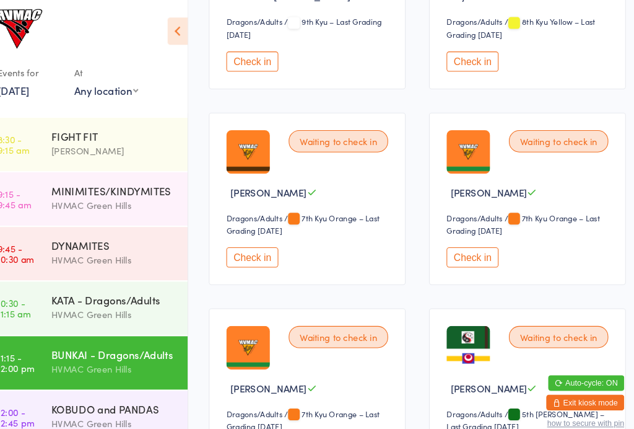
click at [450, 255] on button "Check in" at bounding box center [469, 245] width 50 height 19
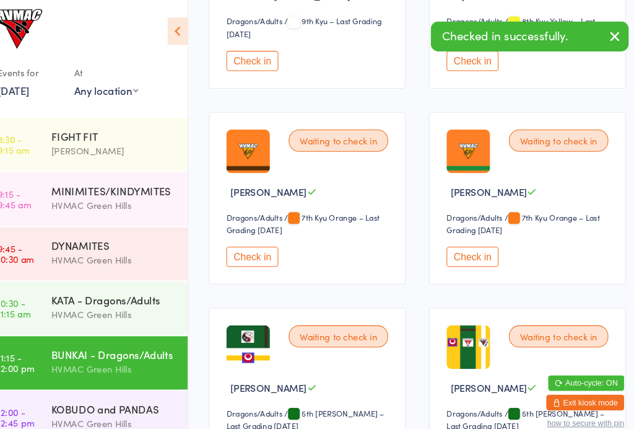
click at [68, 288] on div "KATA - Dragons/Adults" at bounding box center [128, 286] width 120 height 14
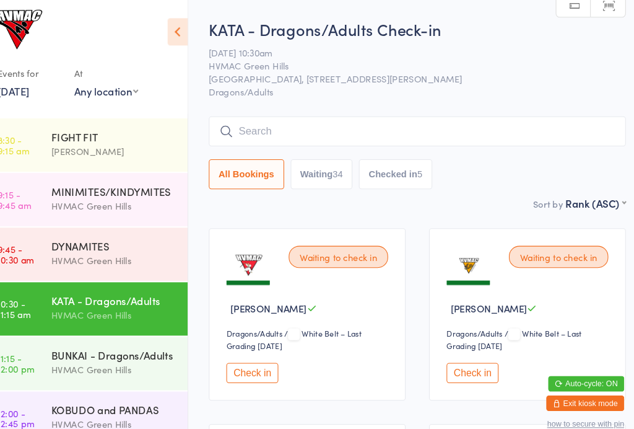
click at [308, 167] on button "Waiting 34" at bounding box center [324, 166] width 59 height 28
select select "4"
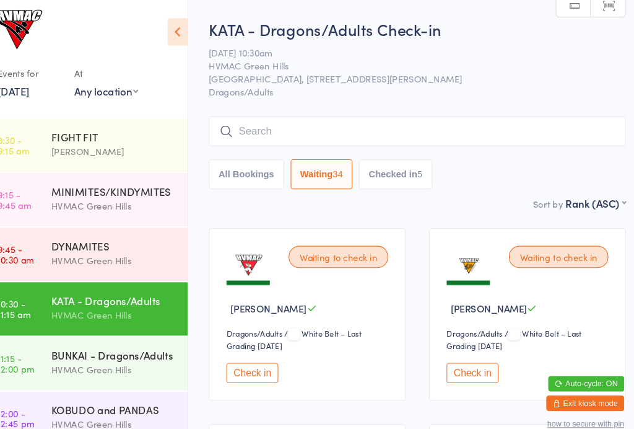
click at [292, 123] on input "search" at bounding box center [416, 125] width 398 height 28
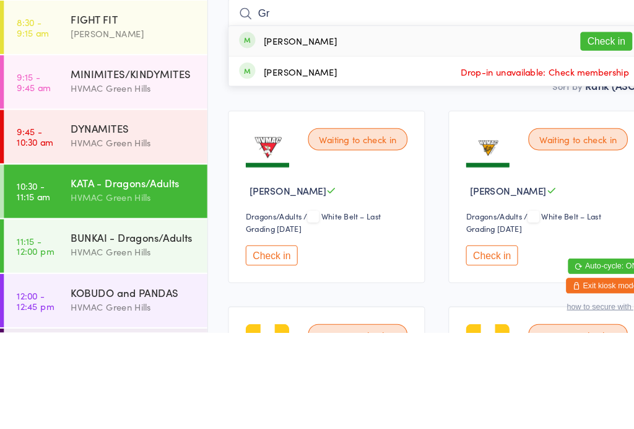
type input "Gr"
click at [571, 142] on button "Check in" at bounding box center [578, 151] width 50 height 18
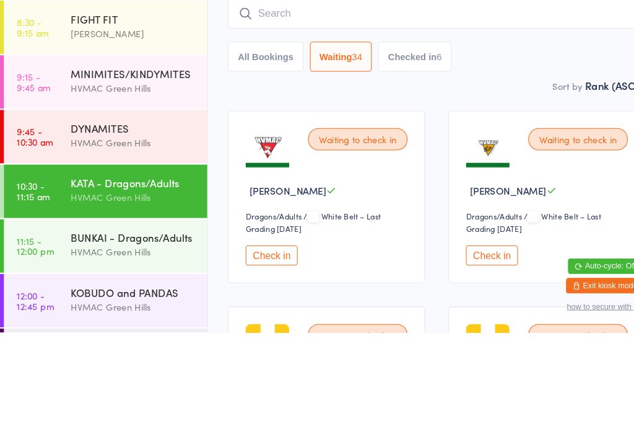
scroll to position [111, 0]
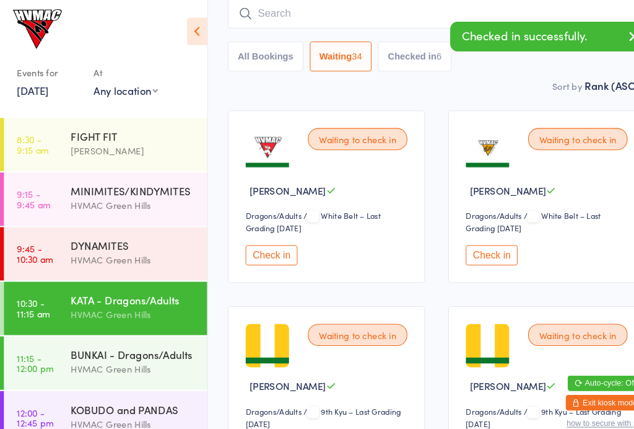
click at [113, 347] on div "HVMAC Green Hills" at bounding box center [128, 352] width 120 height 14
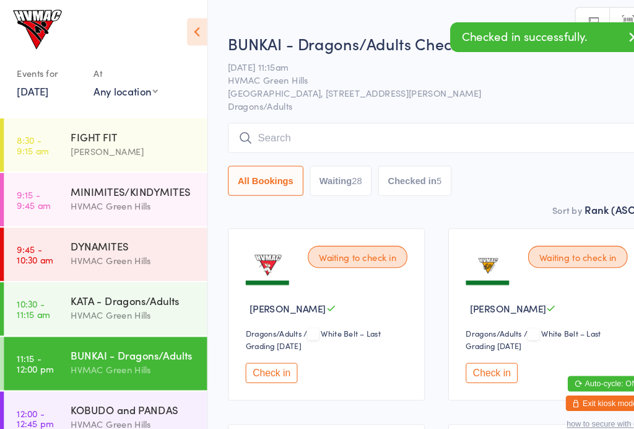
click at [313, 123] on input "search" at bounding box center [416, 131] width 398 height 28
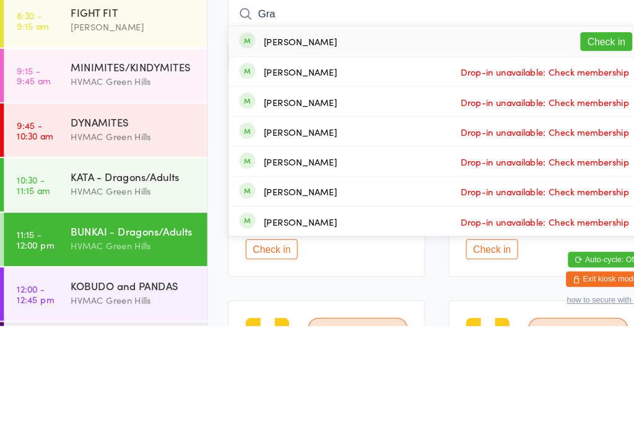
type input "Gra"
click at [582, 149] on button "Check in" at bounding box center [578, 158] width 50 height 18
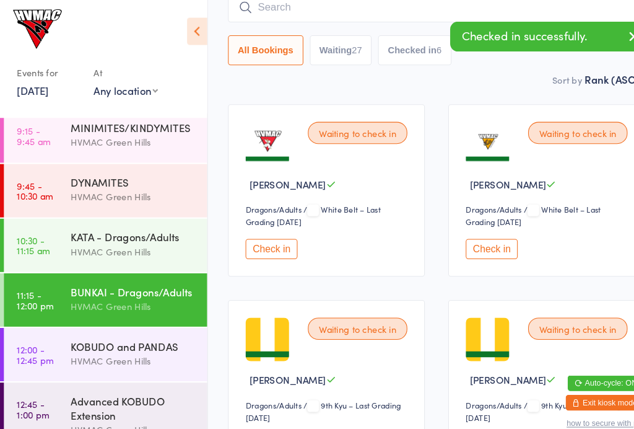
scroll to position [63, 0]
click at [107, 328] on div "KOBUDO and PANDAS" at bounding box center [128, 330] width 120 height 14
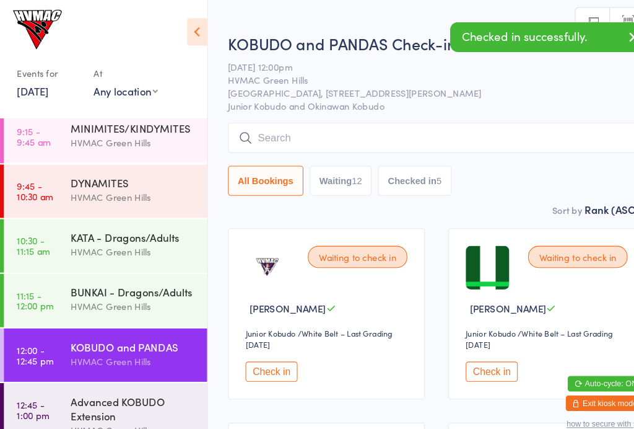
click at [327, 138] on input "search" at bounding box center [416, 131] width 398 height 28
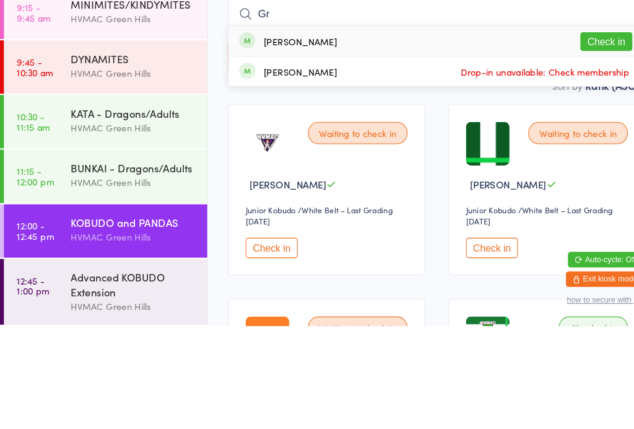
type input "Gr"
click at [574, 149] on button "Check in" at bounding box center [578, 158] width 50 height 18
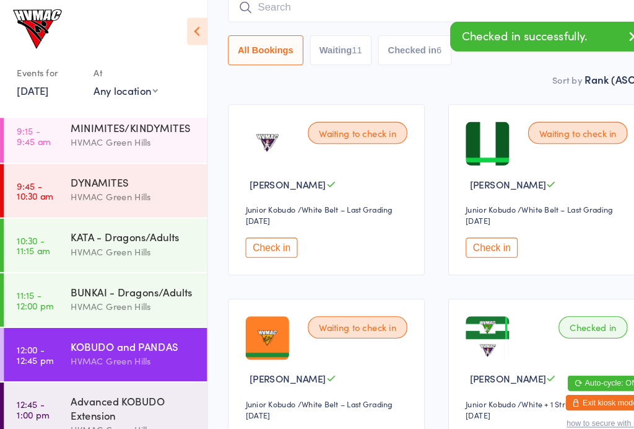
click at [84, 240] on div "HVMAC Green Hills" at bounding box center [128, 240] width 120 height 14
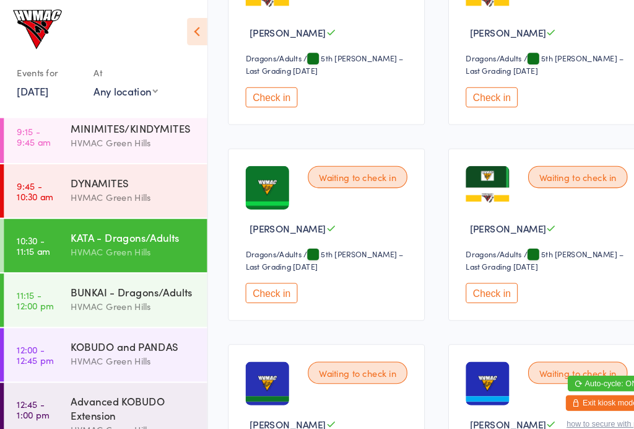
scroll to position [1957, 0]
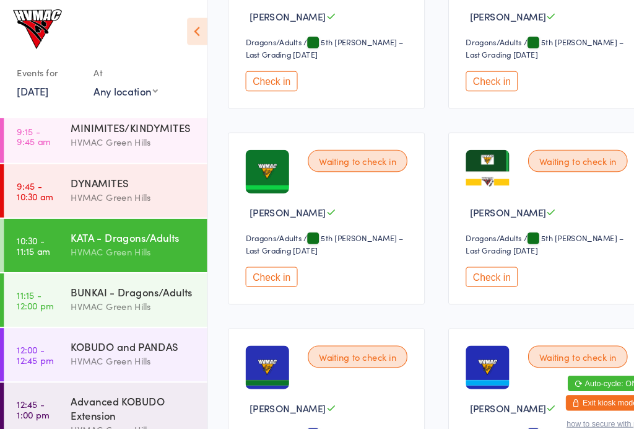
click at [265, 274] on button "Check in" at bounding box center [259, 264] width 50 height 19
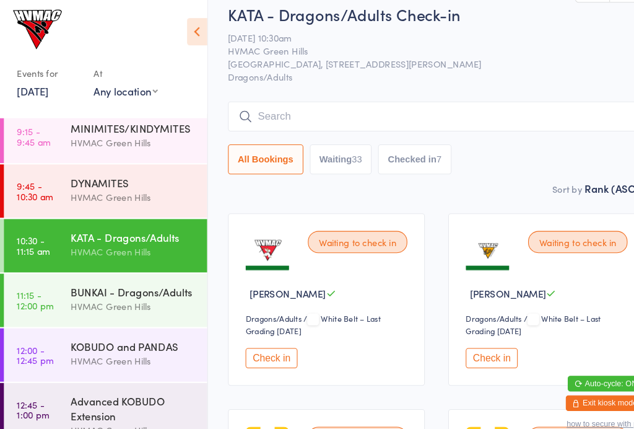
scroll to position [0, 0]
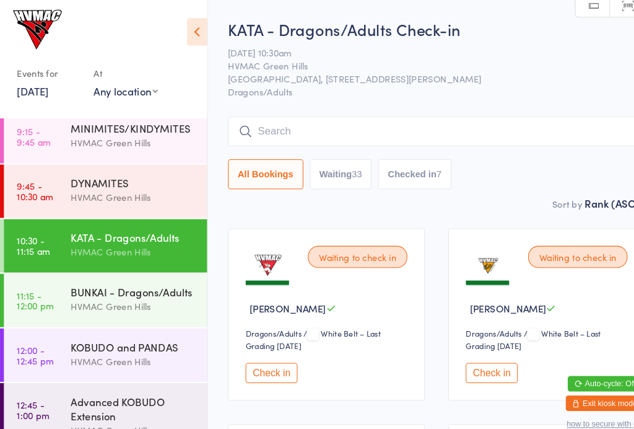
click at [286, 116] on input "search" at bounding box center [416, 125] width 398 height 28
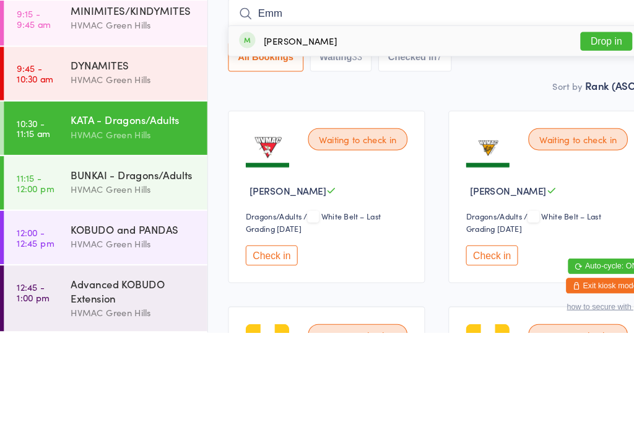
type input "Emm"
click at [579, 142] on button "Drop in" at bounding box center [578, 151] width 50 height 18
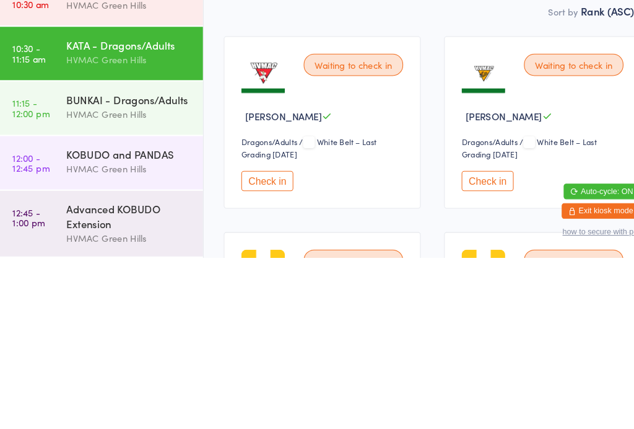
click at [83, 285] on div "HVMAC Green Hills" at bounding box center [128, 292] width 120 height 14
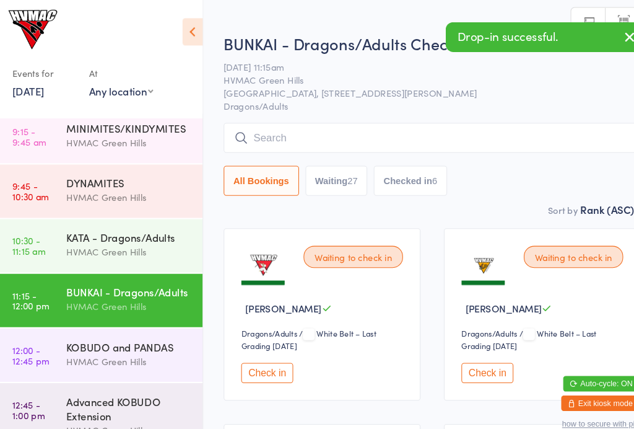
click at [291, 129] on input "search" at bounding box center [416, 131] width 398 height 28
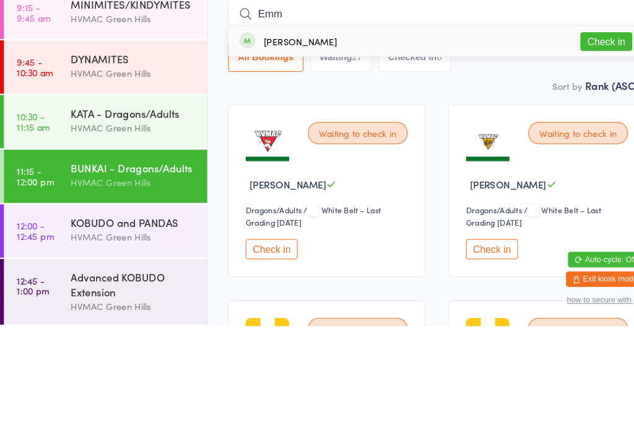
type input "Emm"
click at [577, 149] on button "Check in" at bounding box center [578, 158] width 50 height 18
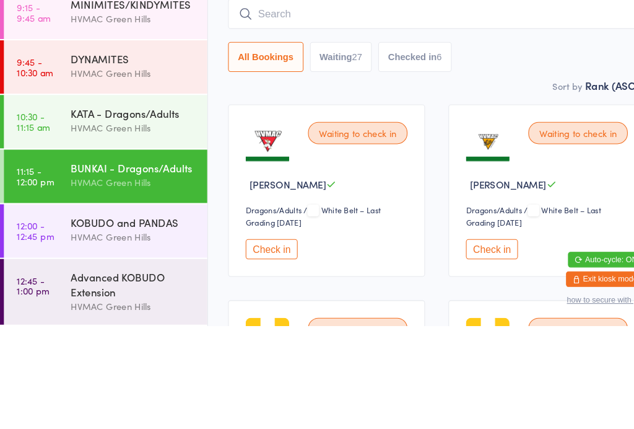
scroll to position [118, 0]
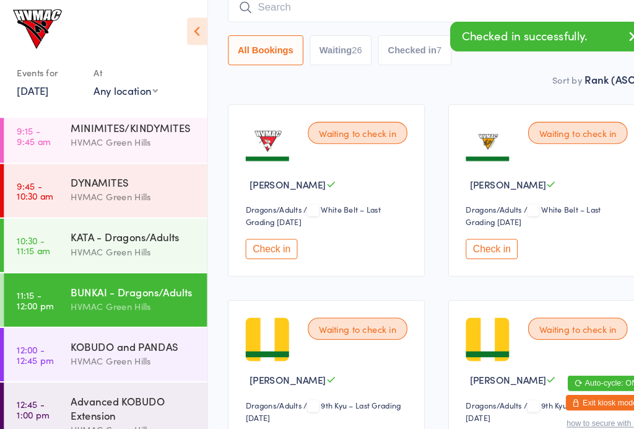
click at [61, 337] on link "12:00 - 12:45 pm KOBUDO and PANDAS [GEOGRAPHIC_DATA]" at bounding box center [101, 338] width 194 height 51
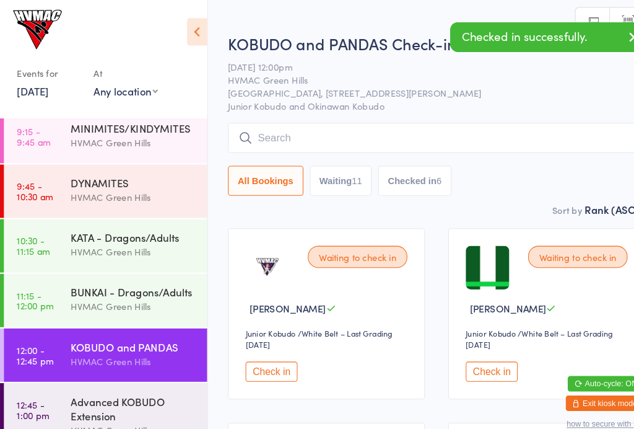
click at [282, 128] on input "search" at bounding box center [416, 131] width 398 height 28
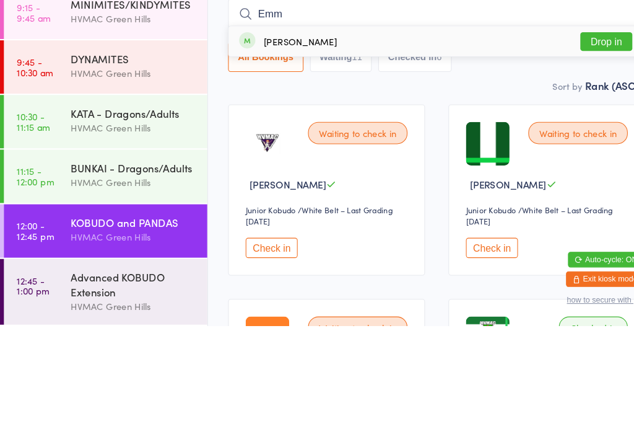
type input "Emm"
click at [574, 143] on div "[PERSON_NAME] Drop in" at bounding box center [416, 157] width 396 height 28
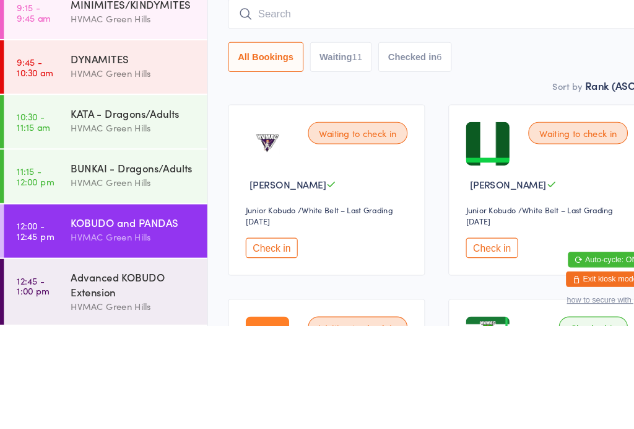
scroll to position [118, 0]
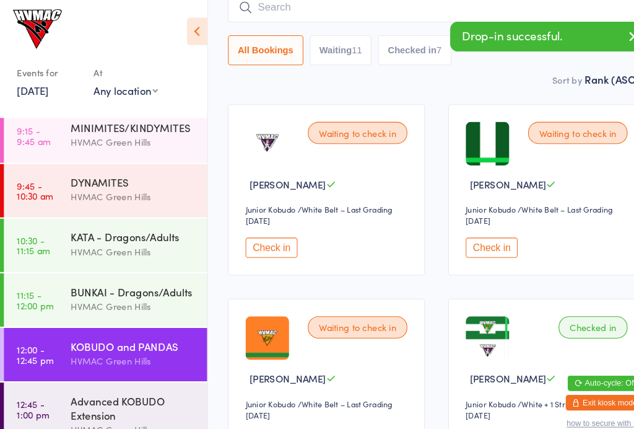
click at [106, 387] on div "Advanced KOBUDO Extension" at bounding box center [128, 388] width 120 height 27
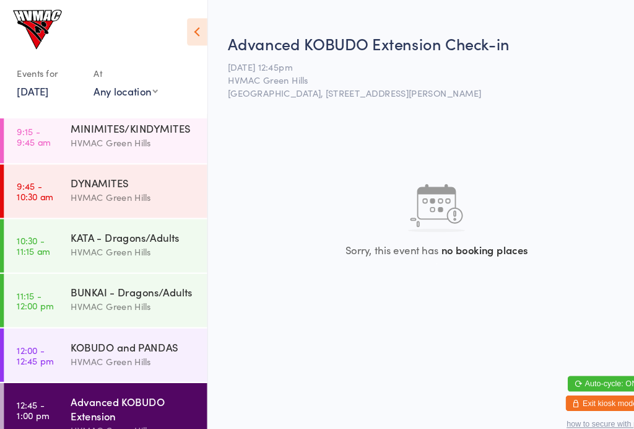
click at [75, 225] on div "KATA - Dragons/Adults" at bounding box center [128, 226] width 120 height 14
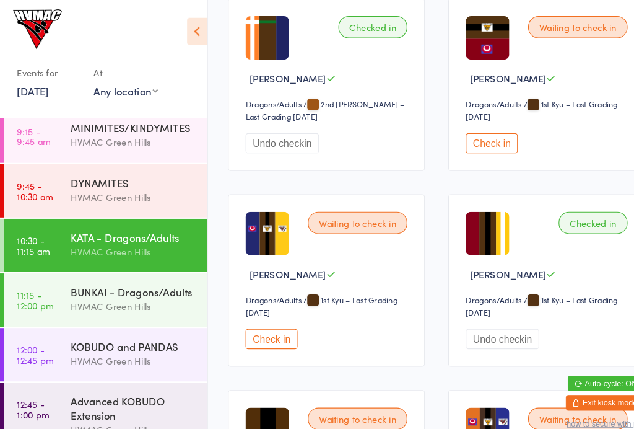
scroll to position [2827, 0]
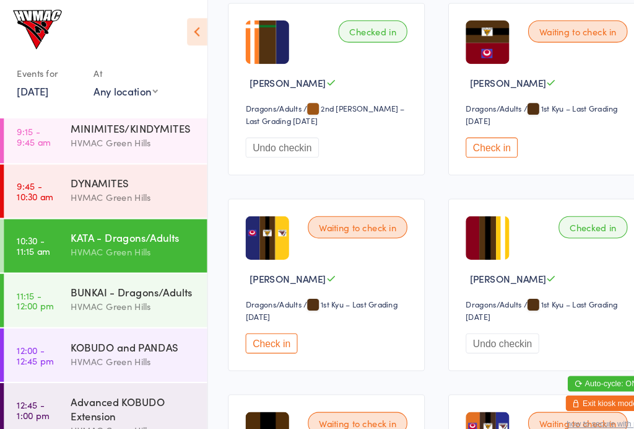
click at [460, 150] on button "Check in" at bounding box center [469, 140] width 50 height 19
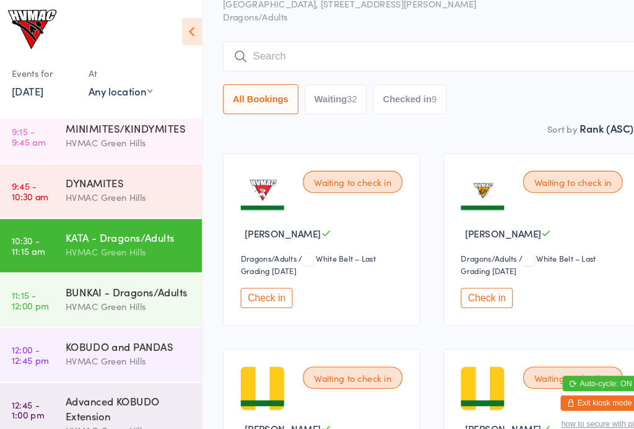
scroll to position [0, 0]
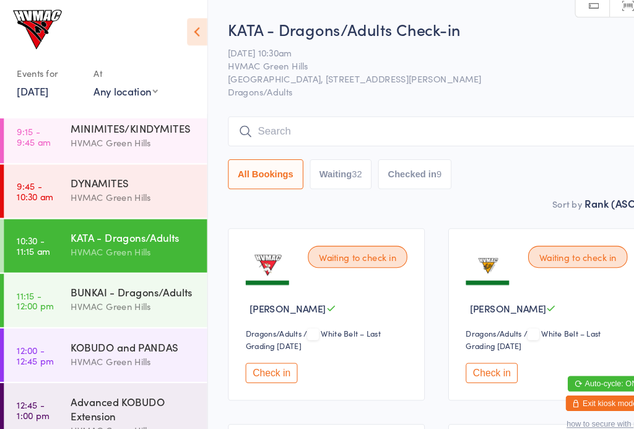
click at [343, 163] on div "32" at bounding box center [341, 166] width 10 height 10
select select "4"
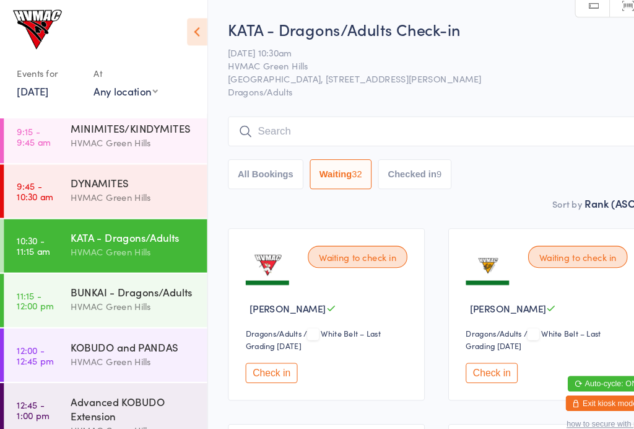
click at [297, 118] on input "search" at bounding box center [416, 125] width 398 height 28
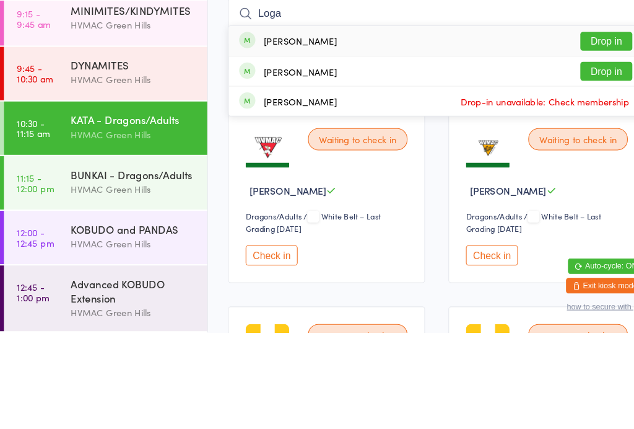
type input "Loga"
click at [317, 175] on div "[PERSON_NAME]" at bounding box center [285, 180] width 69 height 10
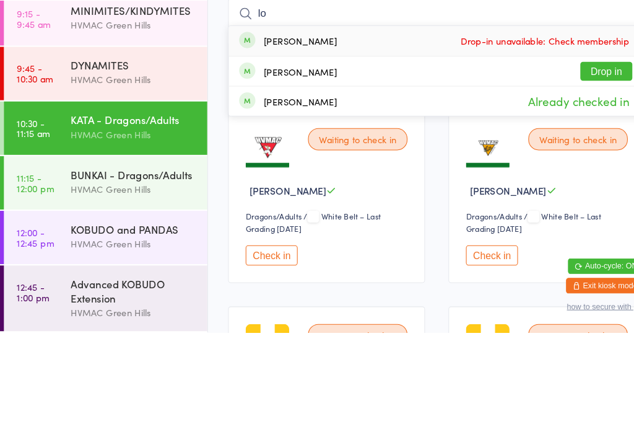
type input "l"
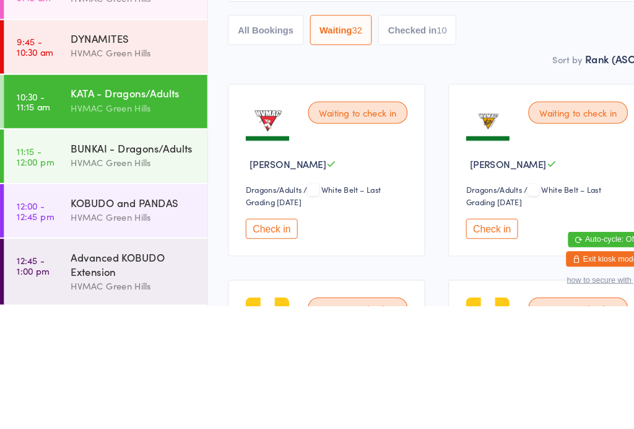
click at [111, 271] on div "BUNKAI - Dragons/Adults" at bounding box center [128, 278] width 120 height 14
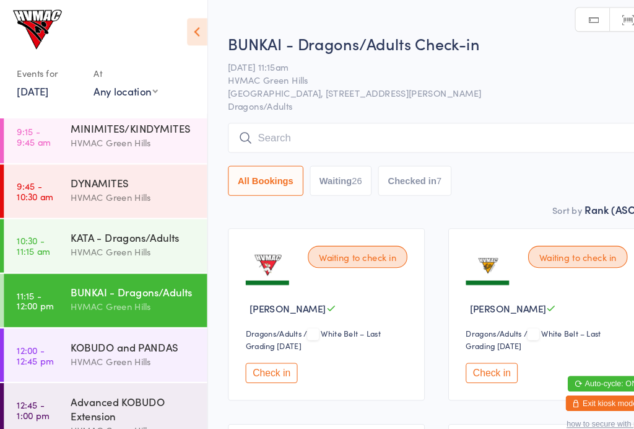
click at [304, 126] on input "search" at bounding box center [416, 131] width 398 height 28
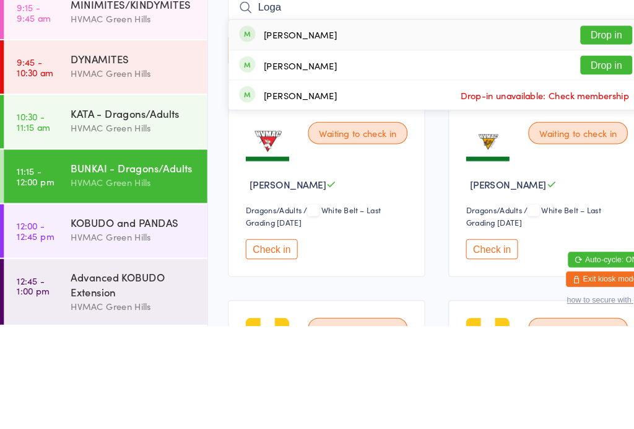
type input "Loga"
click at [575, 171] on button "Drop in" at bounding box center [578, 180] width 50 height 18
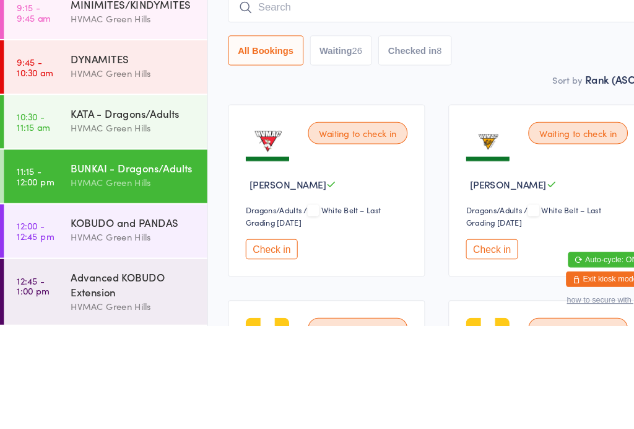
click at [310, 111] on input "search" at bounding box center [416, 125] width 398 height 28
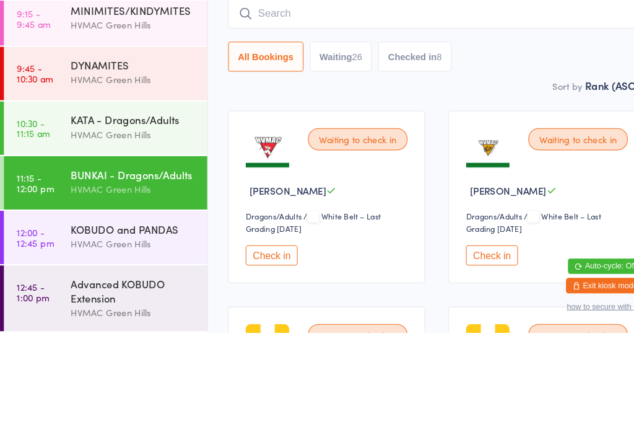
type input "K"
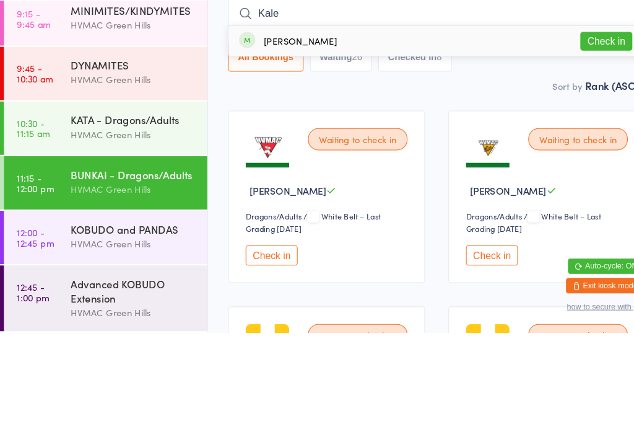
type input "Kale"
click at [566, 142] on button "Check in" at bounding box center [578, 151] width 50 height 18
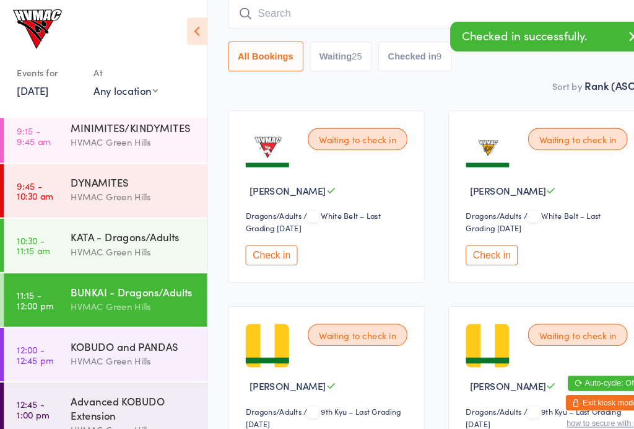
click at [112, 326] on div "KOBUDO and PANDAS" at bounding box center [128, 330] width 120 height 14
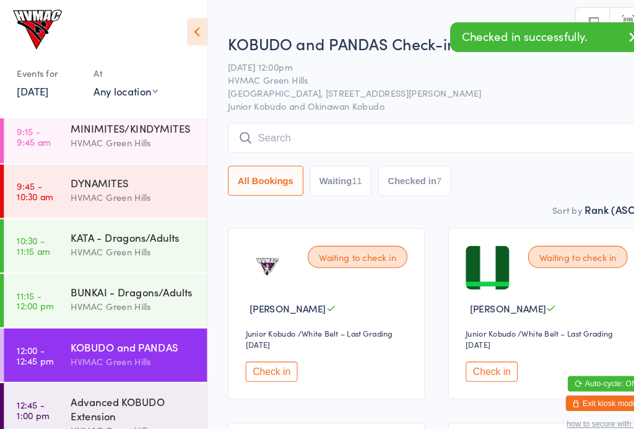
click at [299, 126] on input "search" at bounding box center [416, 131] width 398 height 28
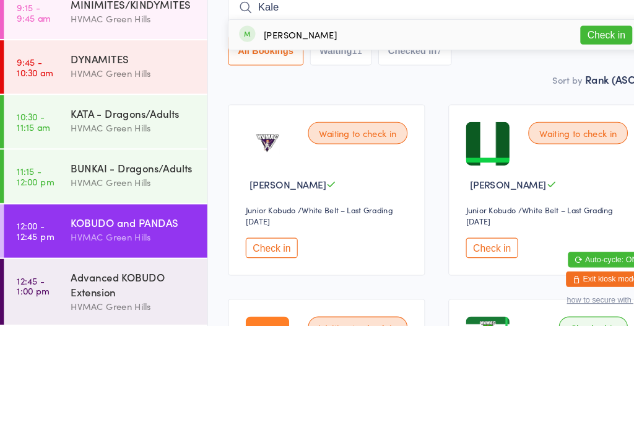
type input "Kale"
click at [581, 142] on button "Check in" at bounding box center [578, 151] width 50 height 18
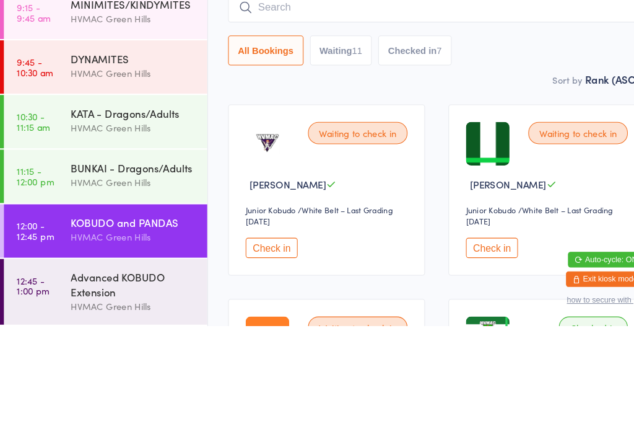
scroll to position [118, 0]
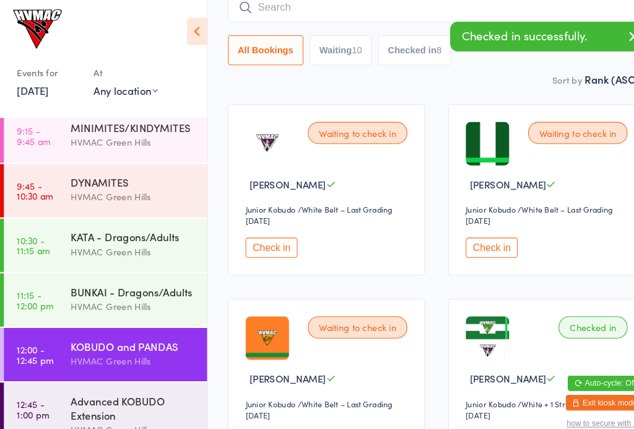
click at [84, 229] on div "KATA - Dragons/Adults" at bounding box center [128, 226] width 120 height 14
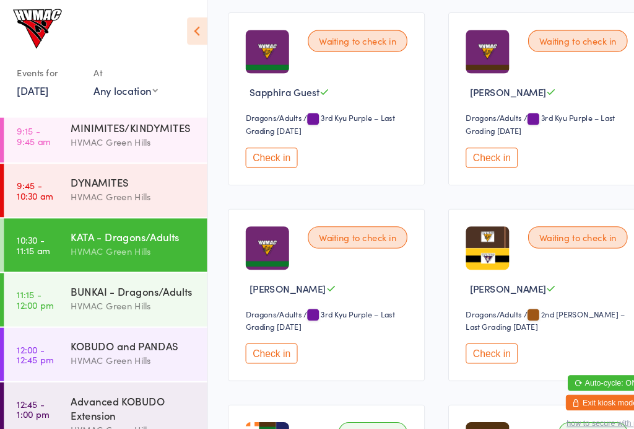
click at [483, 160] on button "Check in" at bounding box center [469, 150] width 50 height 19
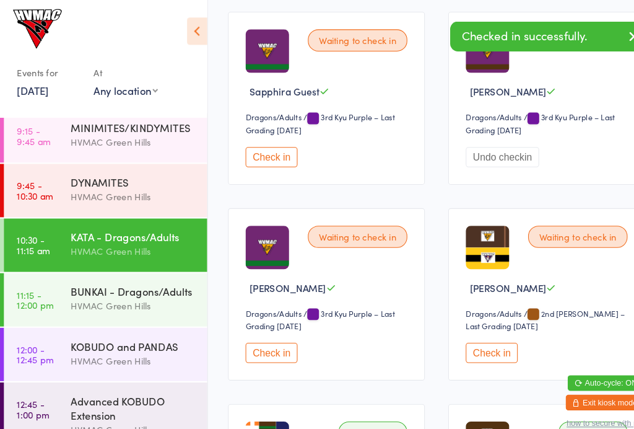
click at [274, 346] on button "Check in" at bounding box center [259, 336] width 50 height 19
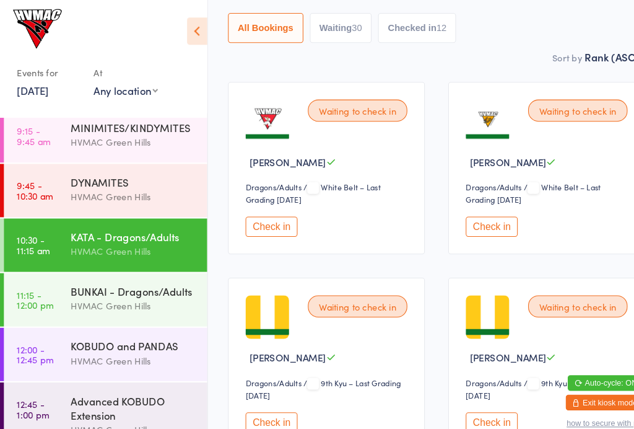
scroll to position [139, 0]
click at [469, 225] on button "Check in" at bounding box center [469, 215] width 50 height 19
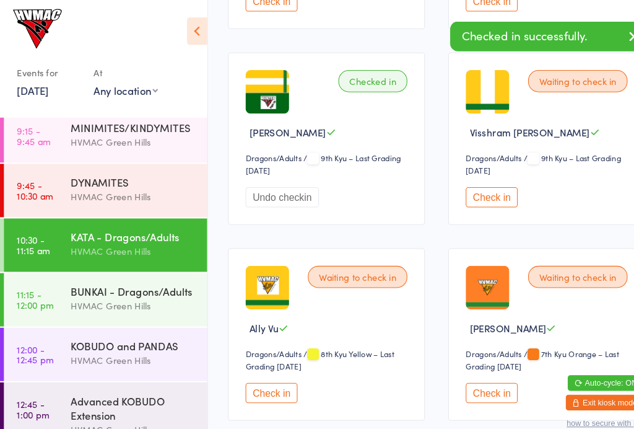
scroll to position [732, 0]
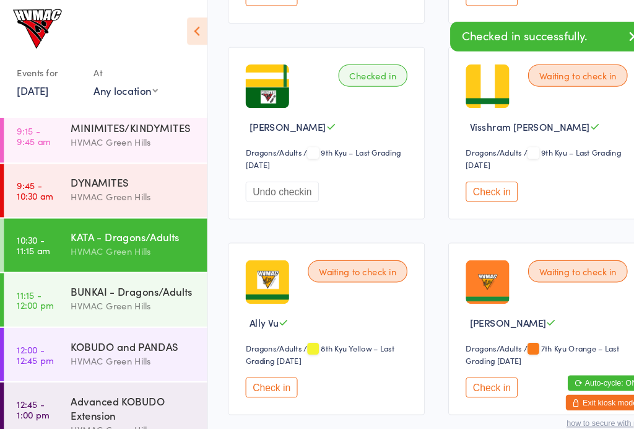
click at [474, 193] on button "Check in" at bounding box center [469, 182] width 50 height 19
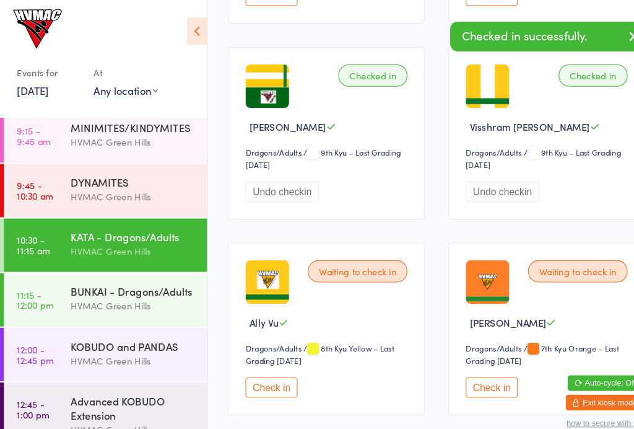
click at [149, 280] on div "BUNKAI - Dragons/Adults" at bounding box center [128, 278] width 120 height 14
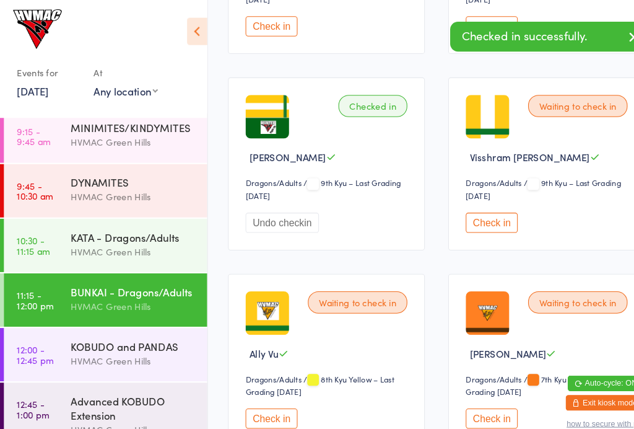
scroll to position [526, 0]
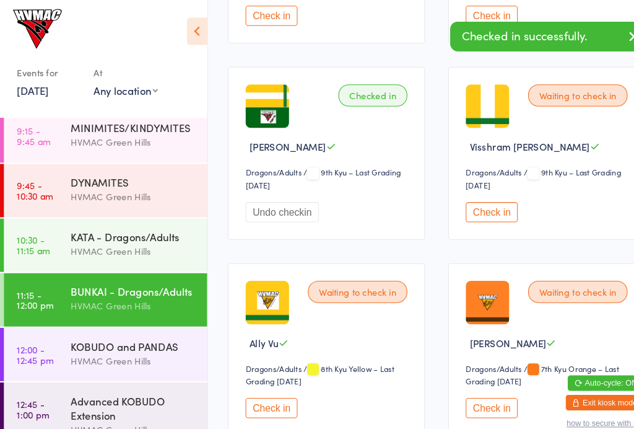
click at [477, 212] on button "Check in" at bounding box center [469, 202] width 50 height 19
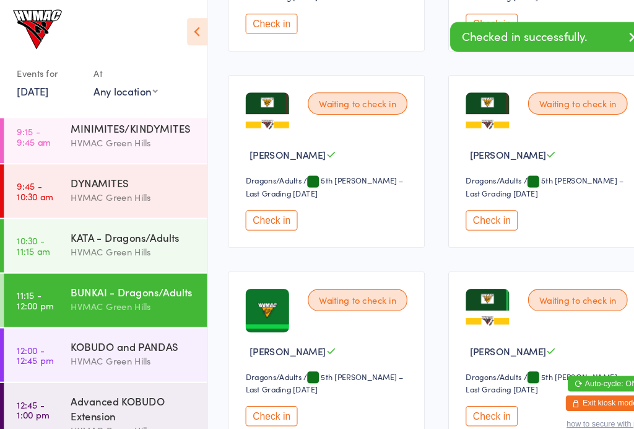
scroll to position [1451, 0]
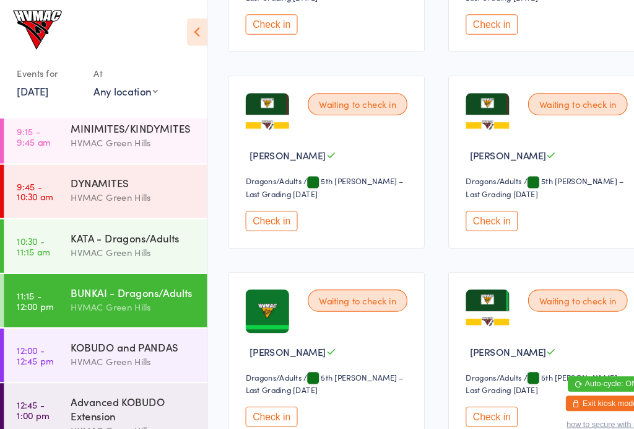
click at [135, 216] on div "KATA - Dragons/Adults HVMAC [GEOGRAPHIC_DATA]" at bounding box center [133, 233] width 130 height 49
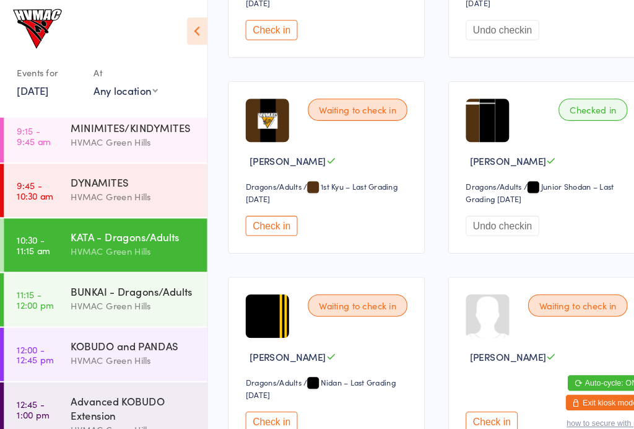
click at [277, 225] on button "Check in" at bounding box center [259, 215] width 50 height 19
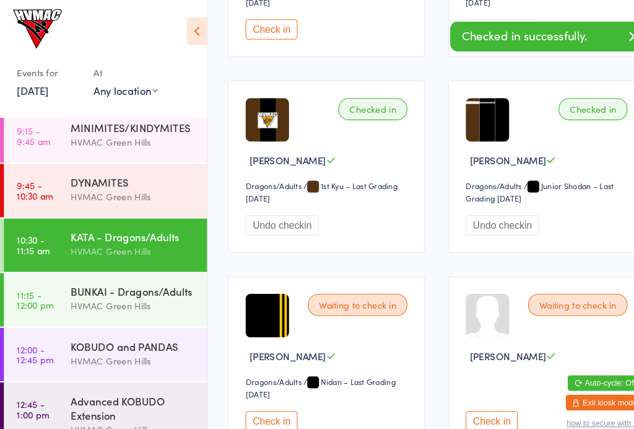
click at [49, 288] on time "11:15 - 12:00 pm" at bounding box center [33, 286] width 35 height 20
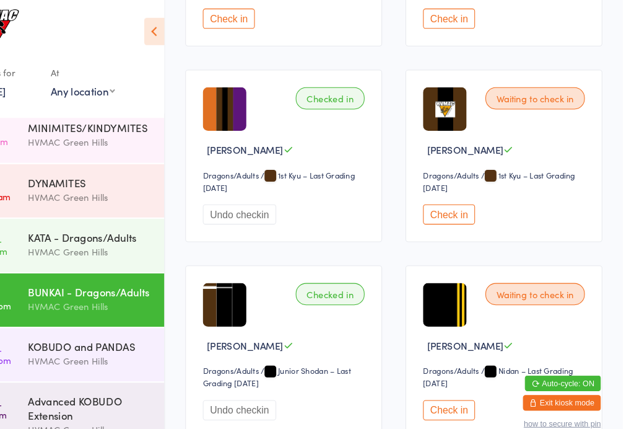
scroll to position [3088, 0]
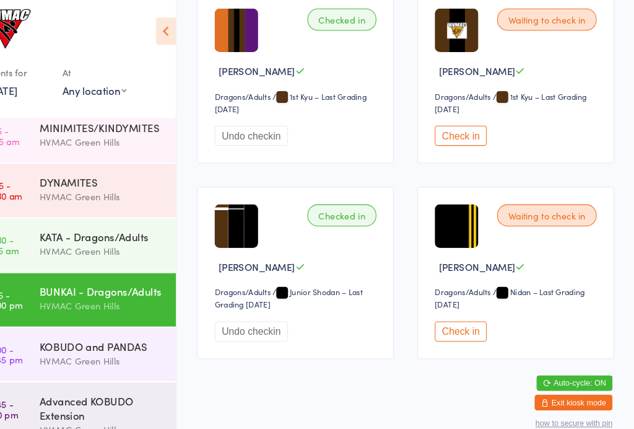
click at [452, 120] on button "Check in" at bounding box center [469, 129] width 50 height 19
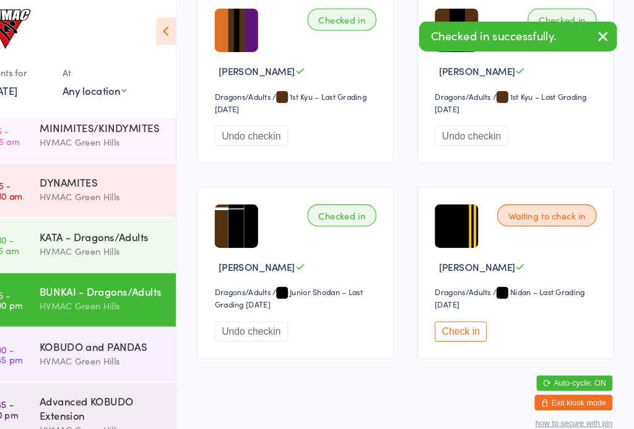
click at [69, 219] on div "KATA - Dragons/Adults" at bounding box center [128, 226] width 120 height 14
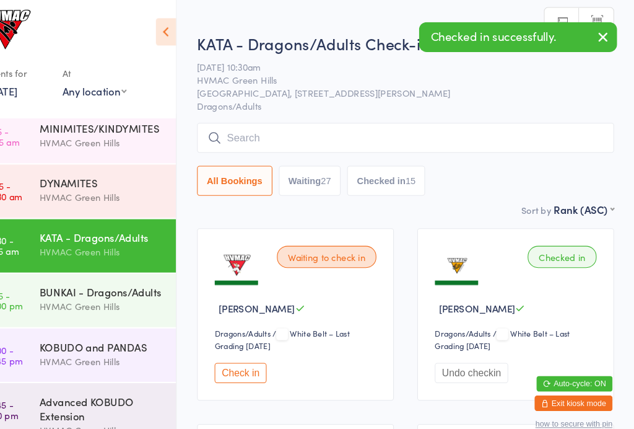
click at [303, 177] on button "Waiting 27" at bounding box center [324, 172] width 59 height 28
select select "4"
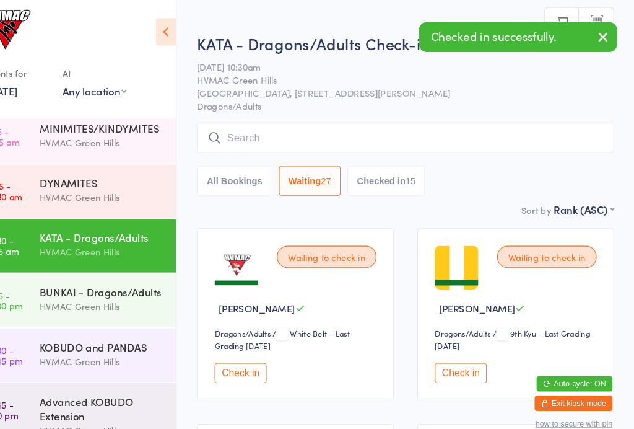
click at [178, 25] on icon at bounding box center [187, 30] width 19 height 26
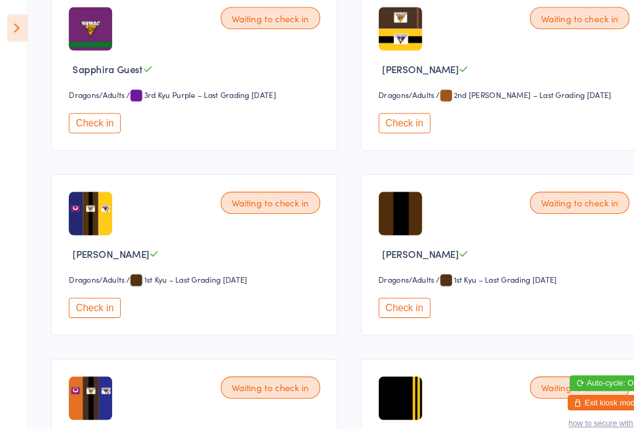
scroll to position [1818, 0]
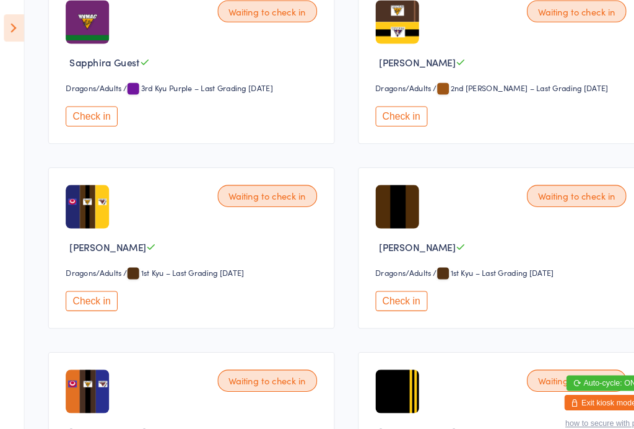
click at [386, 121] on button "Check in" at bounding box center [384, 111] width 50 height 19
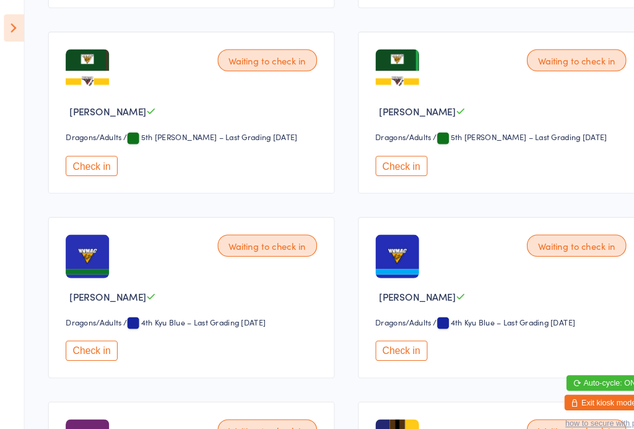
click at [80, 344] on button "Check in" at bounding box center [89, 334] width 50 height 19
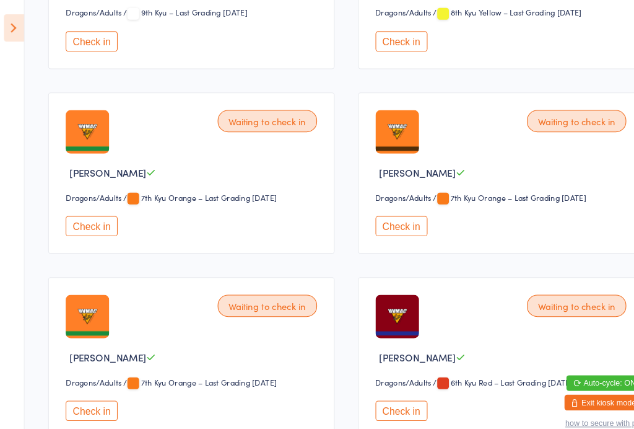
scroll to position [675, 0]
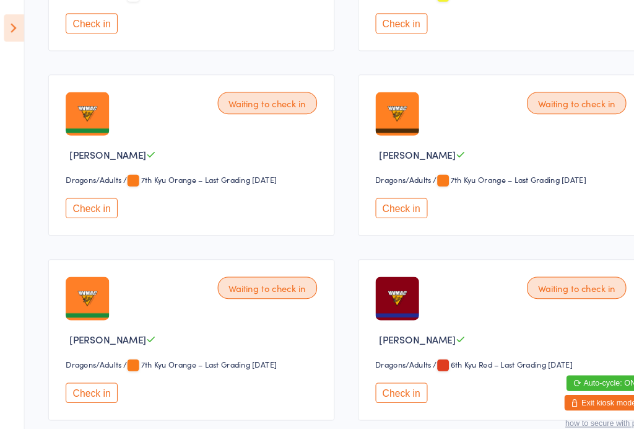
click at [384, 207] on button "Check in" at bounding box center [384, 198] width 50 height 19
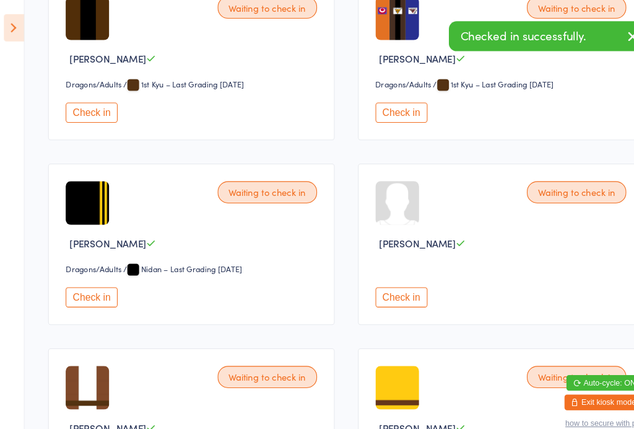
click at [98, 118] on button "Check in" at bounding box center [89, 107] width 50 height 19
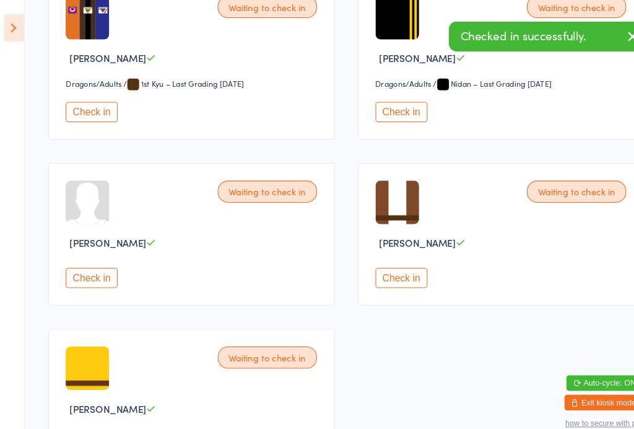
click at [377, 117] on button "Check in" at bounding box center [384, 107] width 50 height 19
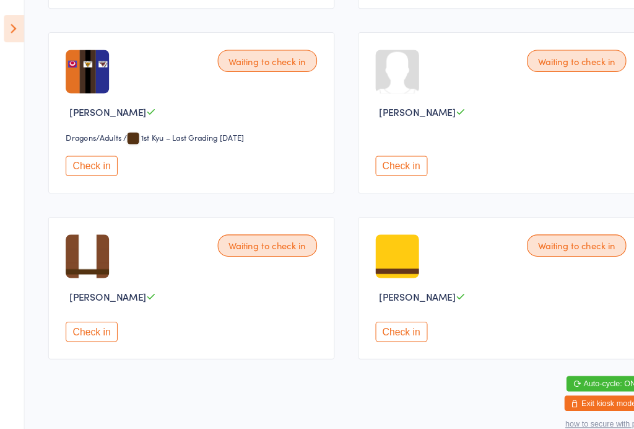
click at [79, 308] on button "Check in" at bounding box center [89, 316] width 50 height 19
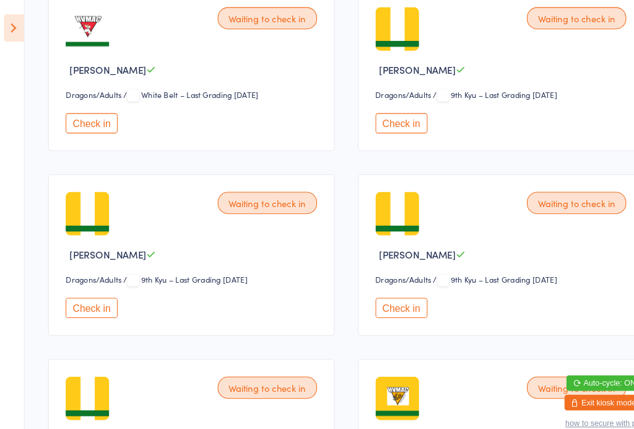
scroll to position [231, 0]
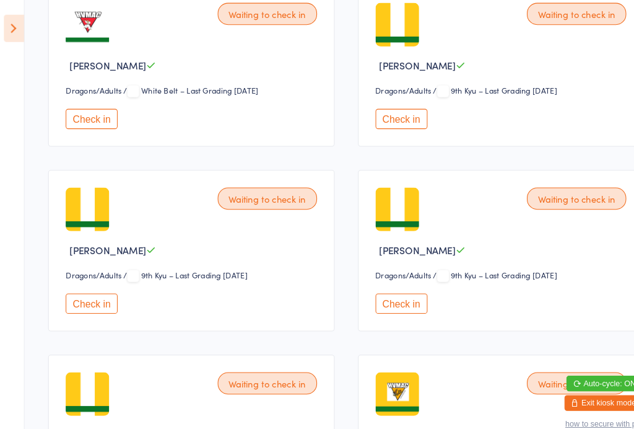
click at [396, 288] on button "Check in" at bounding box center [384, 289] width 50 height 19
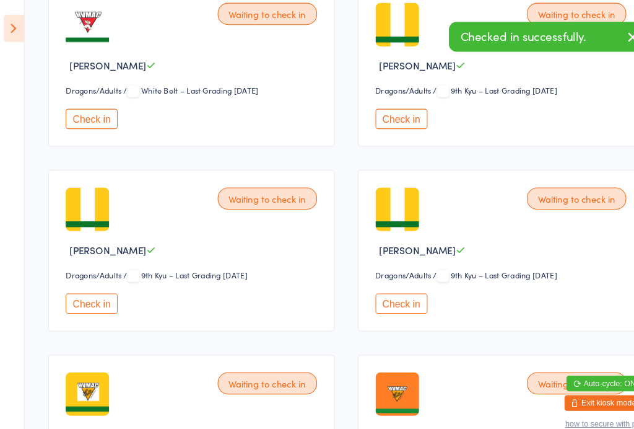
click at [92, 299] on button "Check in" at bounding box center [89, 289] width 50 height 19
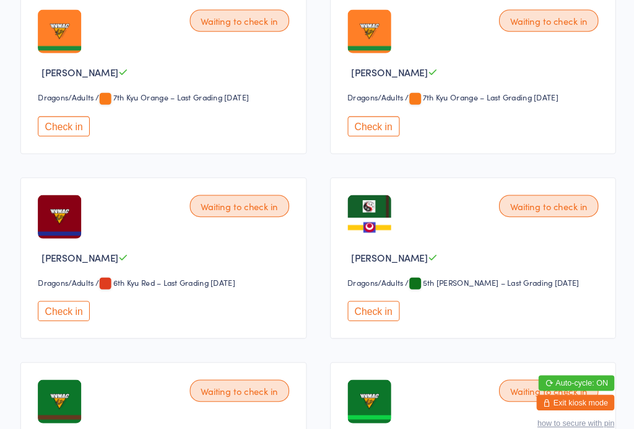
scroll to position [577, 0]
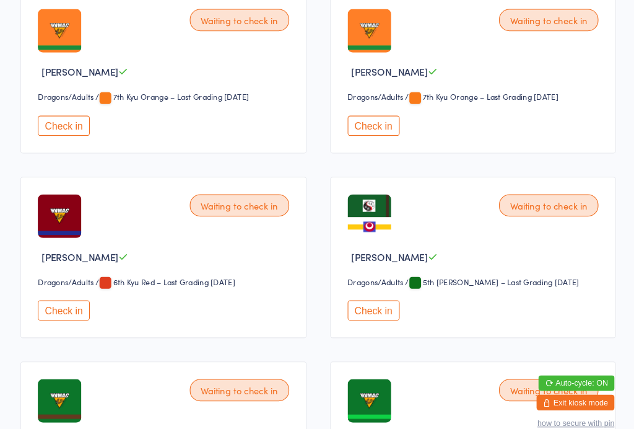
click at [364, 306] on button "Check in" at bounding box center [384, 296] width 50 height 19
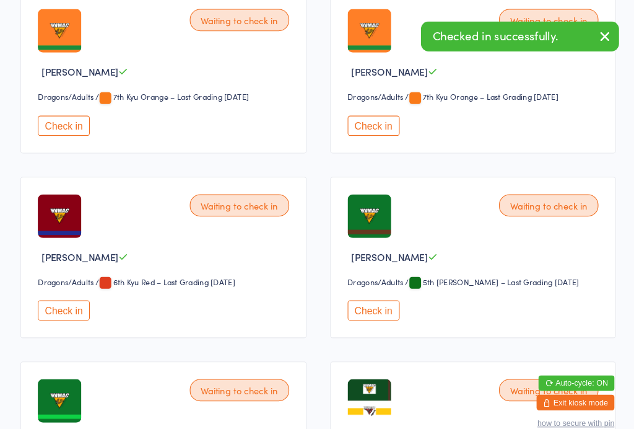
scroll to position [576, 0]
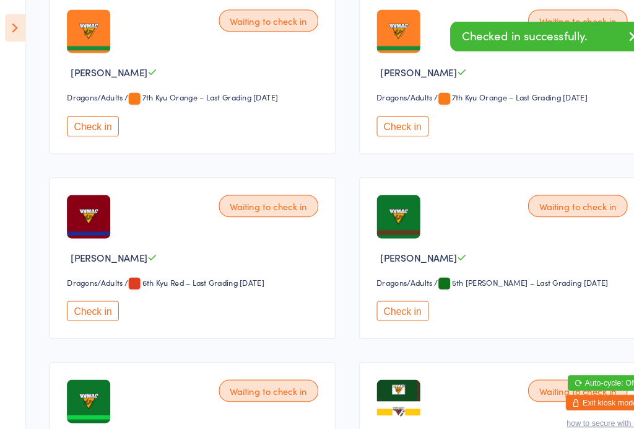
click at [22, 21] on icon at bounding box center [14, 27] width 19 height 26
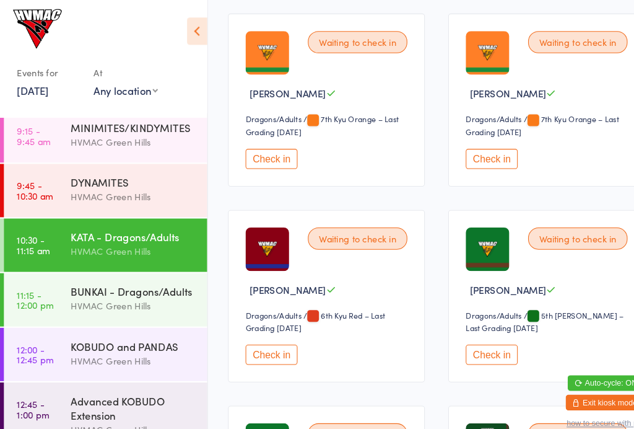
click at [89, 273] on div "BUNKAI - Dragons/Adults" at bounding box center [128, 278] width 120 height 14
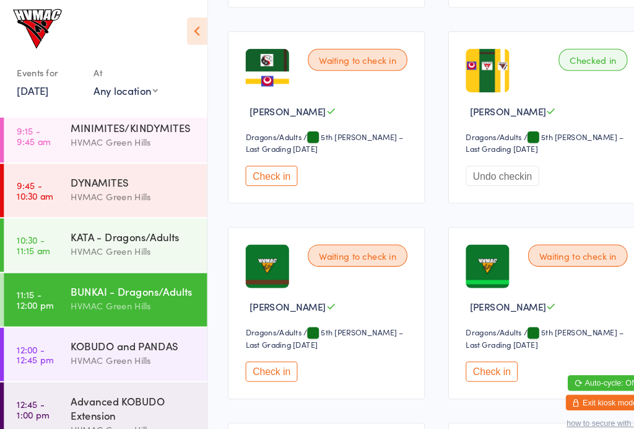
click at [261, 178] on button "Check in" at bounding box center [259, 168] width 50 height 19
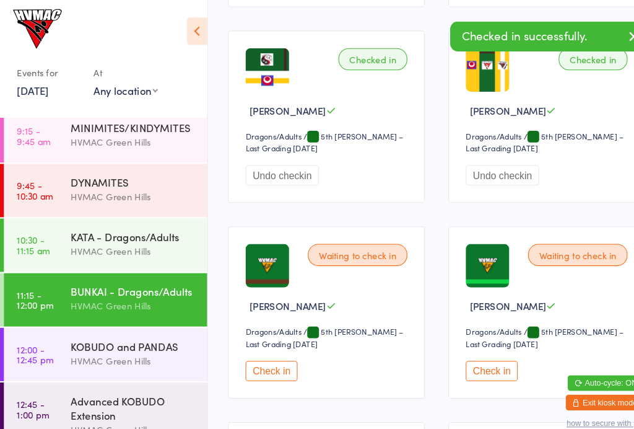
click at [116, 333] on div "KOBUDO and PANDAS" at bounding box center [128, 330] width 120 height 14
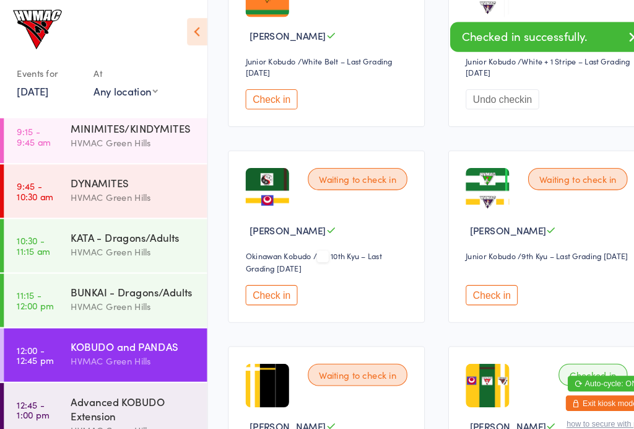
scroll to position [450, 0]
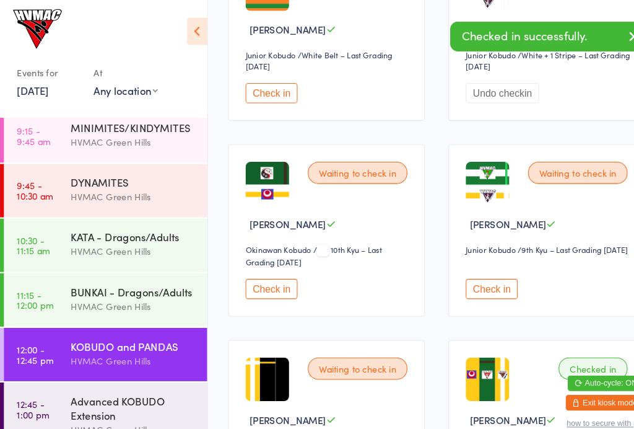
click at [259, 285] on button "Check in" at bounding box center [259, 275] width 50 height 19
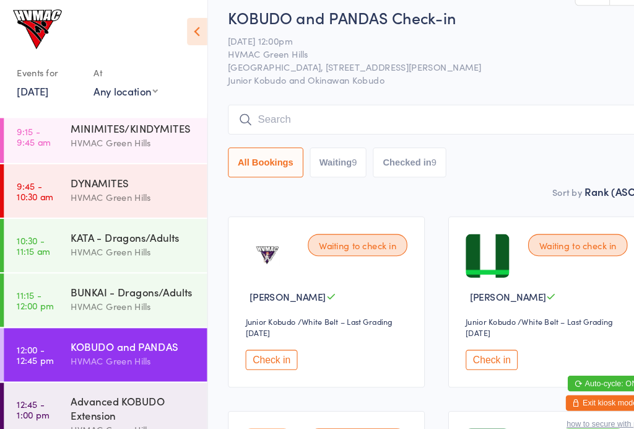
scroll to position [0, 0]
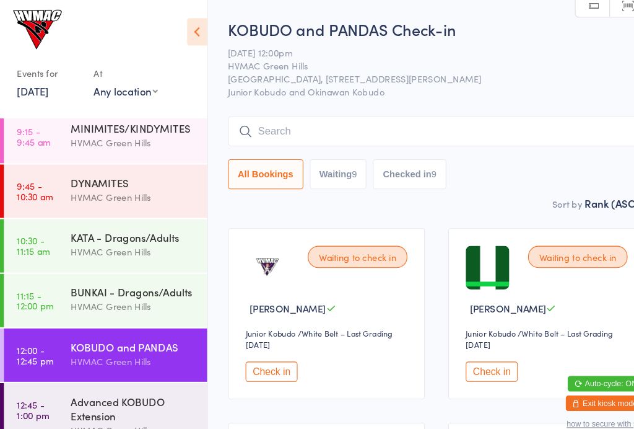
click at [342, 180] on button "Waiting 9" at bounding box center [322, 166] width 55 height 28
select select "4"
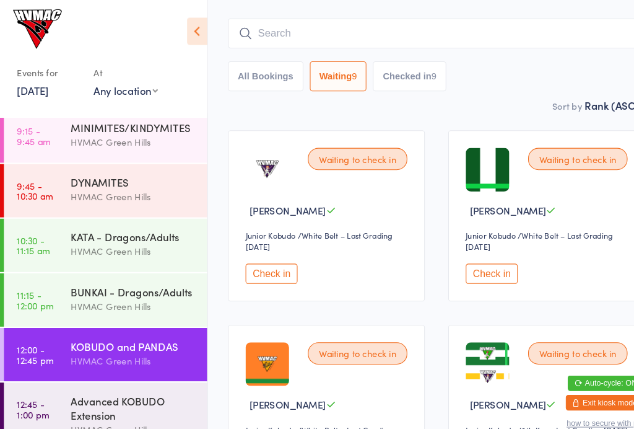
scroll to position [92, 0]
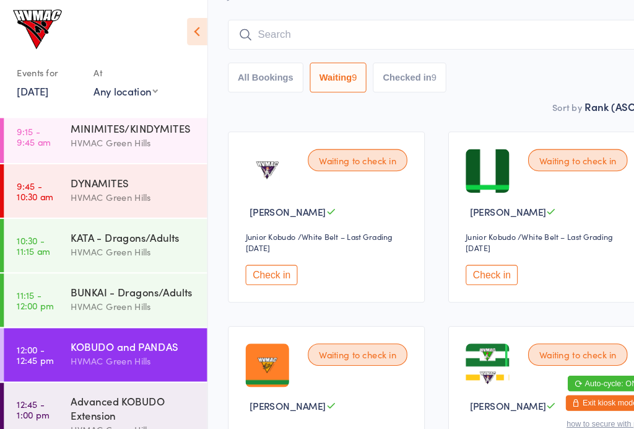
click at [162, 251] on div "KATA - Dragons/Adults HVMAC [GEOGRAPHIC_DATA]" at bounding box center [133, 233] width 130 height 49
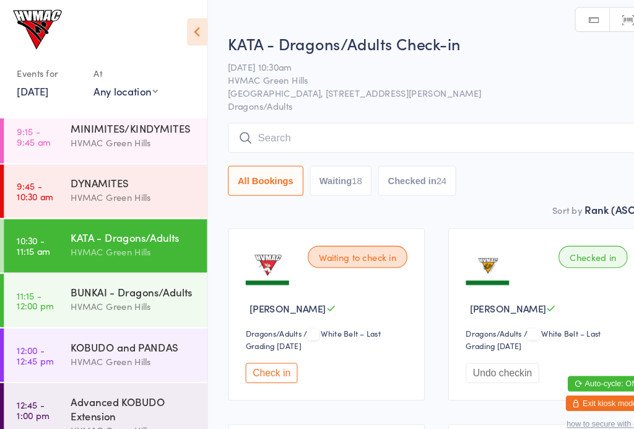
click at [333, 181] on button "Waiting 18" at bounding box center [324, 172] width 59 height 28
select select "4"
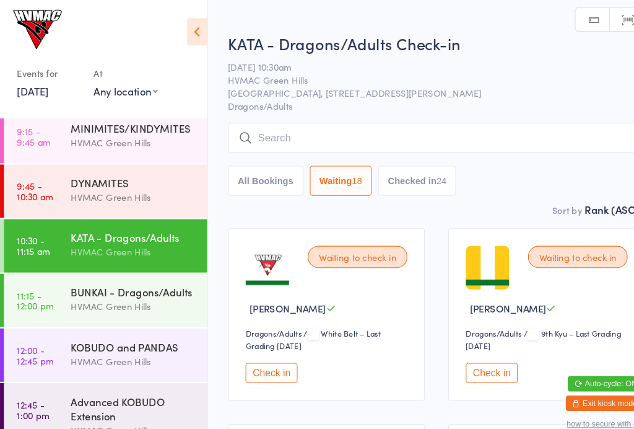
click at [152, 181] on div "HVMAC Green Hills" at bounding box center [128, 188] width 120 height 14
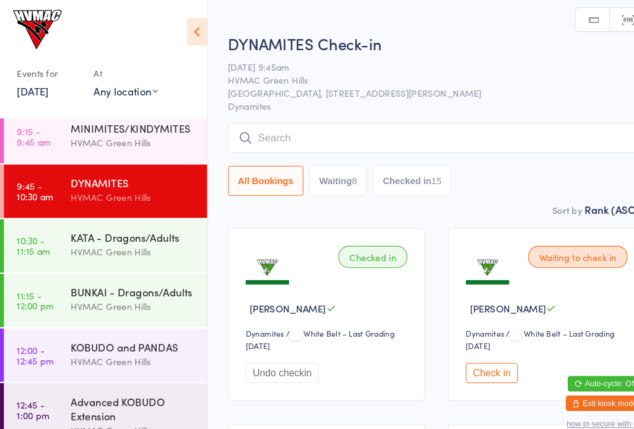
click at [321, 186] on button "Waiting 8" at bounding box center [322, 172] width 55 height 28
select select "4"
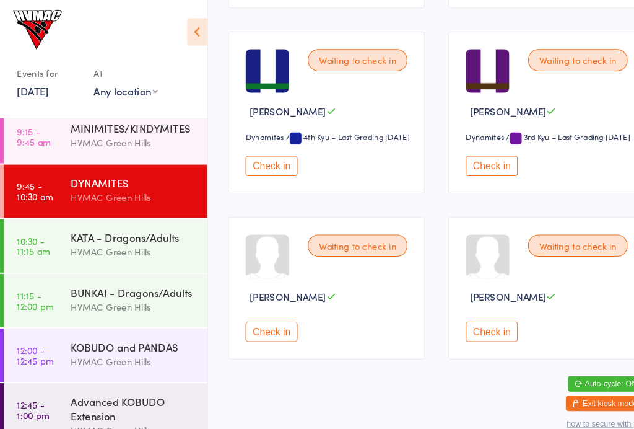
scroll to position [593, 0]
click at [266, 307] on button "Check in" at bounding box center [259, 316] width 50 height 19
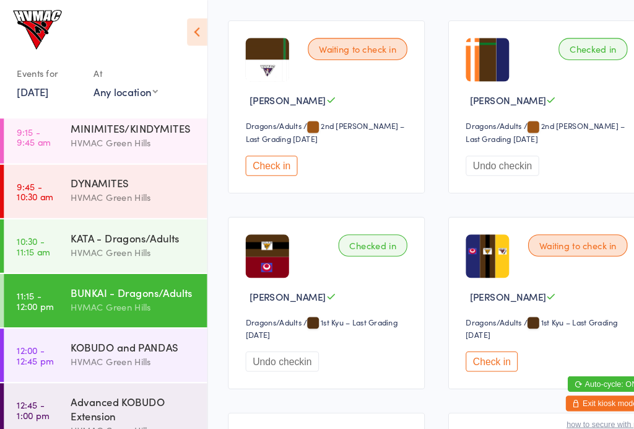
scroll to position [2440, 0]
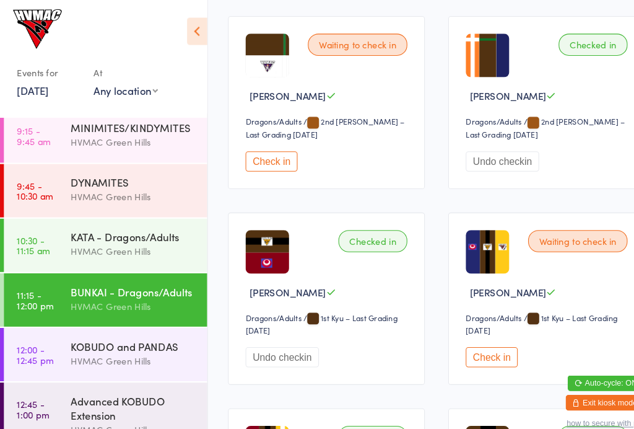
click at [256, 164] on button "Check in" at bounding box center [259, 154] width 50 height 19
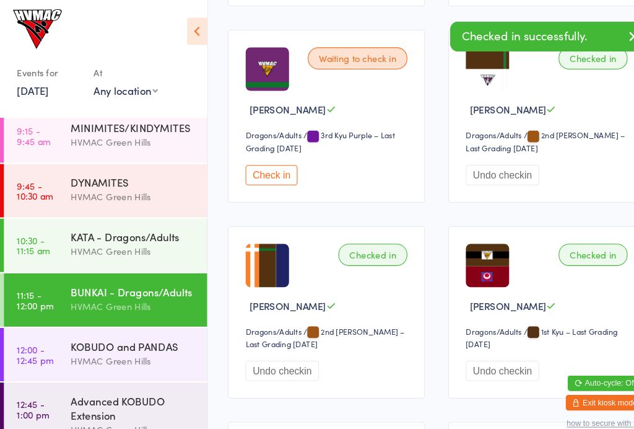
click at [107, 337] on div "HVMAC Green Hills" at bounding box center [128, 344] width 120 height 14
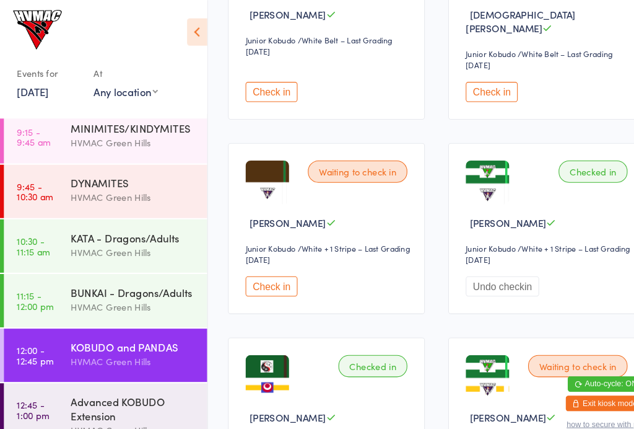
scroll to position [464, 0]
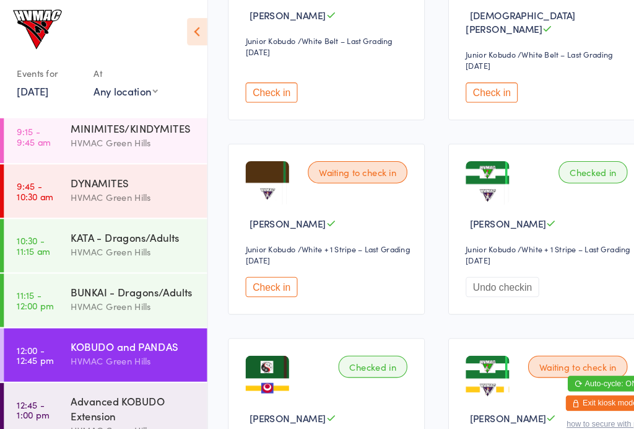
click at [251, 271] on button "Check in" at bounding box center [259, 273] width 50 height 19
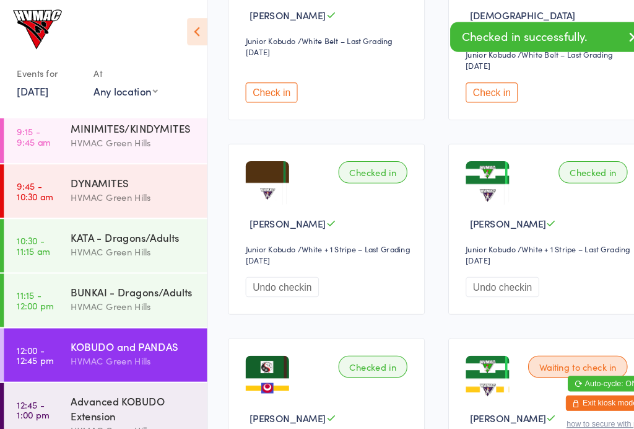
click at [70, 276] on div "BUNKAI - Dragons/Adults" at bounding box center [128, 278] width 120 height 14
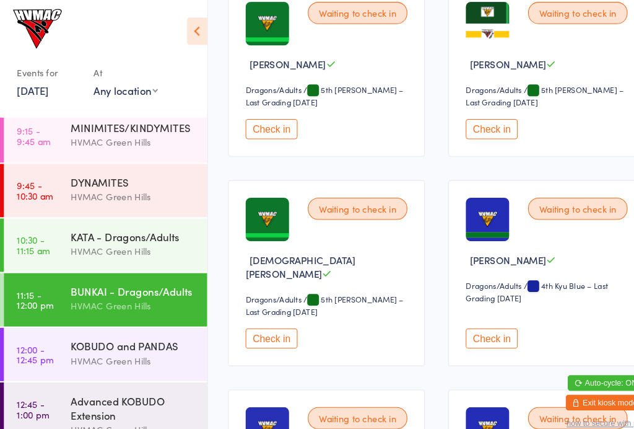
scroll to position [1725, 0]
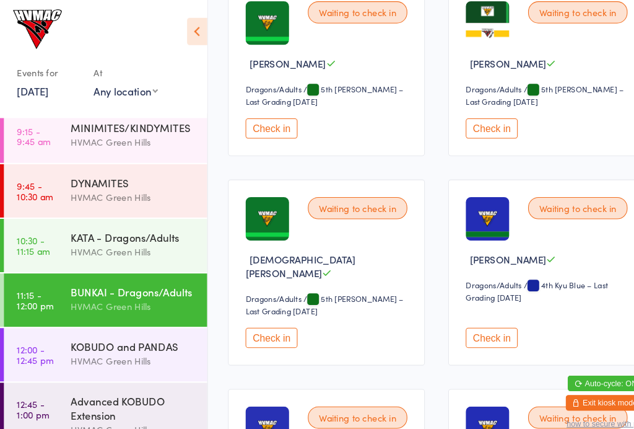
click at [466, 332] on button "Check in" at bounding box center [469, 322] width 50 height 19
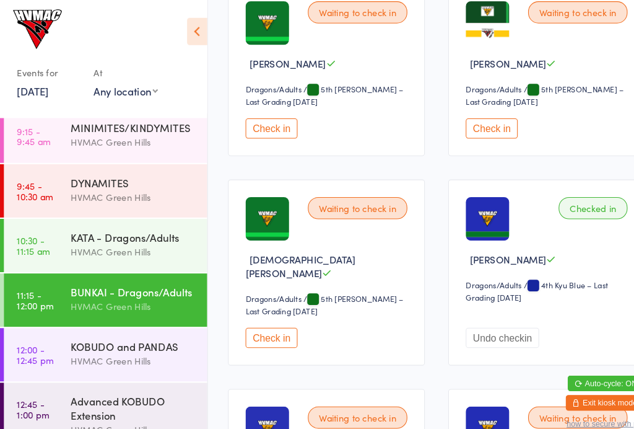
click at [70, 236] on div "HVMAC Green Hills" at bounding box center [128, 240] width 120 height 14
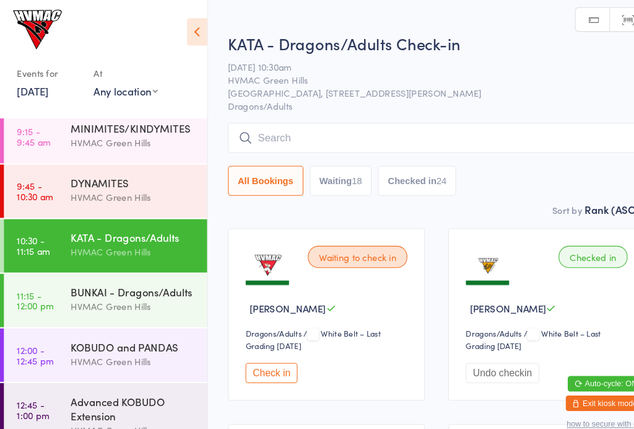
click at [320, 183] on button "Waiting 18" at bounding box center [324, 172] width 59 height 28
select select "4"
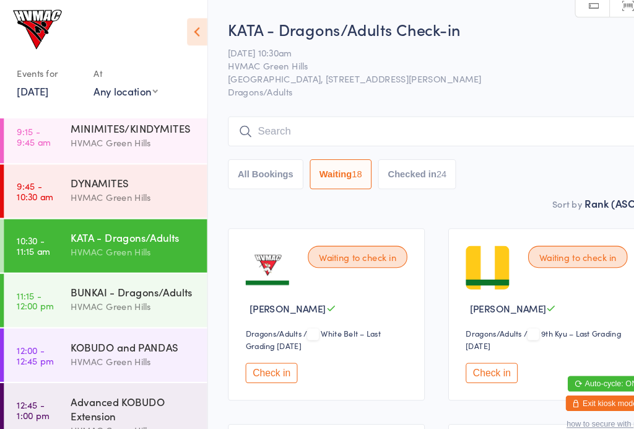
click at [269, 362] on button "Check in" at bounding box center [259, 355] width 50 height 19
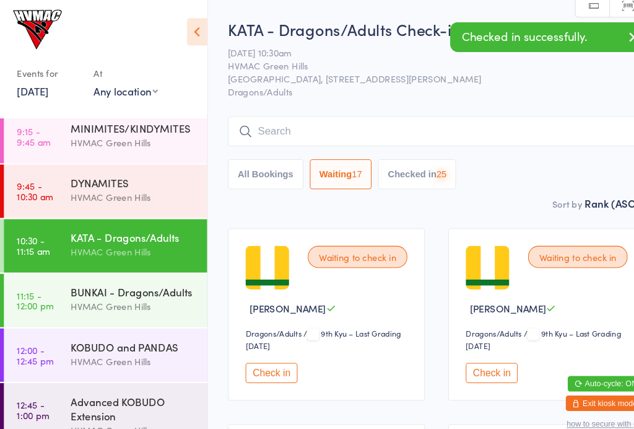
click at [258, 359] on button "Check in" at bounding box center [259, 355] width 50 height 19
click at [259, 358] on button "Check in" at bounding box center [259, 355] width 50 height 19
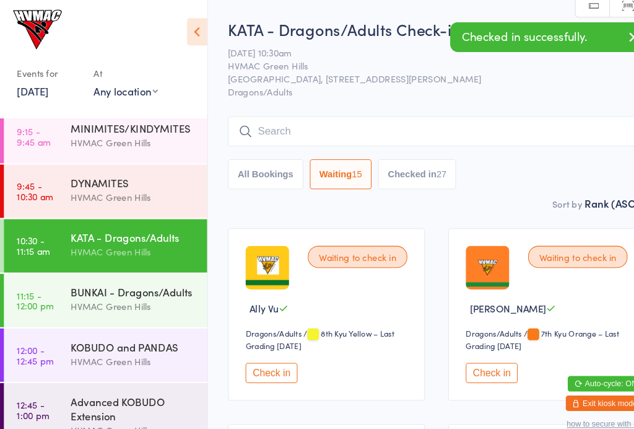
click at [264, 359] on button "Check in" at bounding box center [259, 355] width 50 height 19
click at [254, 352] on button "Check in" at bounding box center [259, 355] width 50 height 19
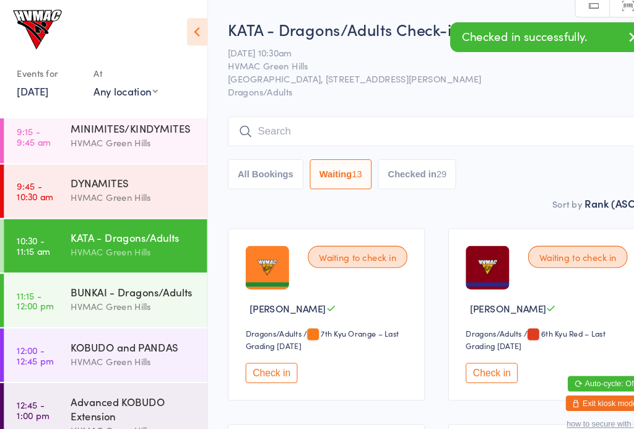
click at [257, 356] on button "Check in" at bounding box center [259, 355] width 50 height 19
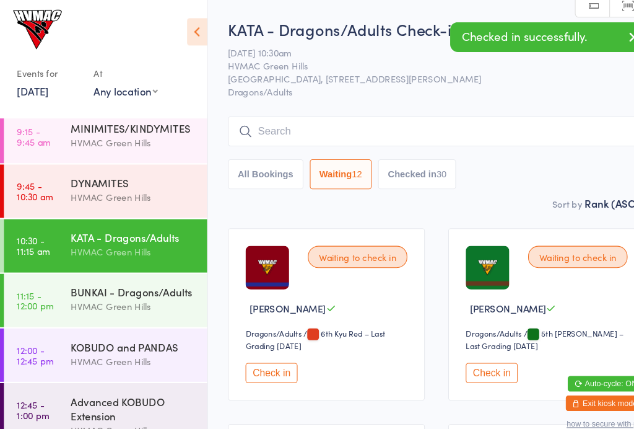
click at [253, 358] on button "Check in" at bounding box center [259, 355] width 50 height 19
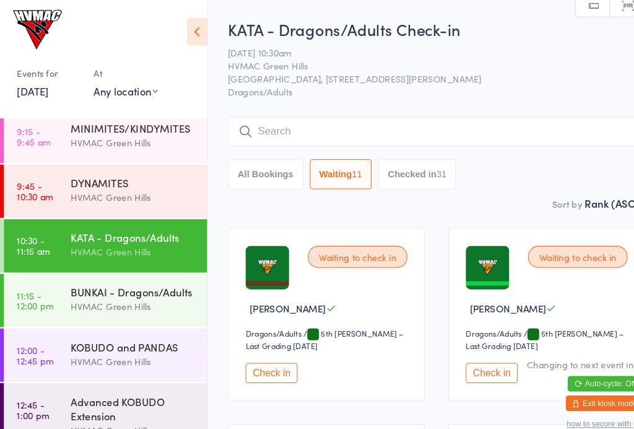
click at [264, 364] on button "Check in" at bounding box center [259, 355] width 50 height 19
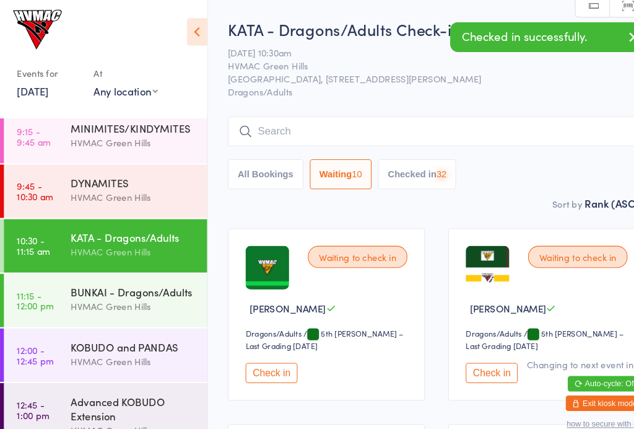
click at [257, 359] on button "Check in" at bounding box center [259, 355] width 50 height 19
click at [258, 362] on button "Check in" at bounding box center [259, 355] width 50 height 19
click at [262, 357] on button "Check in" at bounding box center [259, 355] width 50 height 19
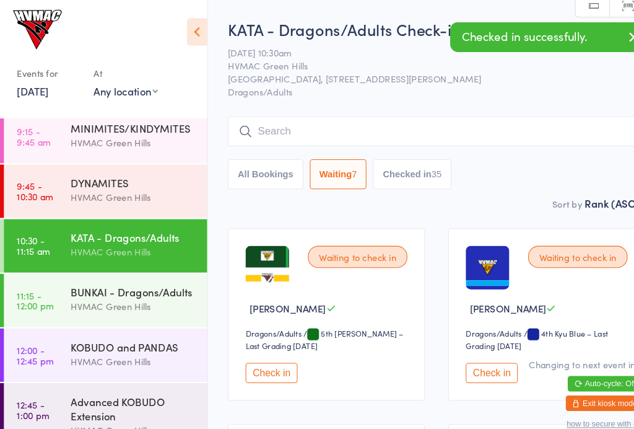
click at [257, 355] on button "Check in" at bounding box center [259, 355] width 50 height 19
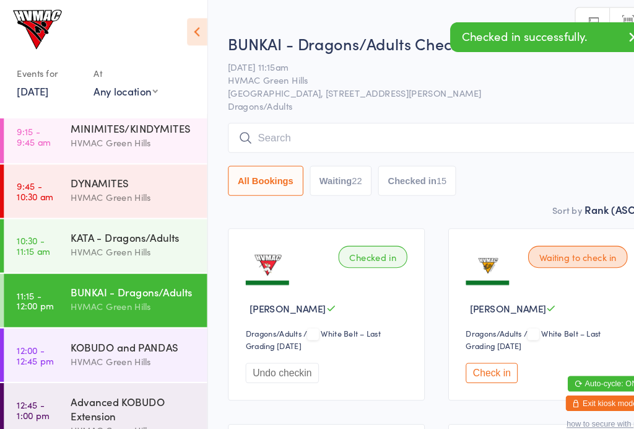
click at [138, 243] on div "HVMAC Green Hills" at bounding box center [128, 240] width 120 height 14
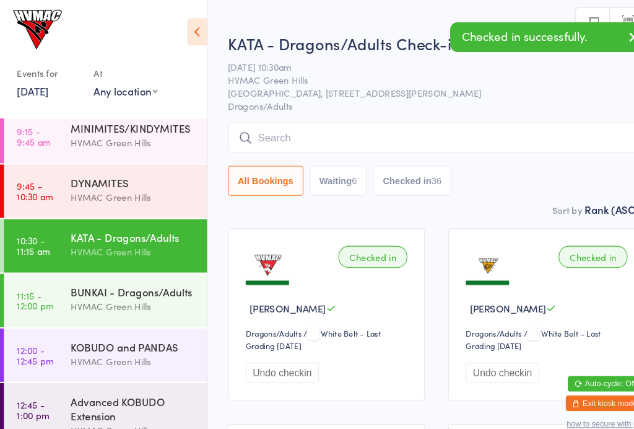
click at [330, 182] on button "Waiting 6" at bounding box center [322, 172] width 55 height 28
select select "4"
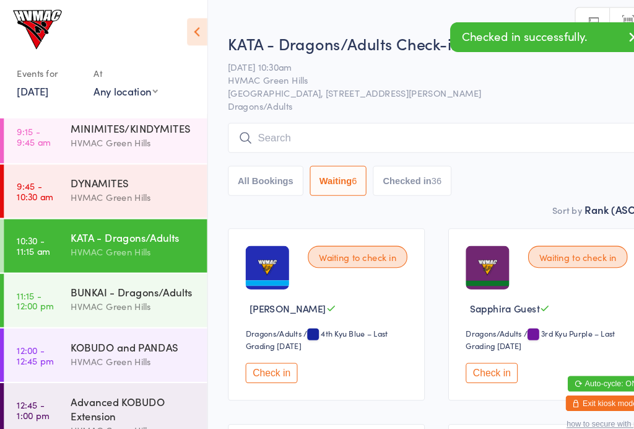
click at [266, 358] on button "Check in" at bounding box center [259, 355] width 50 height 19
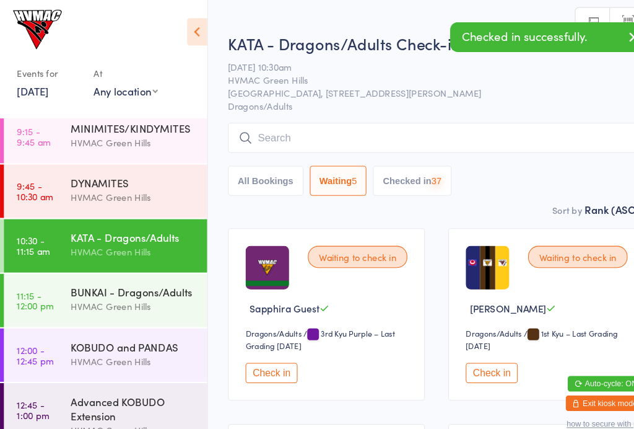
click at [263, 356] on button "Check in" at bounding box center [259, 355] width 50 height 19
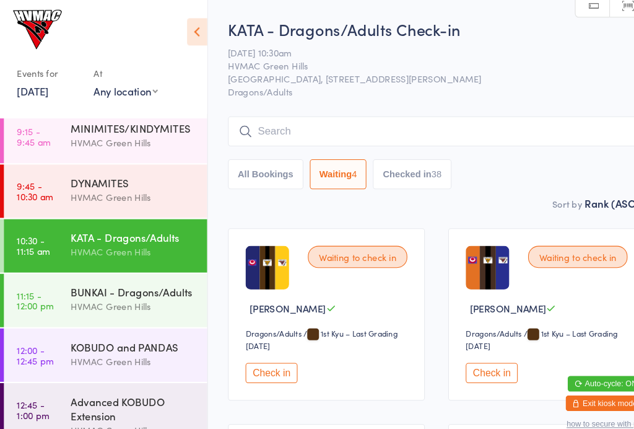
click at [259, 360] on button "Check in" at bounding box center [259, 355] width 50 height 19
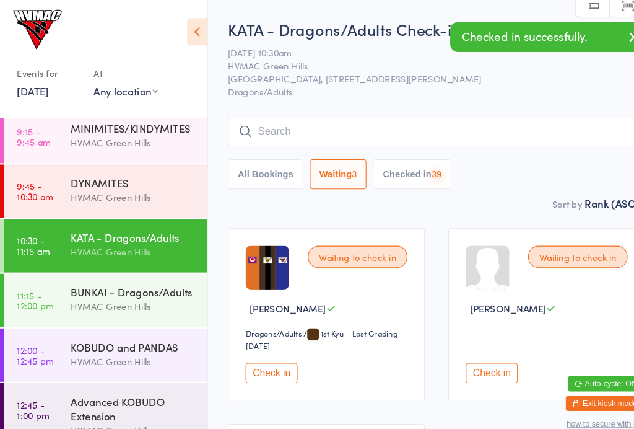
click at [258, 359] on button "Check in" at bounding box center [259, 355] width 50 height 19
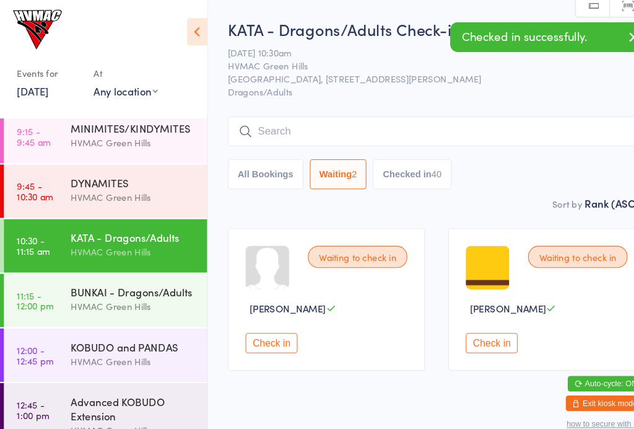
click at [261, 335] on button "Check in" at bounding box center [259, 326] width 50 height 19
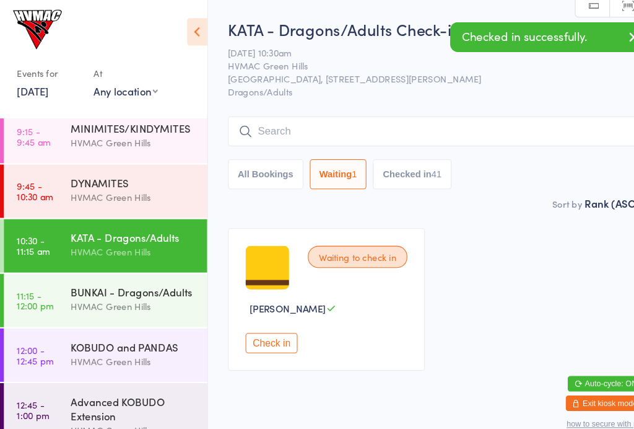
click at [258, 334] on button "Check in" at bounding box center [259, 326] width 50 height 19
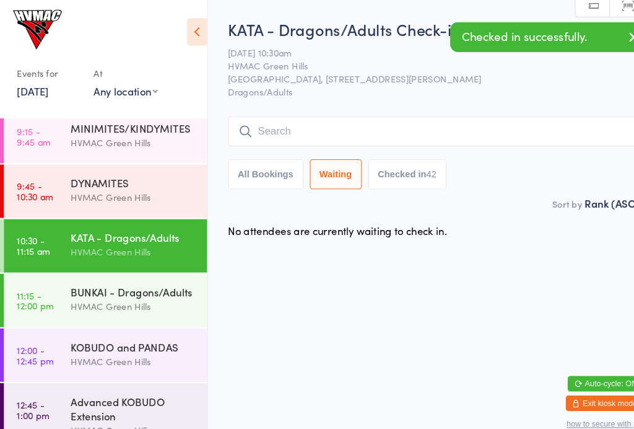
click at [370, 126] on input "search" at bounding box center [416, 125] width 398 height 28
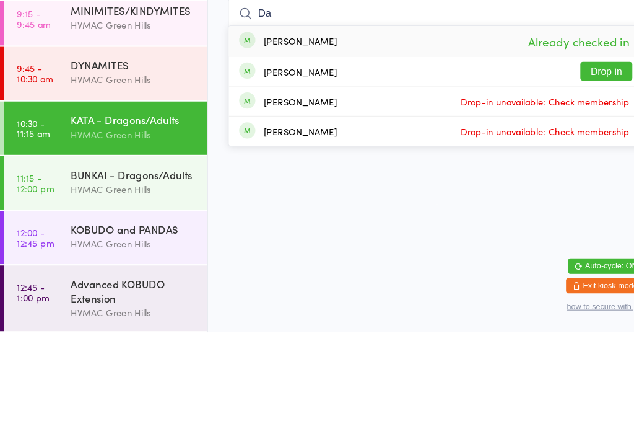
type input "D"
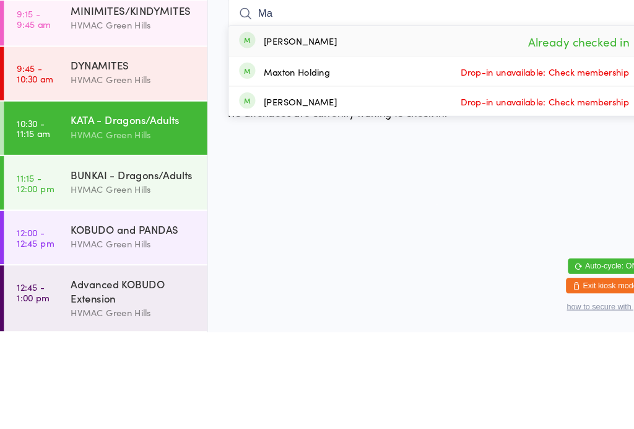
type input "M"
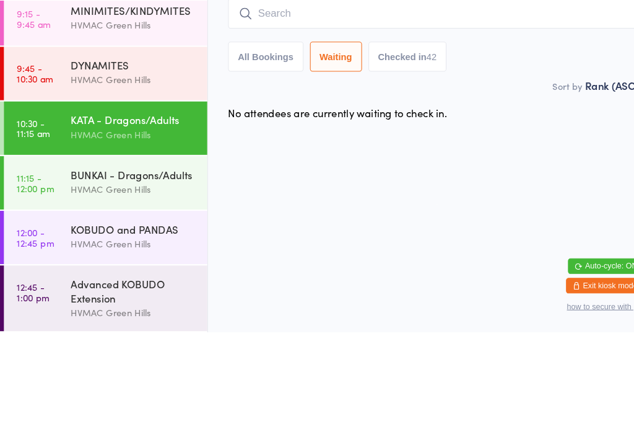
click at [151, 271] on div "BUNKAI - Dragons/Adults" at bounding box center [128, 278] width 120 height 14
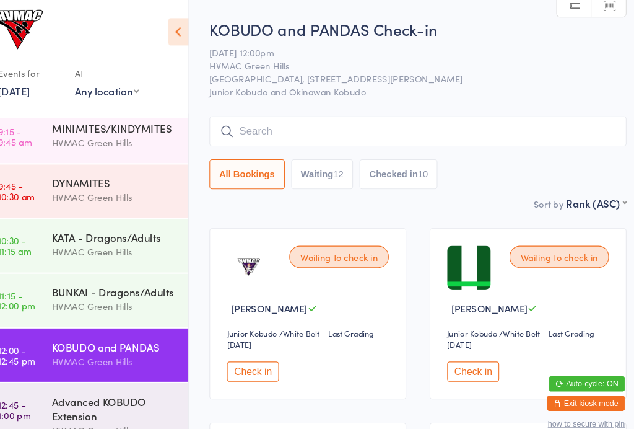
click at [27, 68] on div "Events for" at bounding box center [46, 69] width 61 height 20
click at [25, 84] on link "[DATE]" at bounding box center [31, 87] width 30 height 14
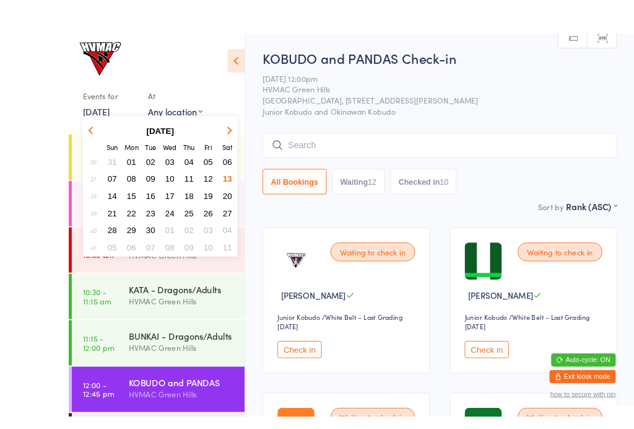
scroll to position [8, 0]
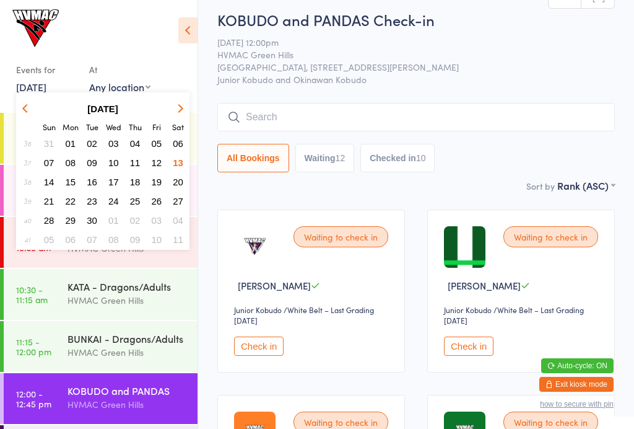
click at [153, 166] on span "12" at bounding box center [157, 162] width 11 height 11
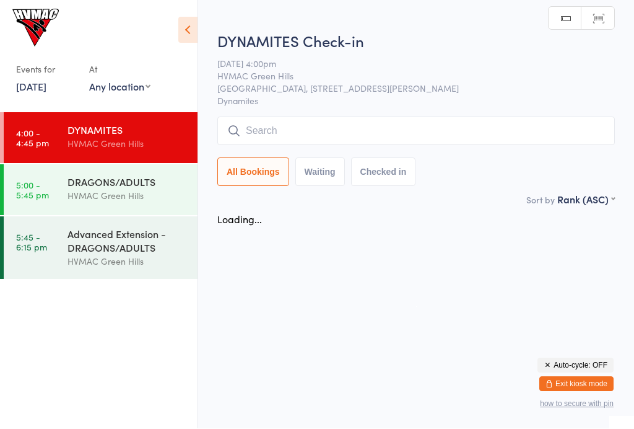
scroll to position [1, 0]
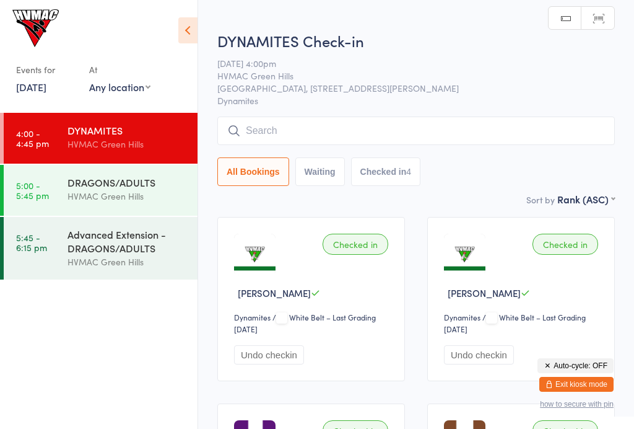
click at [58, 76] on div "Events for" at bounding box center [46, 69] width 61 height 20
click at [40, 71] on div "Events for" at bounding box center [46, 69] width 61 height 20
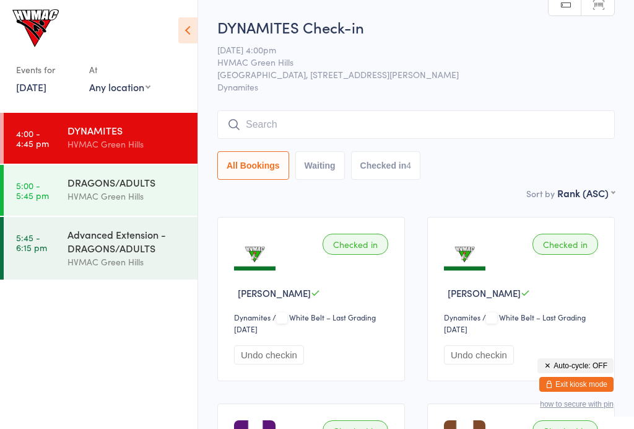
click at [46, 94] on link "[DATE]" at bounding box center [31, 87] width 30 height 14
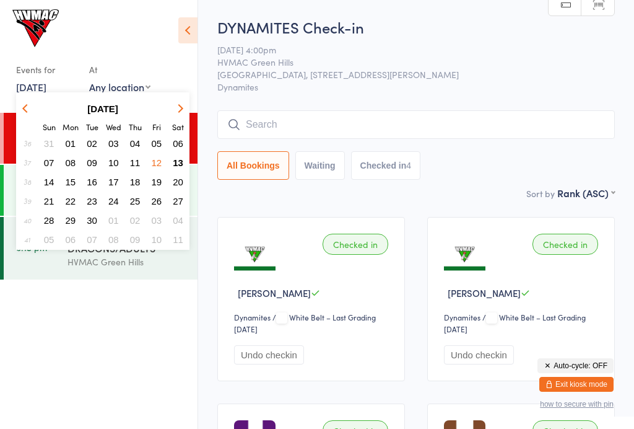
click at [177, 164] on span "13" at bounding box center [178, 162] width 11 height 11
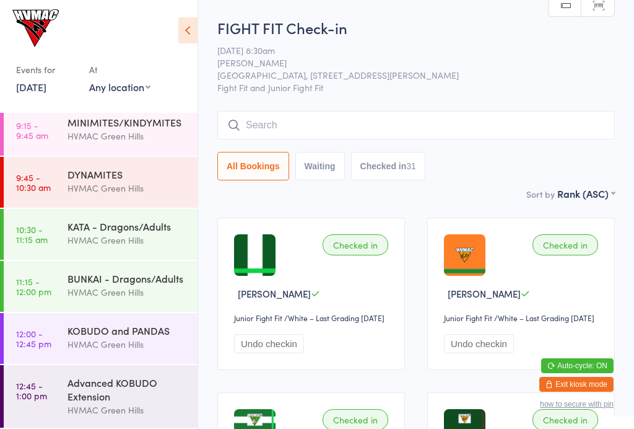
scroll to position [63, 0]
click at [84, 343] on div "HVMAC Green Hills" at bounding box center [128, 344] width 120 height 14
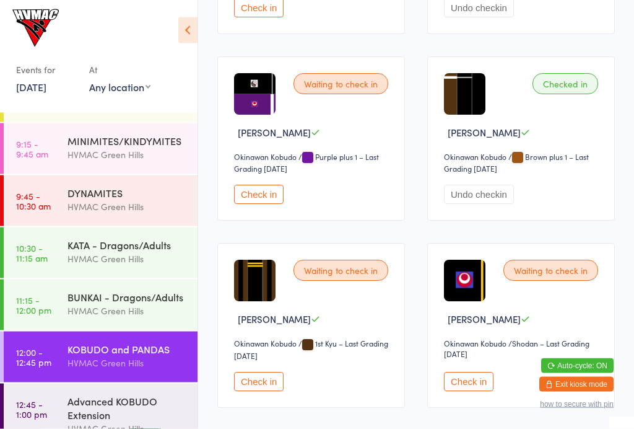
scroll to position [1928, 0]
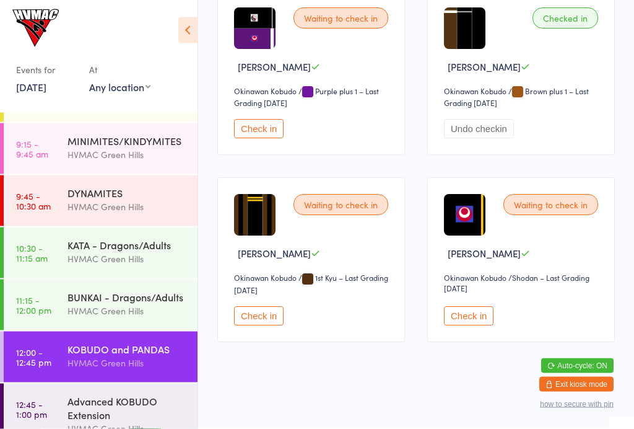
click at [460, 324] on button "Check in" at bounding box center [469, 316] width 50 height 19
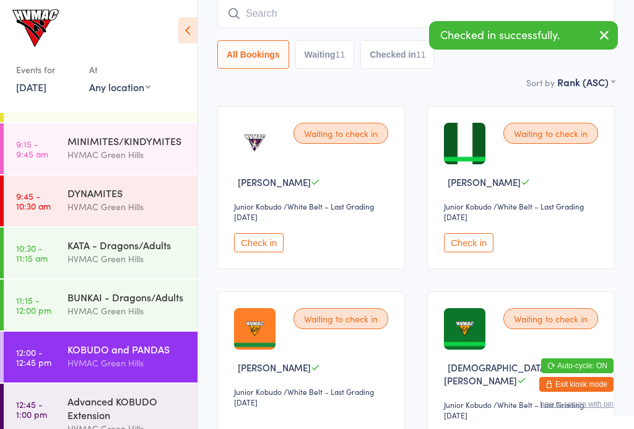
scroll to position [0, 0]
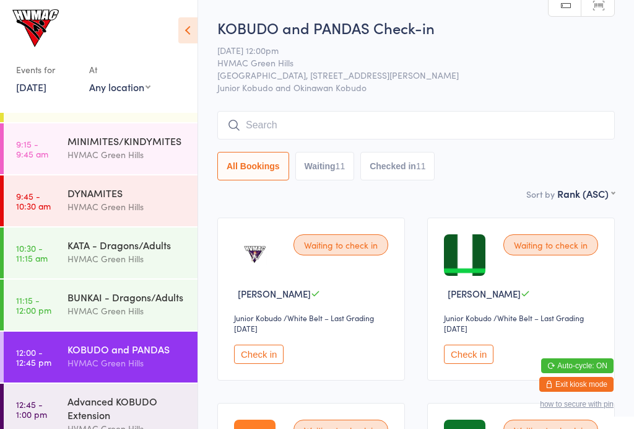
click at [325, 164] on button "Waiting 11" at bounding box center [324, 166] width 59 height 28
select select "4"
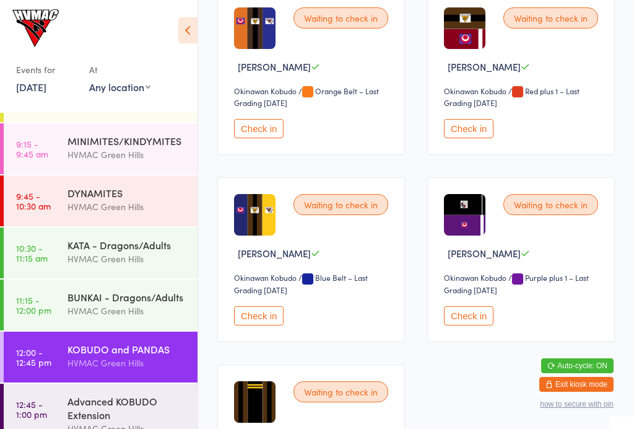
scroll to position [803, 0]
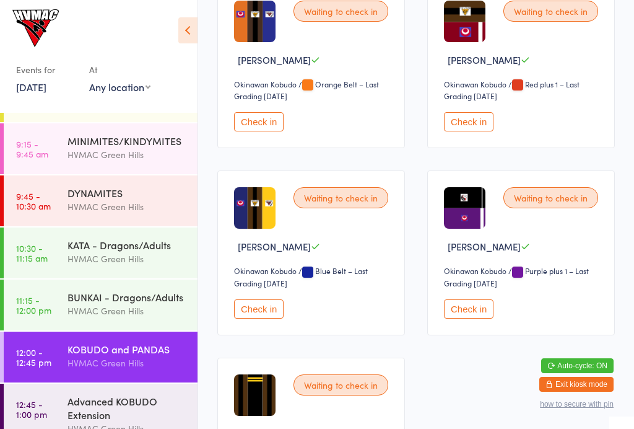
click at [474, 128] on button "Check in" at bounding box center [469, 121] width 50 height 19
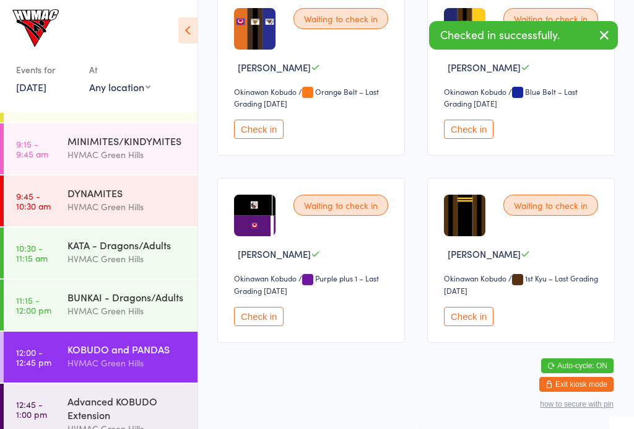
scroll to position [790, 0]
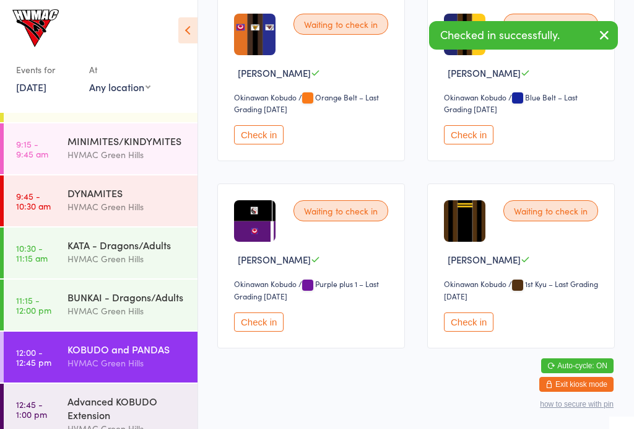
click at [264, 325] on button "Check in" at bounding box center [259, 321] width 50 height 19
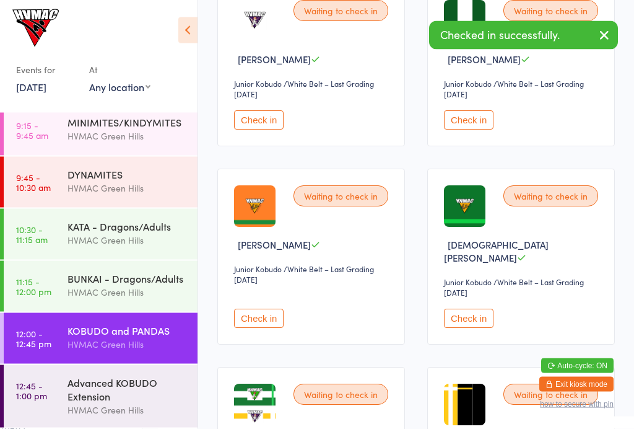
scroll to position [234, 0]
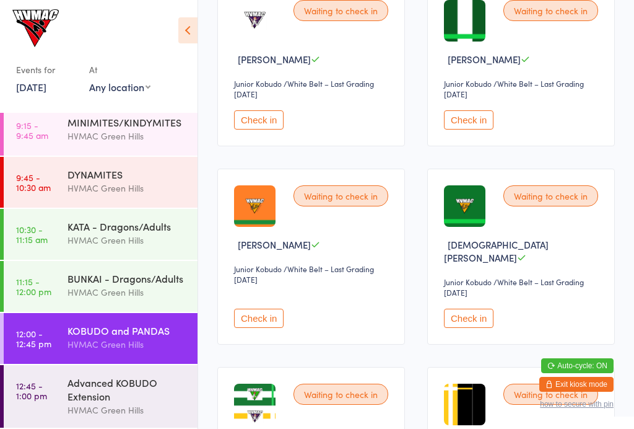
click at [158, 386] on div "Advanced KOBUDO Extension" at bounding box center [128, 388] width 120 height 27
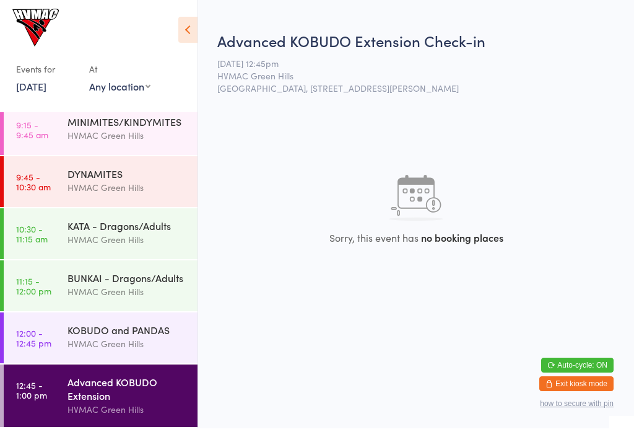
click at [151, 337] on div "HVMAC Green Hills" at bounding box center [128, 344] width 120 height 14
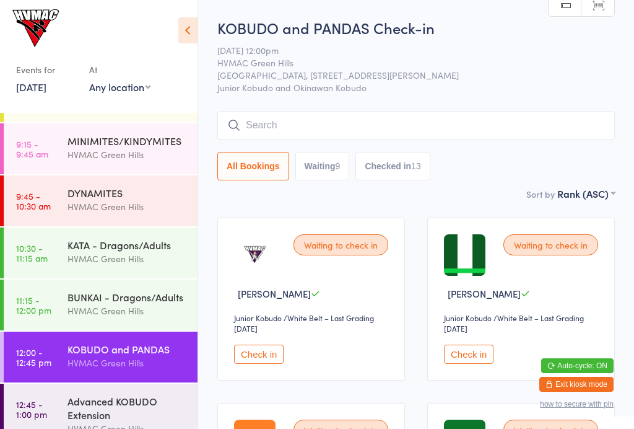
click at [289, 138] on input "search" at bounding box center [416, 125] width 398 height 28
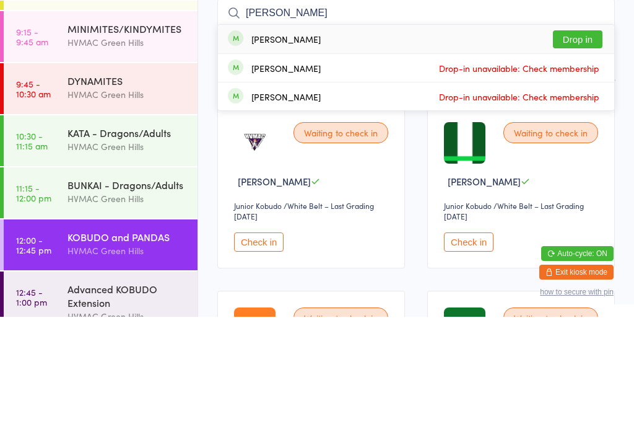
type input "[PERSON_NAME]"
click at [575, 142] on button "Drop in" at bounding box center [578, 151] width 50 height 18
